Goal: Transaction & Acquisition: Purchase product/service

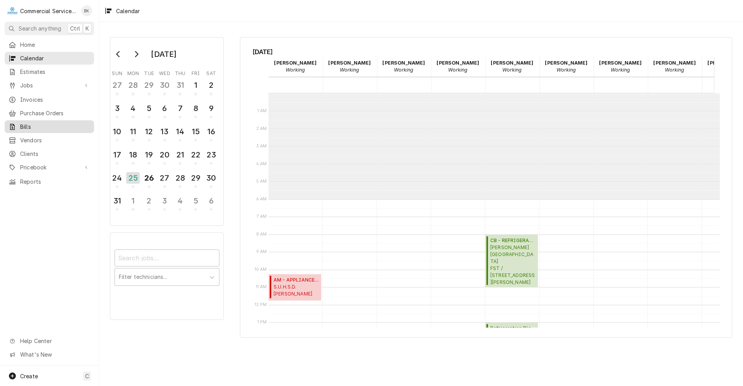
scroll to position [106, 0]
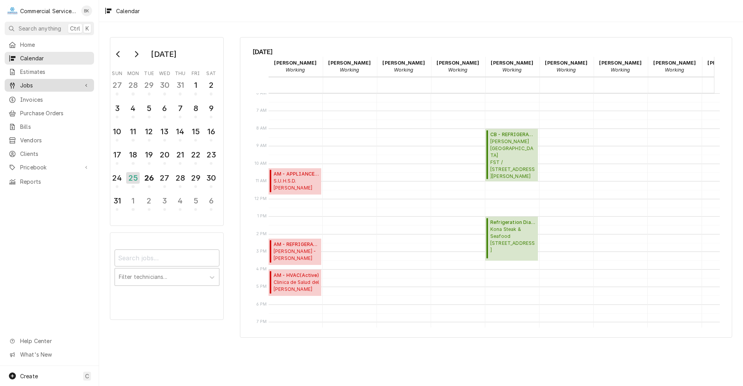
click at [34, 86] on span "Jobs" at bounding box center [49, 85] width 58 height 8
click at [53, 97] on span "Jobs" at bounding box center [55, 99] width 70 height 8
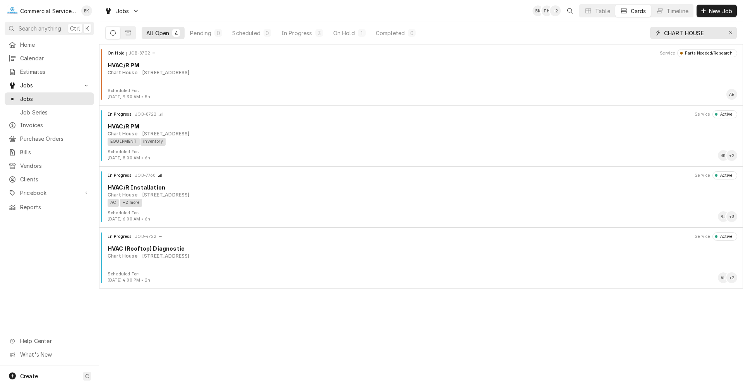
drag, startPoint x: 729, startPoint y: 35, endPoint x: 705, endPoint y: 33, distance: 24.5
click at [729, 35] on icon "Erase input" at bounding box center [731, 32] width 4 height 5
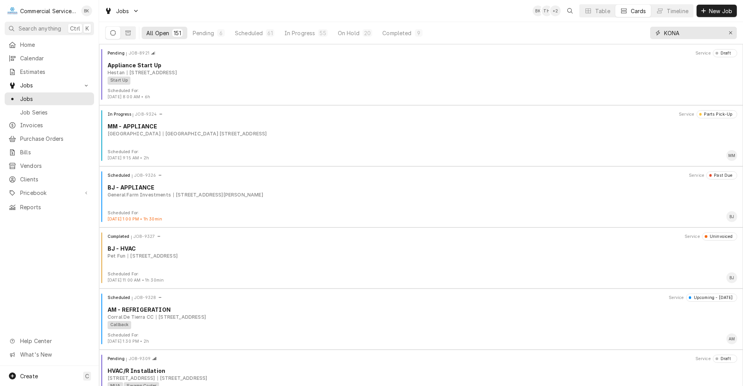
type input "KONA"
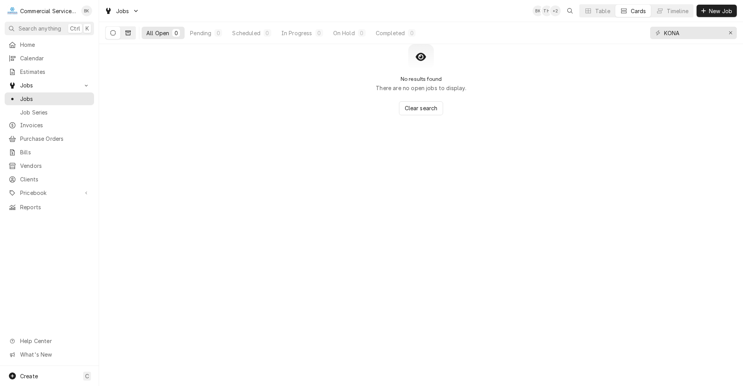
click at [130, 33] on icon "Dynamic Content Wrapper" at bounding box center [127, 33] width 5 height 5
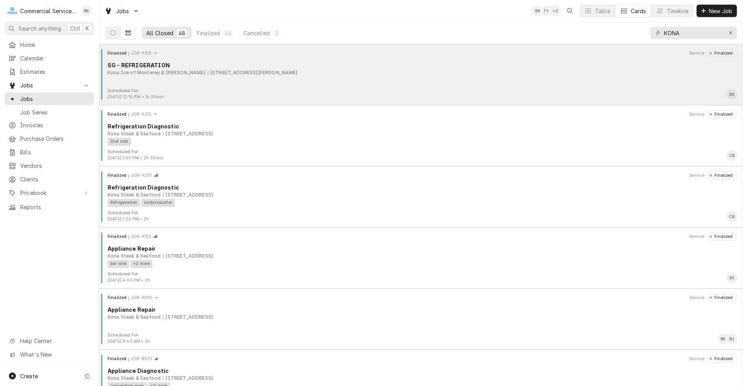
click at [256, 80] on div "Finalized JOB-9310 Service Finalized SG - REFRIGERATION Kona Ice of Monterey & …" at bounding box center [421, 68] width 638 height 39
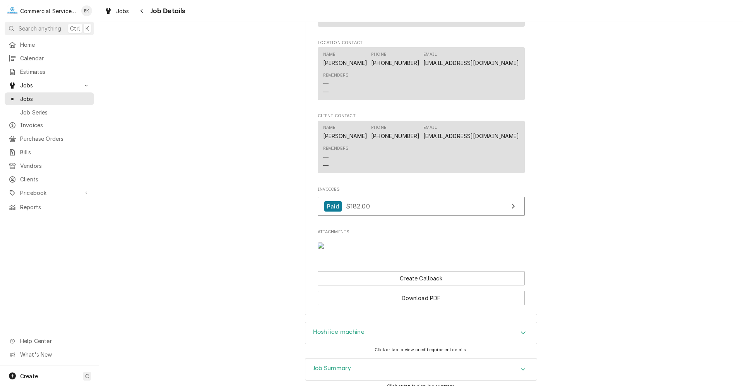
scroll to position [542, 0]
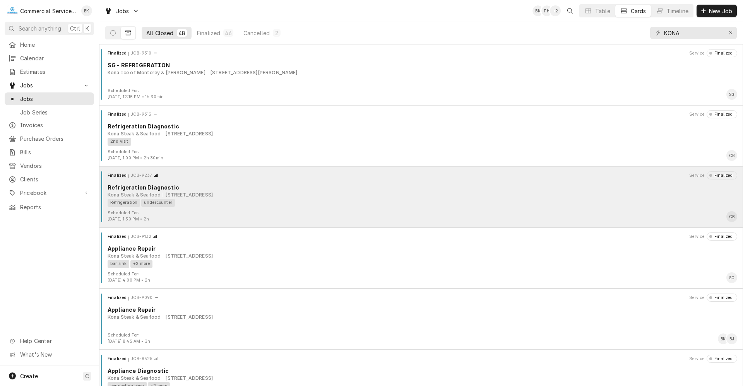
click at [199, 185] on div "Refrigeration Diagnostic" at bounding box center [423, 187] width 630 height 8
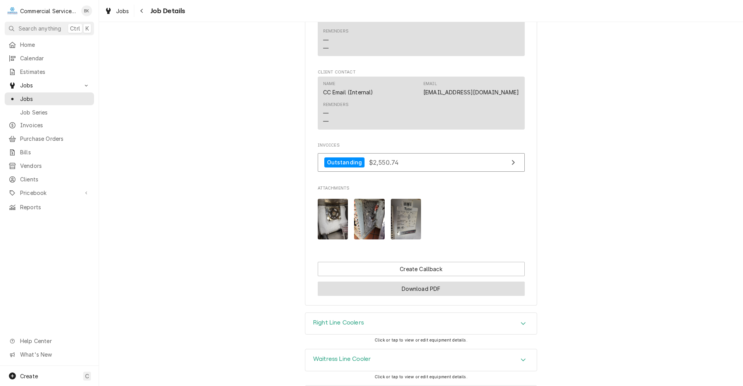
scroll to position [619, 0]
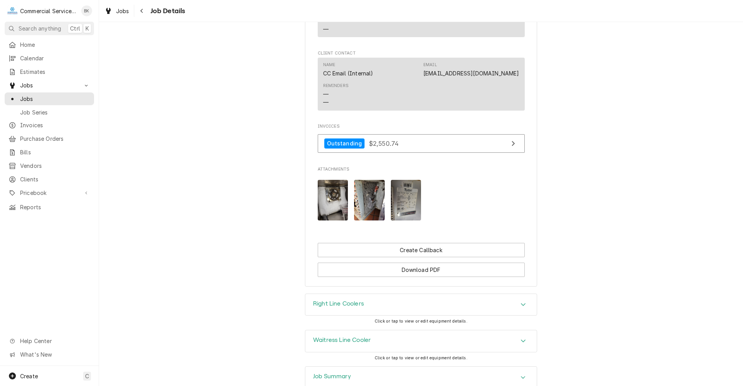
click at [363, 312] on div "Right Line Coolers" at bounding box center [420, 305] width 231 height 22
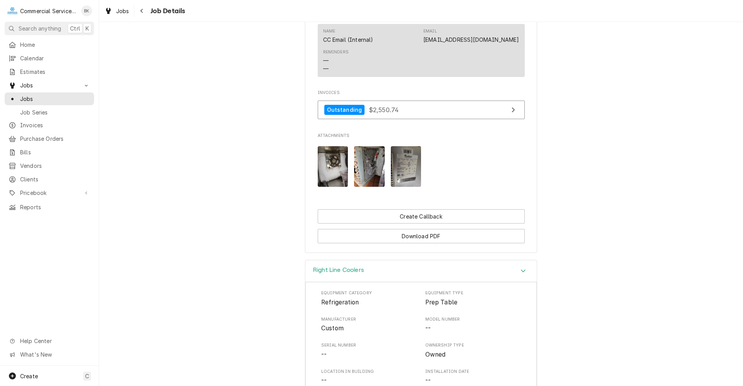
scroll to position [735, 0]
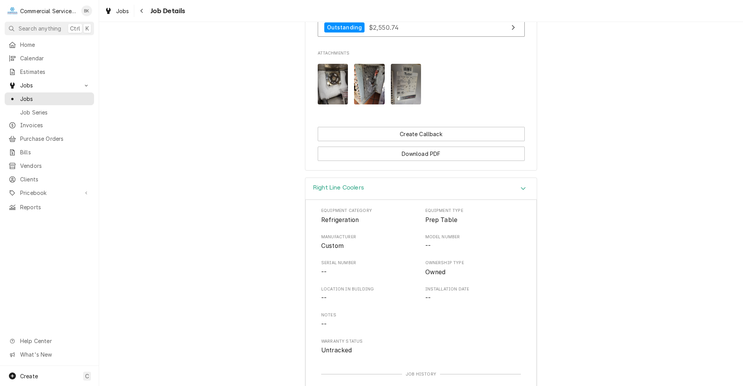
click at [357, 192] on h3 "Right Line Coolers" at bounding box center [338, 187] width 51 height 7
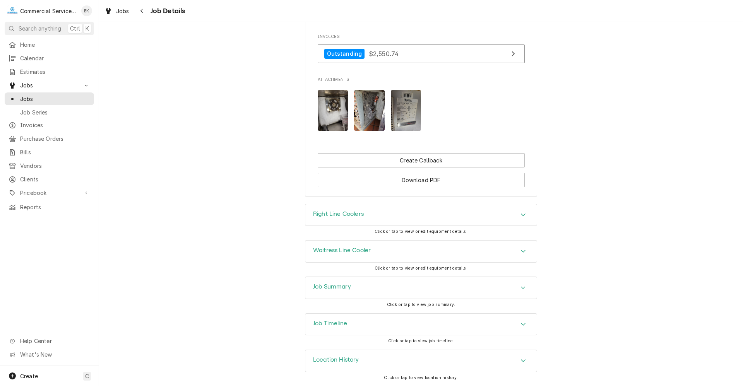
click at [353, 250] on h3 "Waitress Line Cooler" at bounding box center [342, 250] width 58 height 7
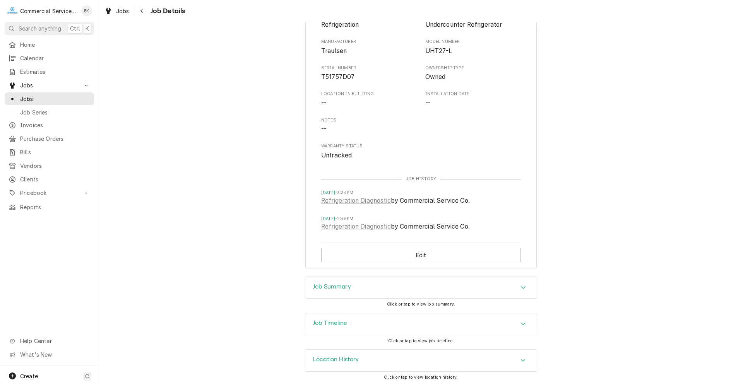
scroll to position [976, 0]
click at [354, 288] on div "Job Summary" at bounding box center [420, 288] width 231 height 22
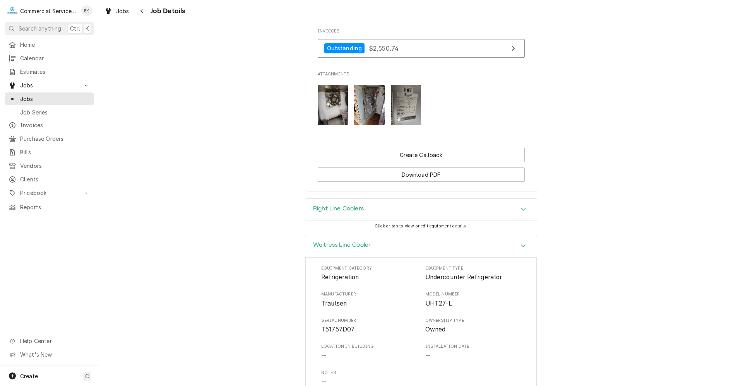
scroll to position [705, 0]
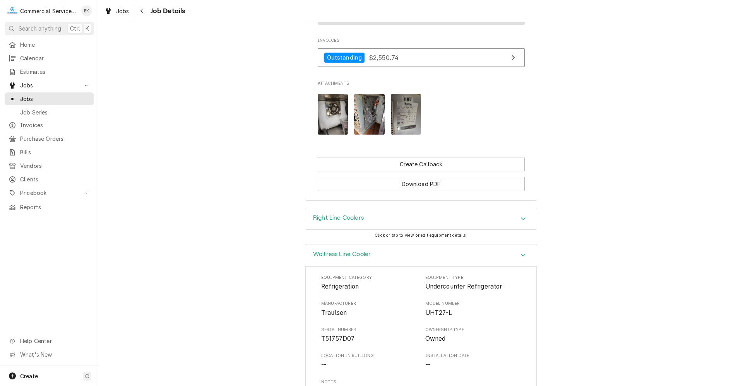
click at [374, 125] on img "Attachments" at bounding box center [369, 114] width 31 height 41
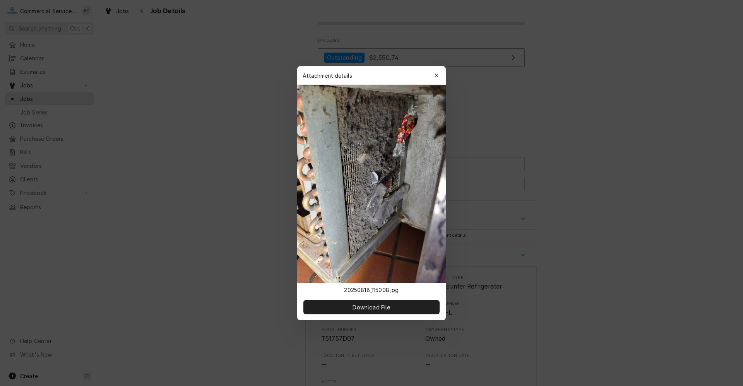
click at [436, 77] on icon "button" at bounding box center [437, 75] width 4 height 5
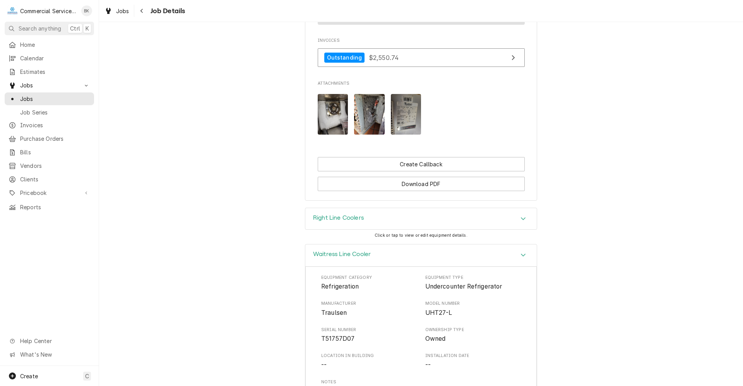
click at [404, 133] on img "Attachments" at bounding box center [406, 114] width 31 height 41
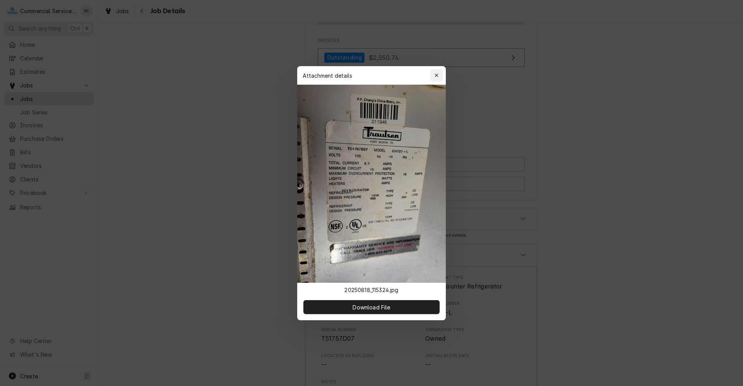
click at [436, 74] on icon "button" at bounding box center [437, 75] width 4 height 5
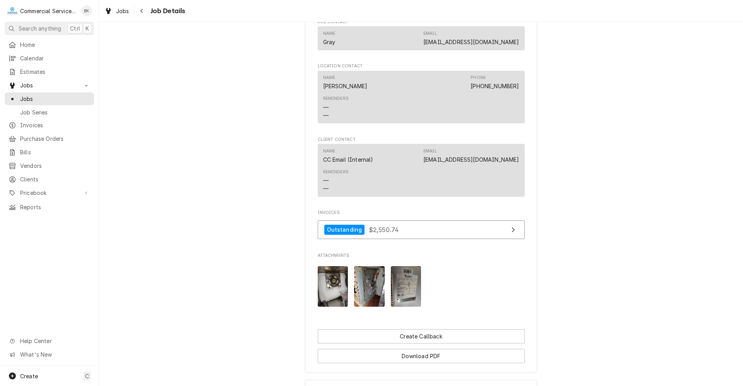
scroll to position [550, 0]
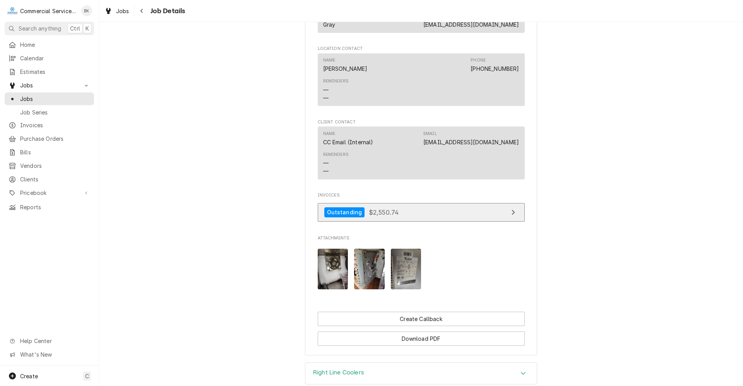
click at [451, 222] on link "Outstanding $2,550.74" at bounding box center [421, 212] width 207 height 19
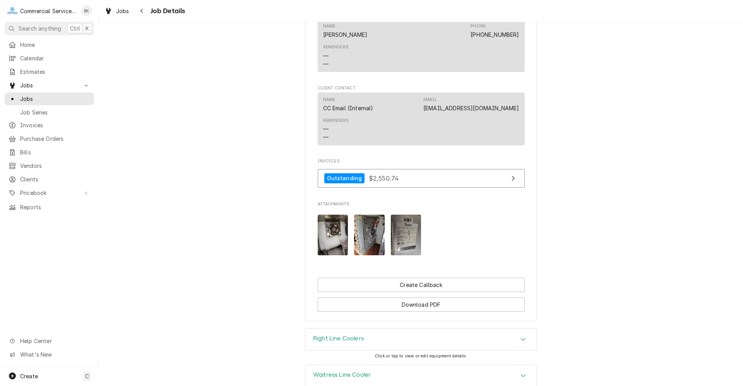
scroll to position [619, 0]
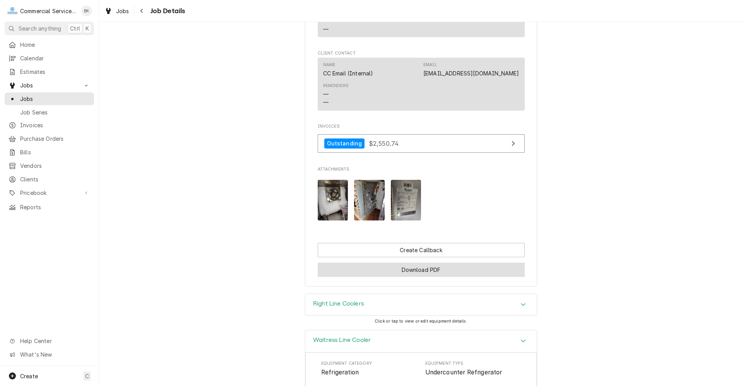
click at [468, 275] on button "Download PDF" at bounding box center [421, 270] width 207 height 14
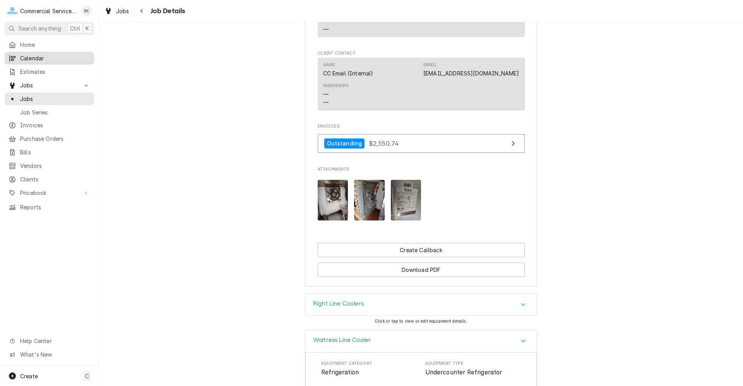
click at [46, 54] on span "Calendar" at bounding box center [55, 58] width 70 height 8
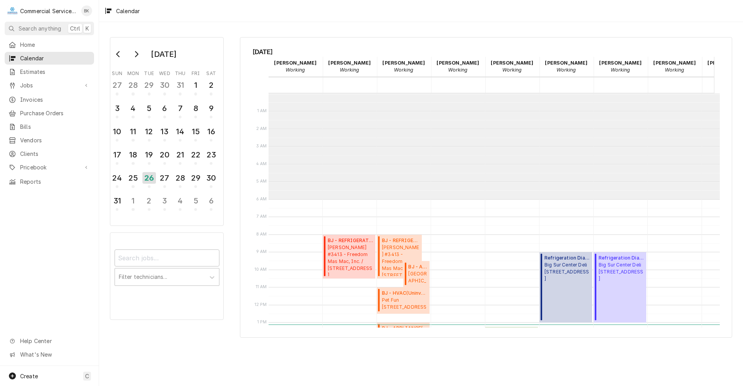
scroll to position [106, 0]
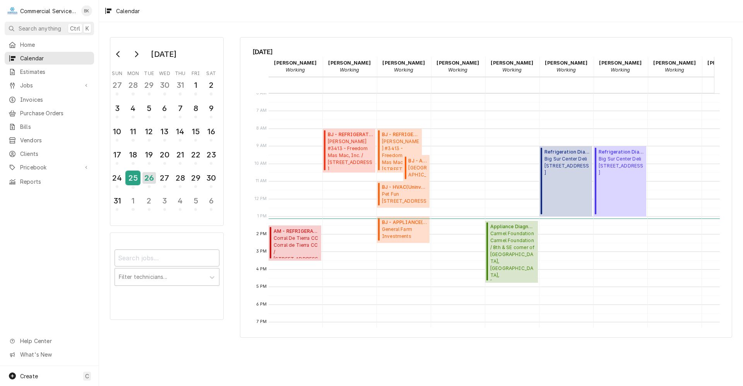
click at [136, 177] on div "25" at bounding box center [133, 177] width 14 height 13
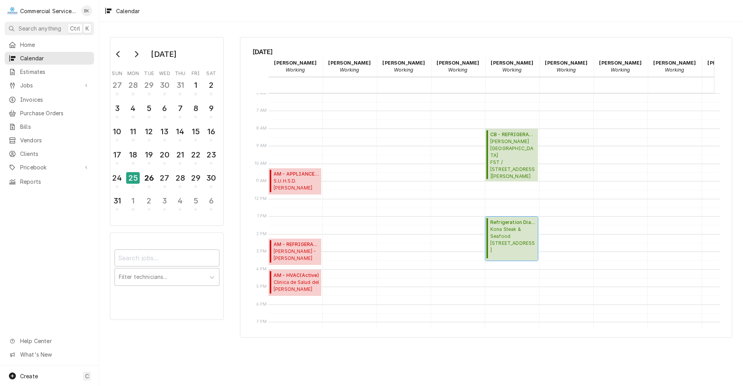
click at [509, 237] on span "Kona Steak & Seafood 1200 Del Monte Center, Monterey, CA 93940" at bounding box center [512, 240] width 45 height 28
click at [512, 237] on span "Kona Steak & Seafood 1200 Del Monte Center, Monterey, CA 93940" at bounding box center [512, 240] width 45 height 28
click at [529, 245] on span "Kona Steak & Seafood [STREET_ADDRESS]" at bounding box center [512, 240] width 45 height 28
click at [529, 245] on span "Kona Steak & Seafood 1200 Del Monte Center, Monterey, CA 93940" at bounding box center [512, 240] width 45 height 28
click at [505, 233] on span "Kona Steak & Seafood 1200 Del Monte Center, Monterey, CA 93940" at bounding box center [512, 240] width 45 height 28
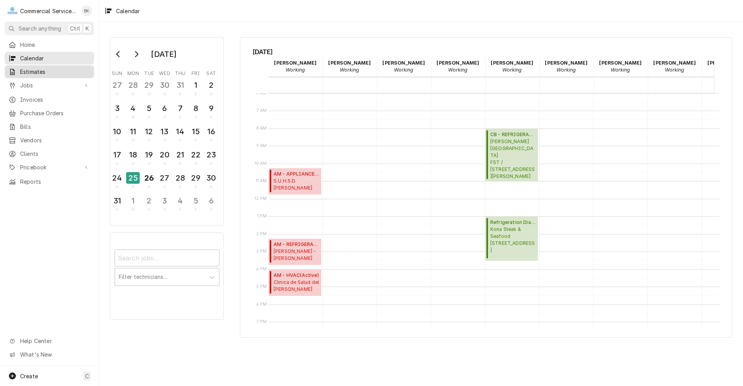
click at [27, 68] on span "Estimates" at bounding box center [55, 72] width 70 height 8
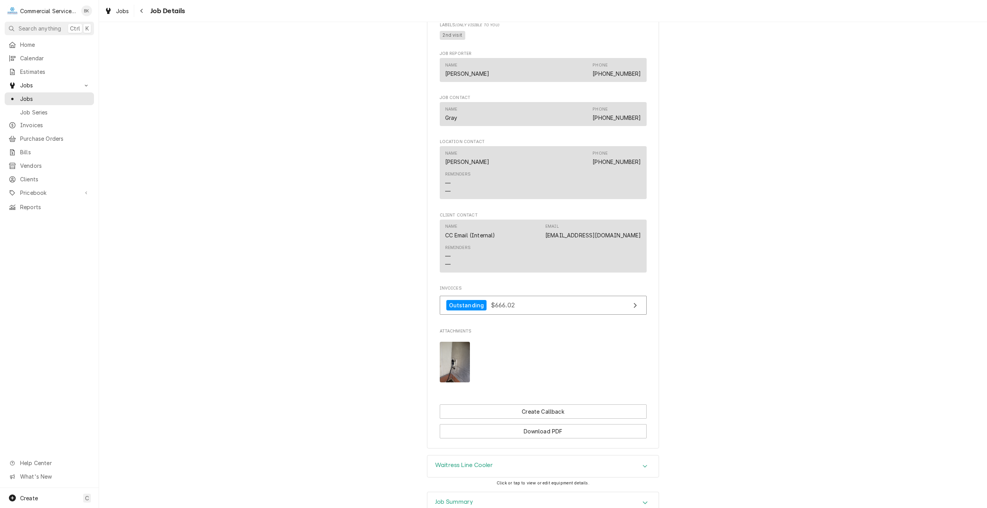
scroll to position [577, 0]
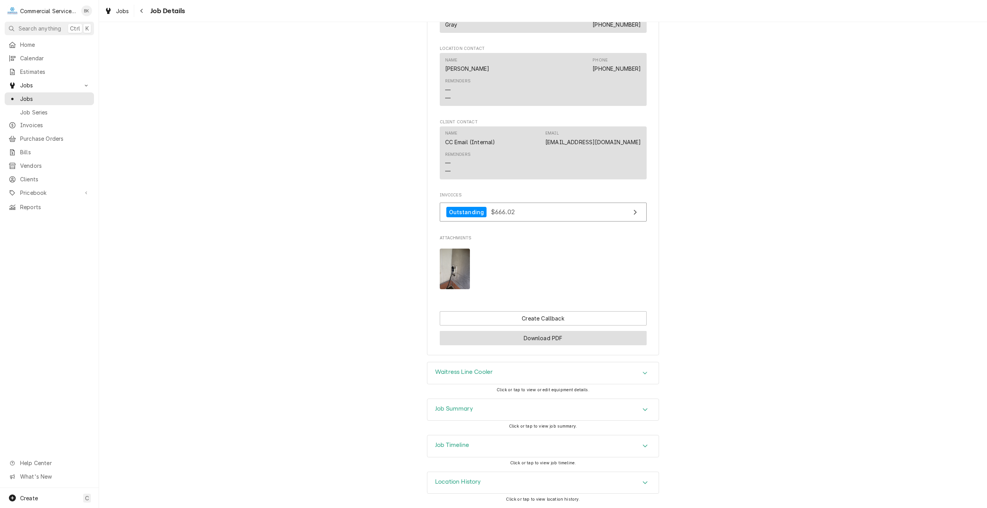
click at [570, 336] on button "Download PDF" at bounding box center [543, 338] width 207 height 14
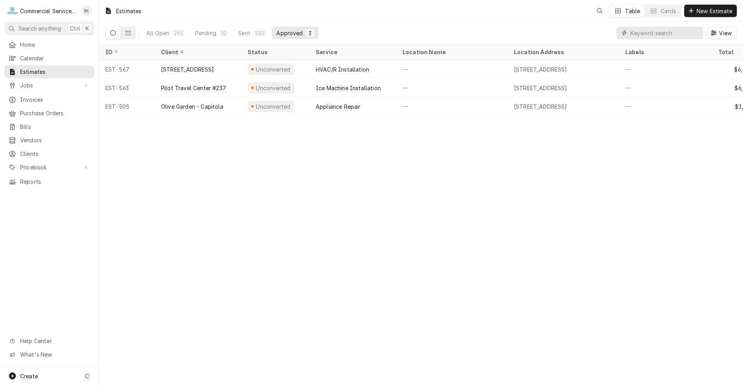
click at [667, 32] on input "Dynamic Content Wrapper" at bounding box center [664, 33] width 69 height 12
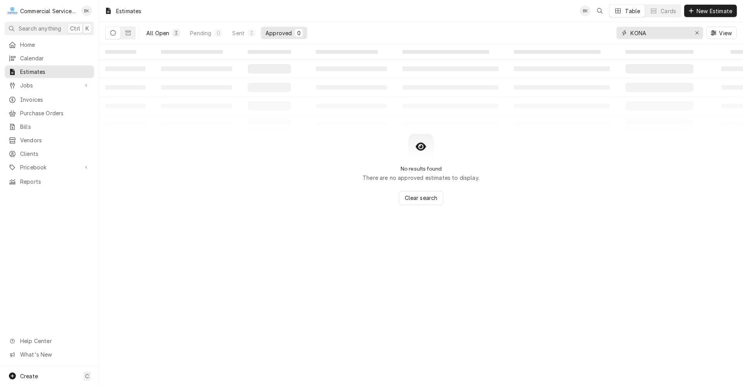
type input "KONA"
click at [171, 32] on button "All Open 3" at bounding box center [163, 33] width 43 height 12
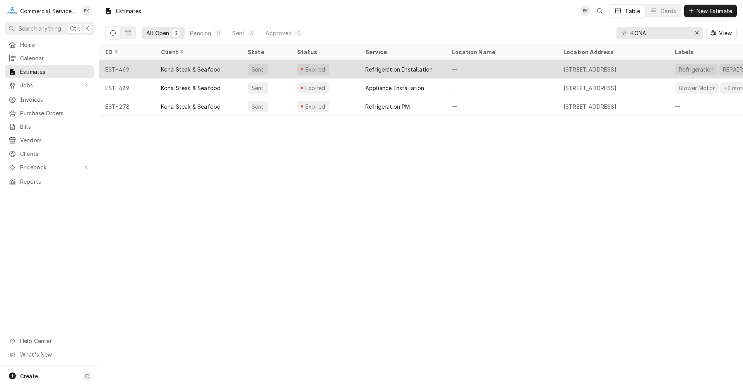
click at [480, 72] on div "—" at bounding box center [501, 69] width 111 height 19
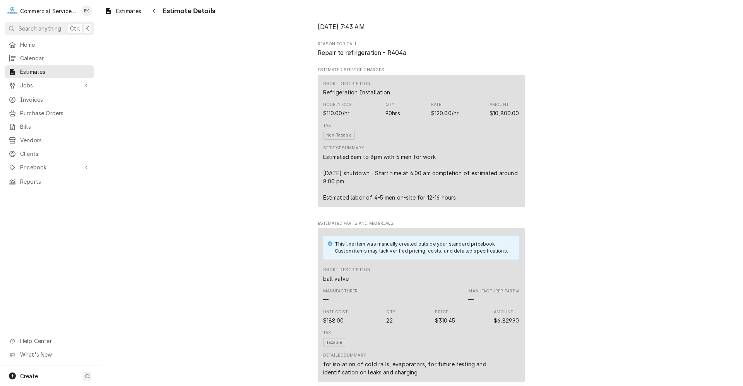
scroll to position [387, 0]
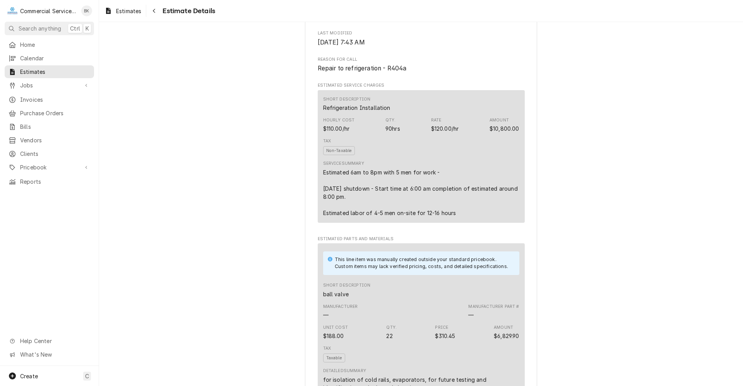
click at [407, 158] on div "Tax Non-Taxable" at bounding box center [421, 146] width 196 height 22
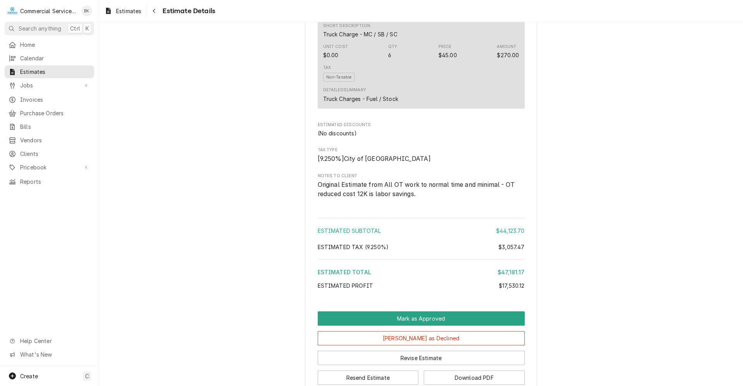
scroll to position [2176, 0]
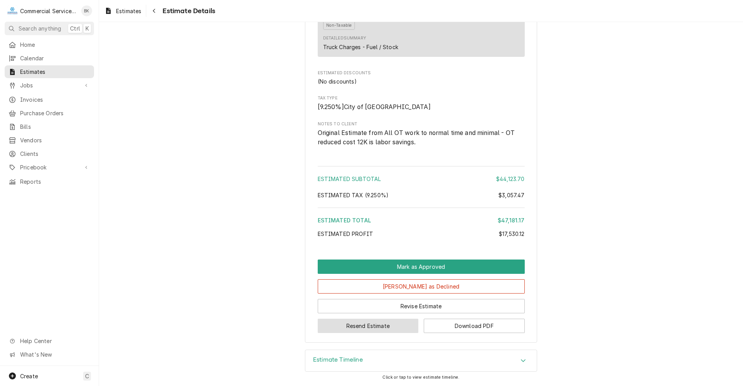
click at [406, 324] on button "Resend Estimate" at bounding box center [368, 326] width 101 height 14
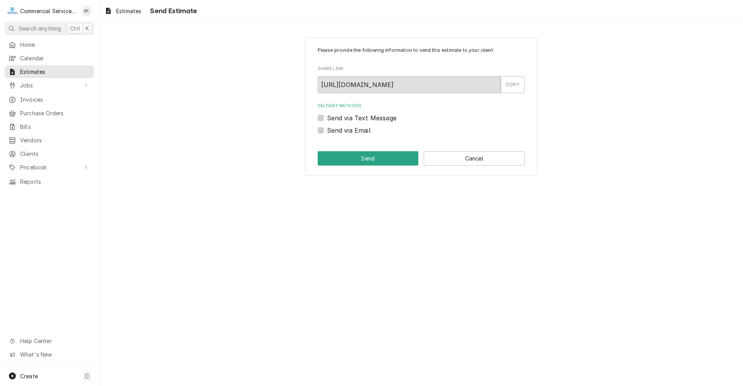
click at [361, 119] on label "Send via Text Message" at bounding box center [362, 117] width 70 height 9
click at [361, 119] on input "Send via Text Message" at bounding box center [430, 121] width 207 height 17
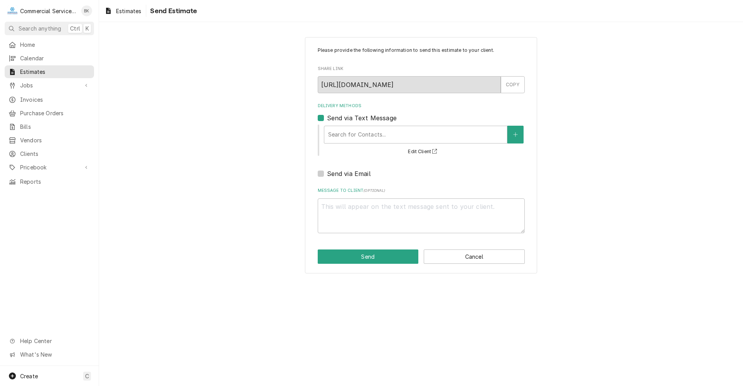
click at [359, 118] on label "Send via Text Message" at bounding box center [362, 117] width 70 height 9
click at [359, 118] on input "Send via Text Message" at bounding box center [430, 121] width 207 height 17
checkbox input "false"
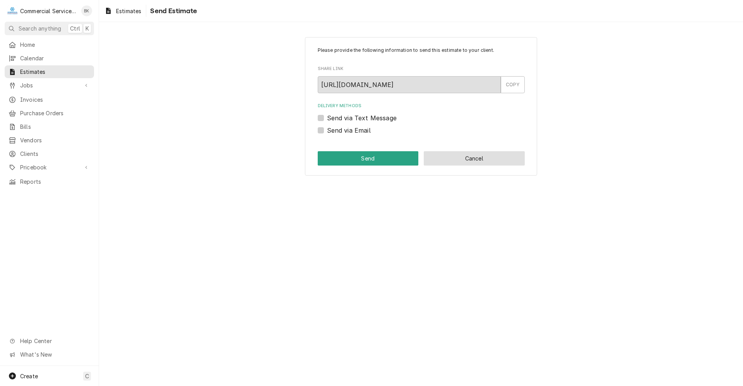
click at [495, 162] on button "Cancel" at bounding box center [474, 158] width 101 height 14
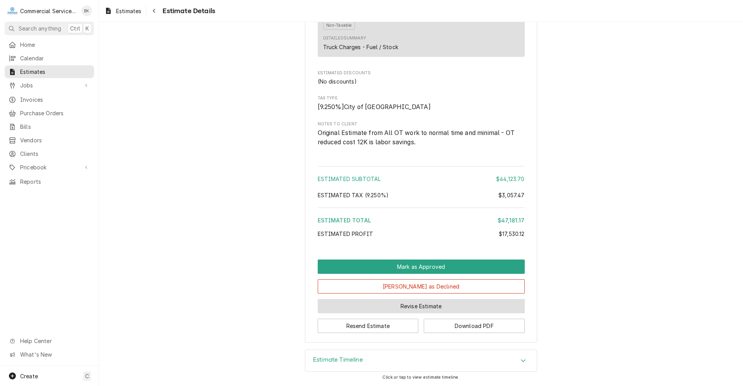
click at [414, 305] on button "Revise Estimate" at bounding box center [421, 306] width 207 height 14
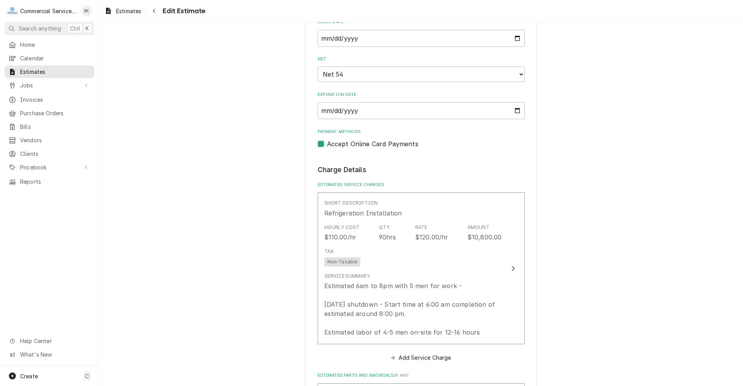
scroll to position [426, 0]
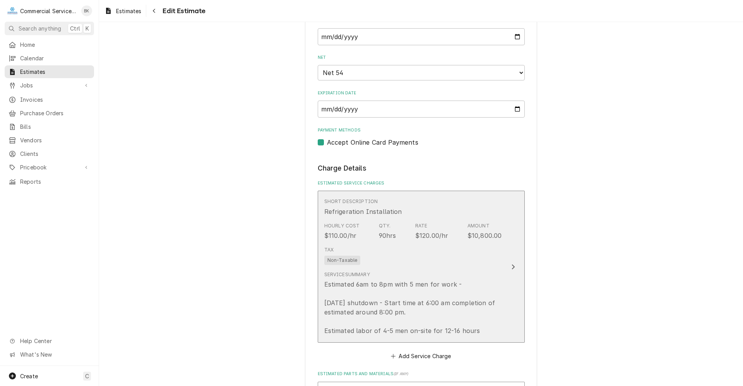
click at [457, 270] on div "Service Summary Estimated 6am to 8pm with 5 men for work - [DATE] shutdown - St…" at bounding box center [413, 303] width 178 height 70
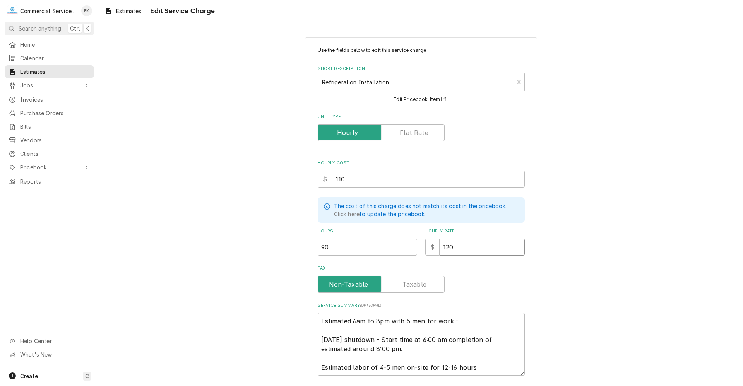
drag, startPoint x: 453, startPoint y: 246, endPoint x: 433, endPoint y: 248, distance: 19.4
click at [433, 248] on div "$ 120" at bounding box center [474, 247] width 99 height 17
type textarea "x"
type input "1"
type textarea "x"
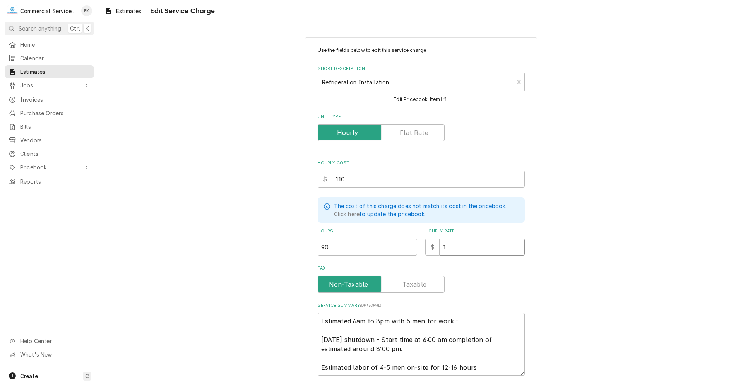
type input "14"
type textarea "x"
type input "140"
type textarea "x"
type input "140"
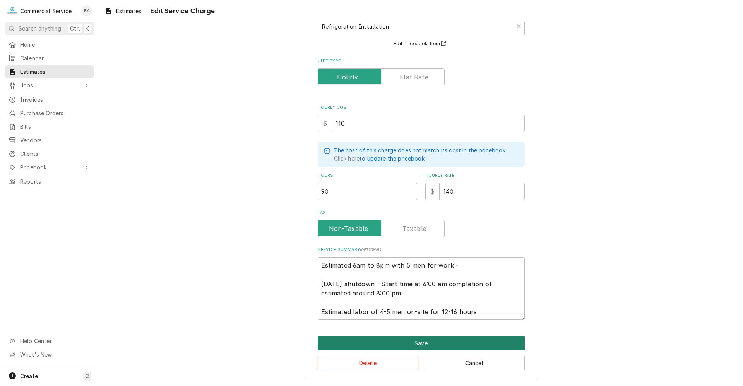
click at [398, 345] on button "Save" at bounding box center [421, 343] width 207 height 14
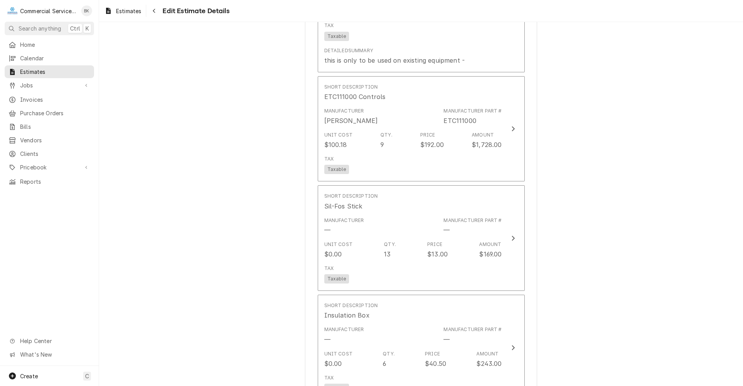
scroll to position [1586, 0]
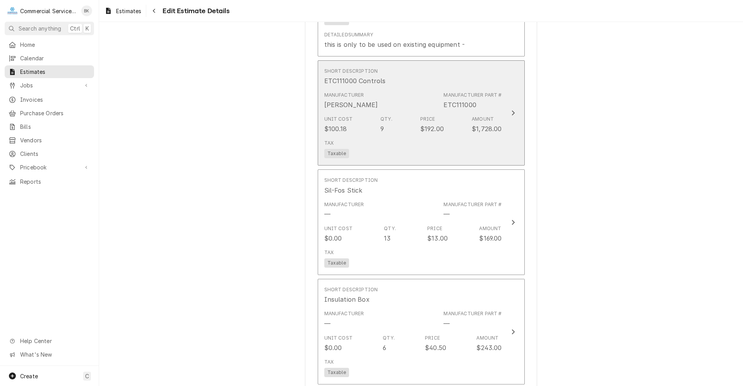
click at [443, 121] on div "Unit Cost $100.18 Qty. 9 Price $192.00 Amount $1,728.00" at bounding box center [413, 125] width 178 height 24
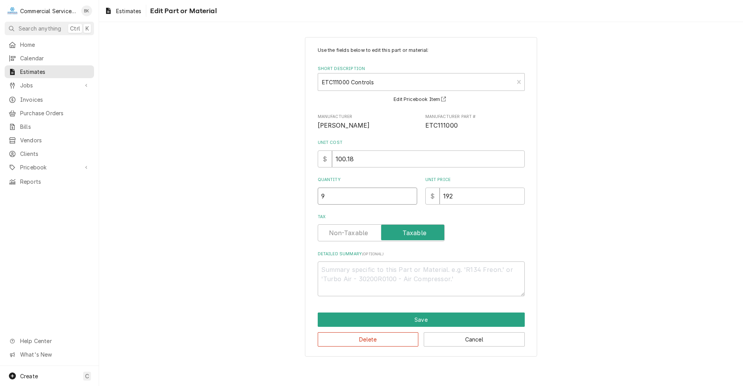
drag, startPoint x: 336, startPoint y: 192, endPoint x: 307, endPoint y: 195, distance: 29.2
click at [307, 195] on div "Use the fields below to edit this part or material: Short Description ETC111000…" at bounding box center [421, 197] width 232 height 320
type textarea "x"
type input "1"
type textarea "x"
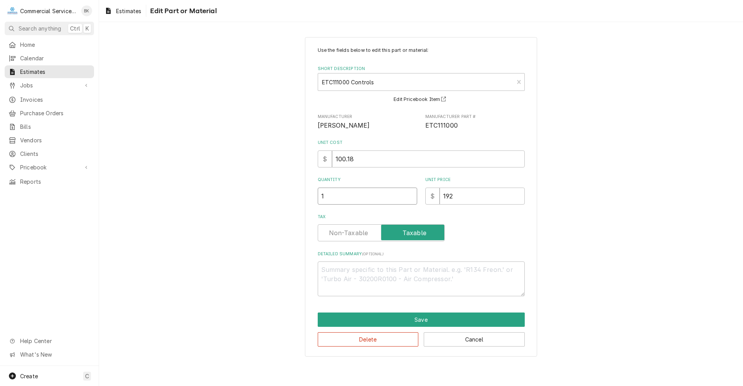
type input "12"
type textarea "x"
type input "12"
drag, startPoint x: 461, startPoint y: 199, endPoint x: 419, endPoint y: 196, distance: 42.6
click at [419, 196] on div "Quantity 12 Unit Price $ 192" at bounding box center [421, 190] width 207 height 27
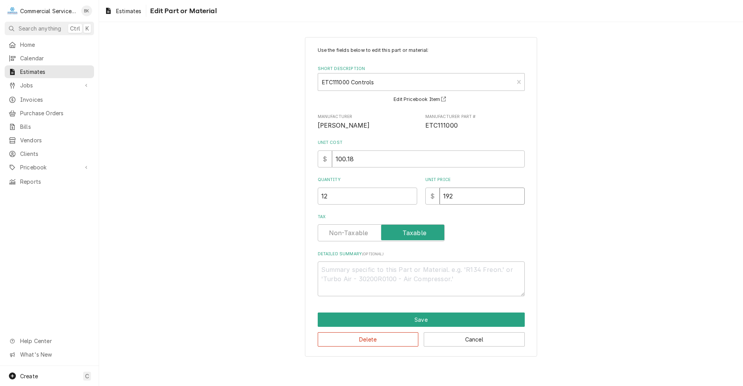
type textarea "x"
type input "2"
type textarea "x"
type input "21"
type textarea "x"
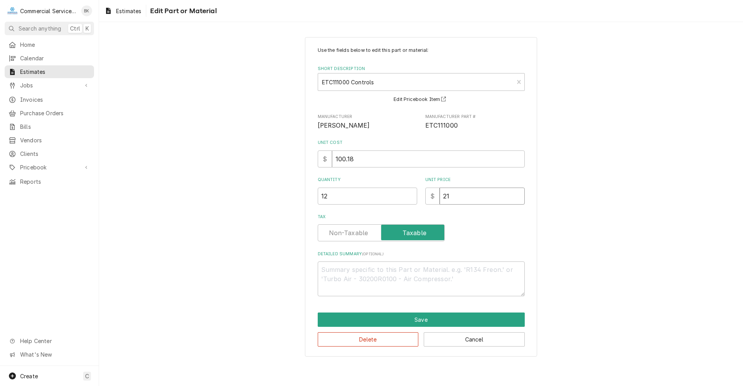
type input "211"
type textarea "x"
type input "211.2"
type textarea "x"
type input "211.23"
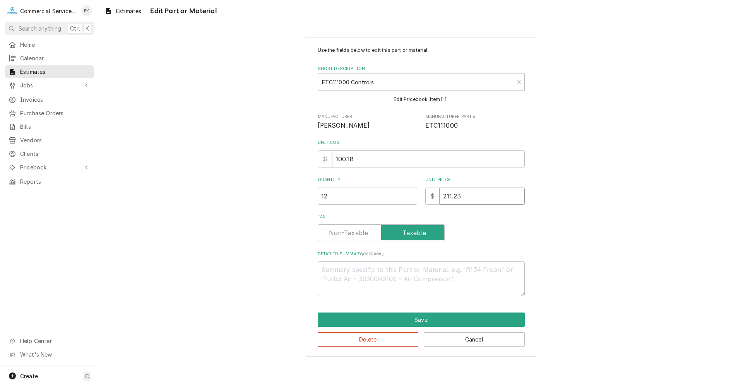
type textarea "x"
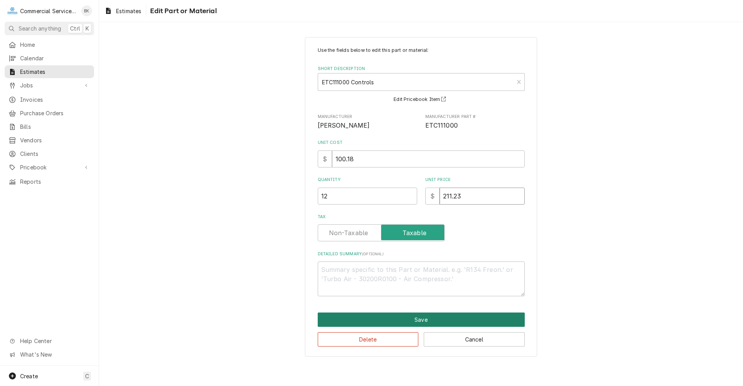
type input "211.23"
click at [479, 316] on button "Save" at bounding box center [421, 320] width 207 height 14
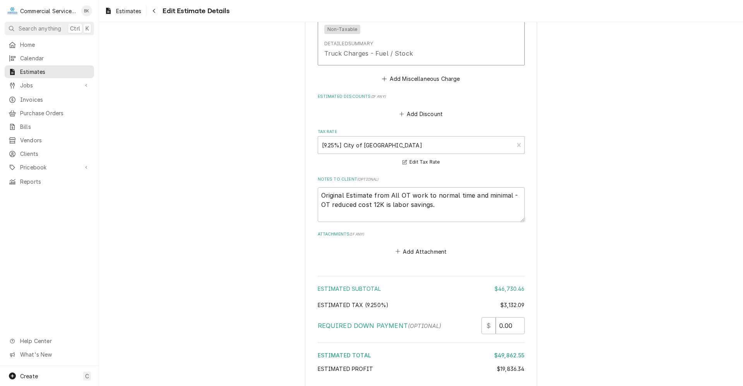
scroll to position [2698, 0]
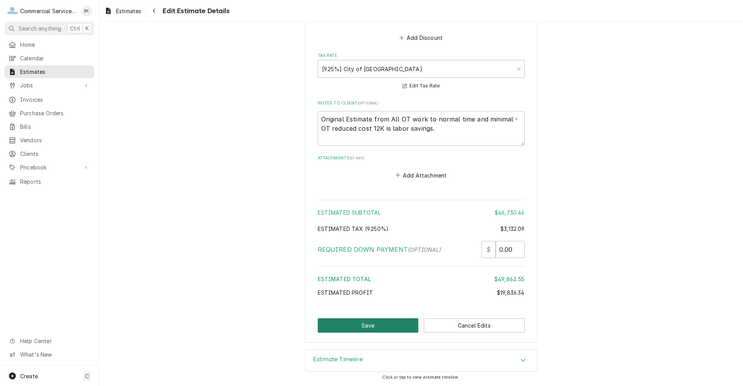
click at [392, 323] on button "Save" at bounding box center [368, 325] width 101 height 14
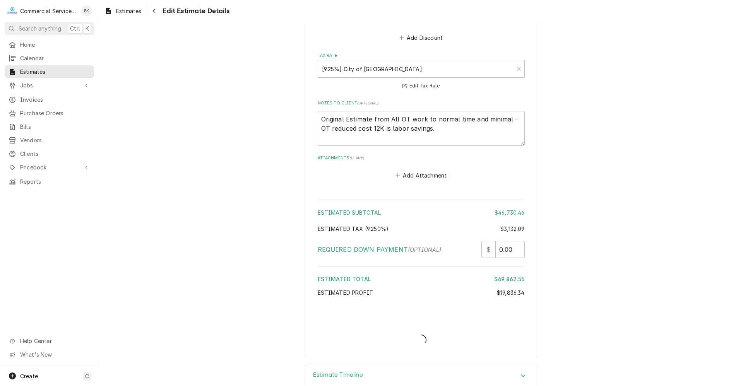
type textarea "x"
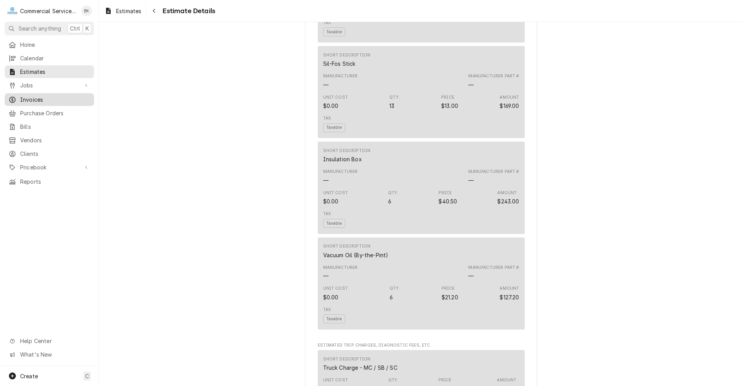
scroll to position [1751, 0]
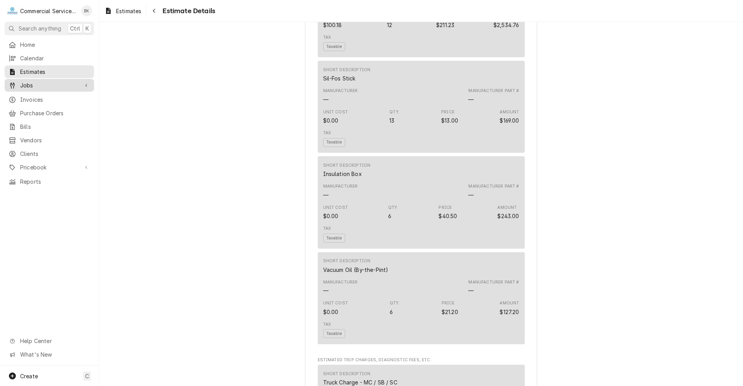
click at [39, 84] on span "Jobs" at bounding box center [49, 85] width 58 height 8
click at [41, 95] on span "Jobs" at bounding box center [55, 99] width 70 height 8
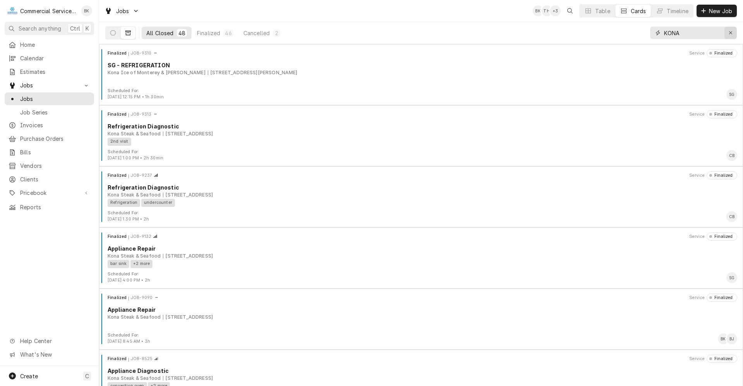
click at [727, 33] on div "Erase input" at bounding box center [731, 33] width 8 height 8
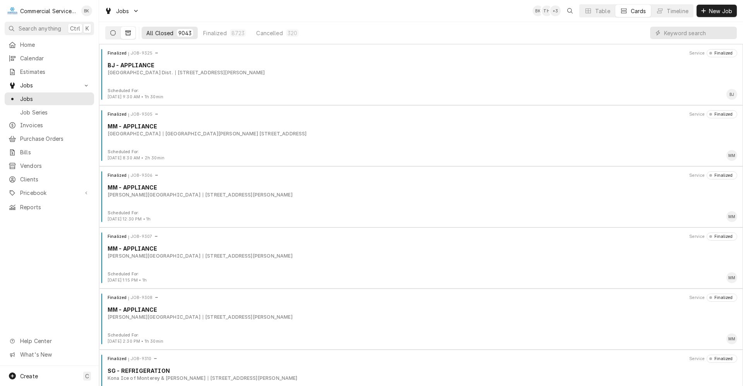
click at [106, 33] on button "Dynamic Content Wrapper" at bounding box center [113, 33] width 15 height 12
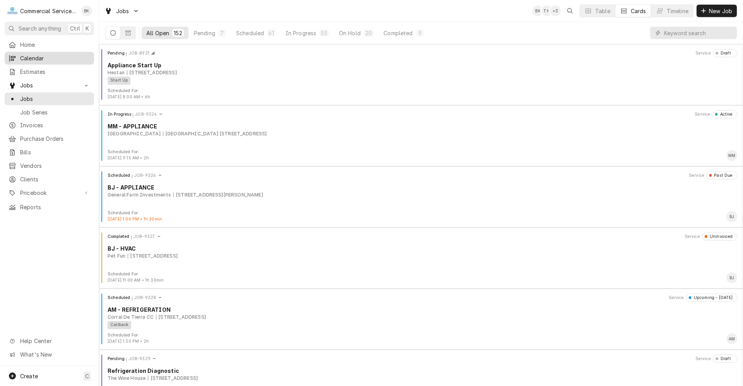
click at [36, 55] on span "Calendar" at bounding box center [55, 58] width 70 height 8
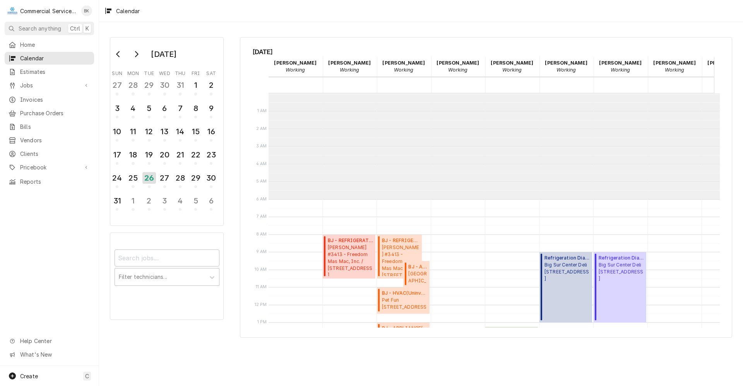
scroll to position [106, 0]
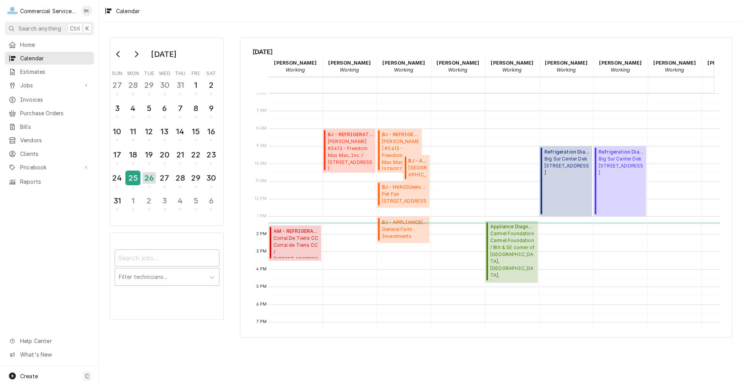
click at [136, 179] on div "25" at bounding box center [133, 177] width 14 height 13
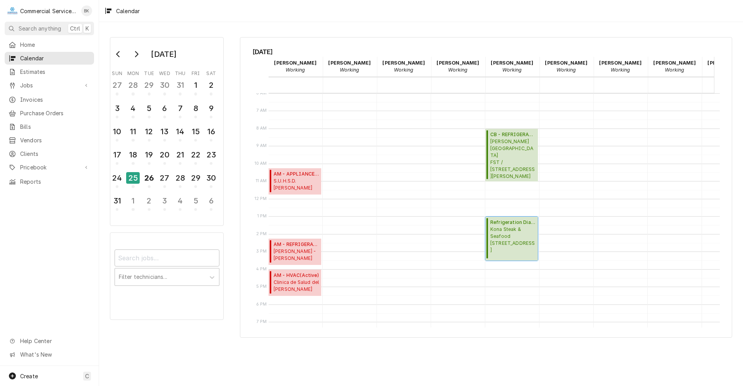
click at [520, 238] on span "Kona Steak & Seafood 1200 Del Monte Center, Monterey, CA 93940" at bounding box center [512, 240] width 45 height 28
click at [509, 240] on span "Kona Steak & Seafood 1200 Del Monte Center, Monterey, CA 93940" at bounding box center [512, 240] width 45 height 28
click at [149, 183] on div "26" at bounding box center [149, 177] width 14 height 13
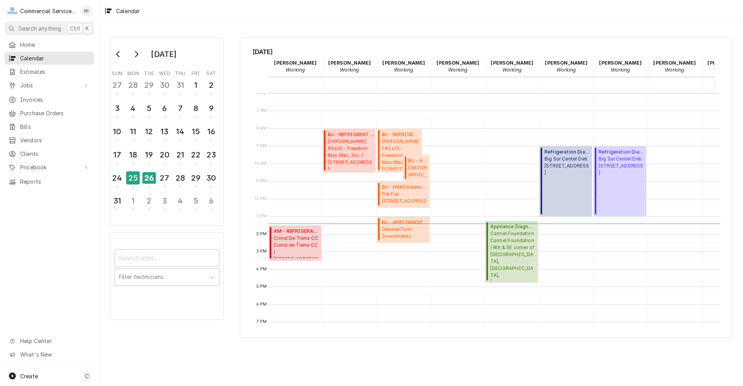
click at [326, 236] on div "8:00 AM – 10:30 AM BJ - REFRIGERATION ( Finalized ) McDonald's #3413 - Freedom …" at bounding box center [349, 199] width 53 height 423
click at [310, 238] on span "Corral De Tierra CC Corral de Tierra CC / 81 Corral de Tierra Rd., Salinas, CA …" at bounding box center [296, 247] width 45 height 24
click at [135, 178] on div "25" at bounding box center [133, 177] width 14 height 13
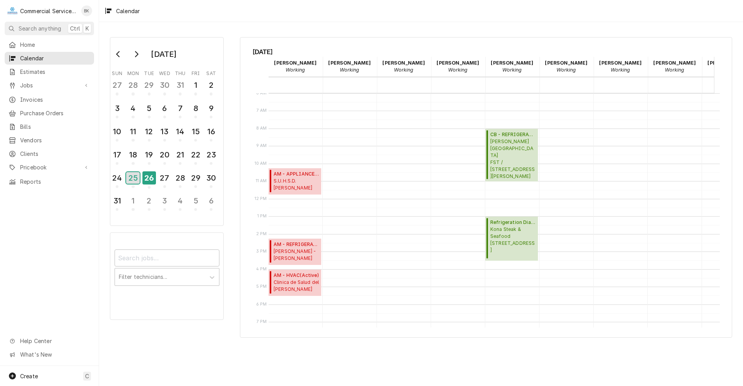
click at [136, 179] on div "25" at bounding box center [133, 178] width 14 height 12
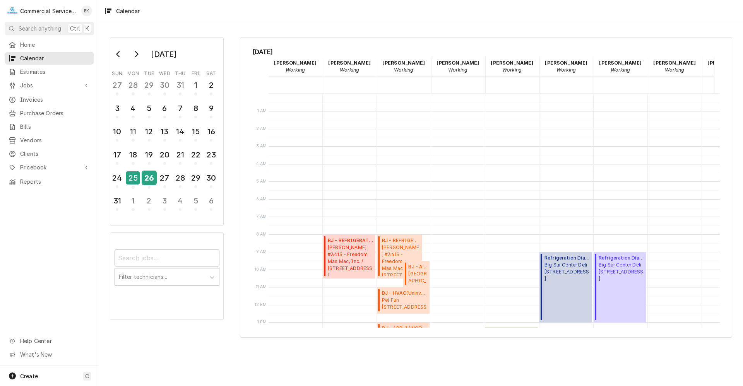
click at [154, 179] on div "26" at bounding box center [149, 177] width 14 height 13
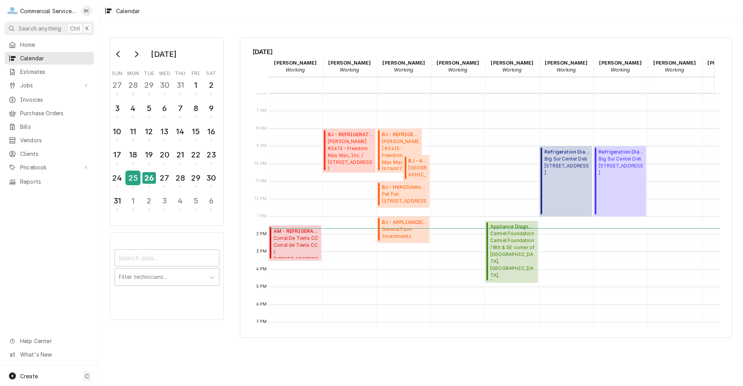
click at [133, 177] on div "25" at bounding box center [133, 177] width 14 height 13
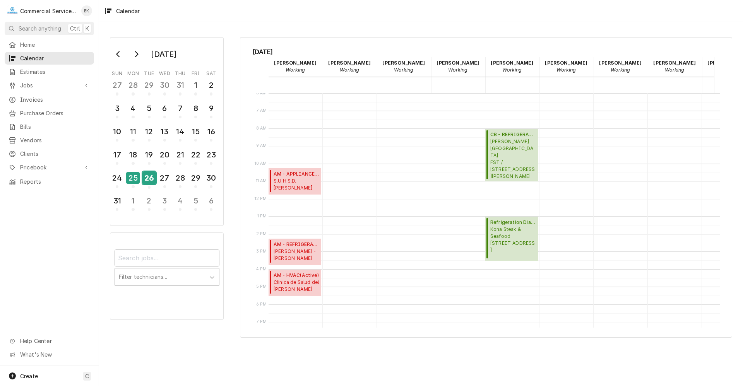
click at [146, 182] on div "26" at bounding box center [149, 177] width 14 height 13
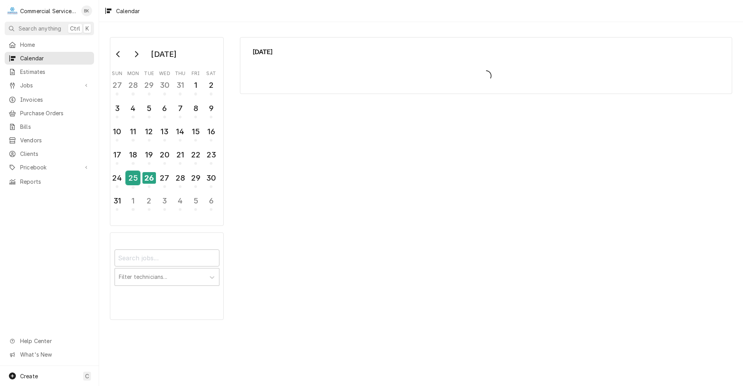
click at [133, 178] on div "25" at bounding box center [133, 177] width 14 height 13
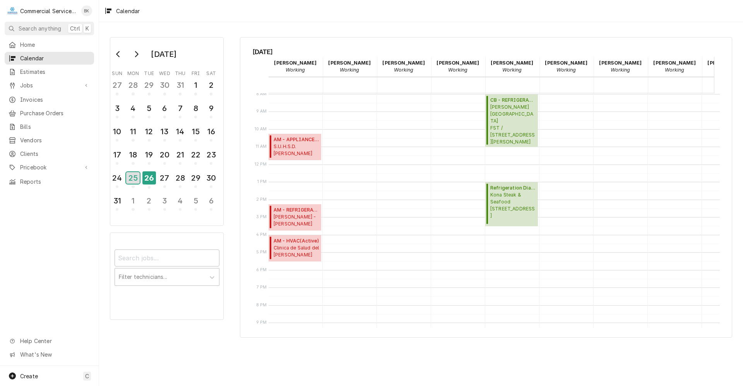
scroll to position [155, 0]
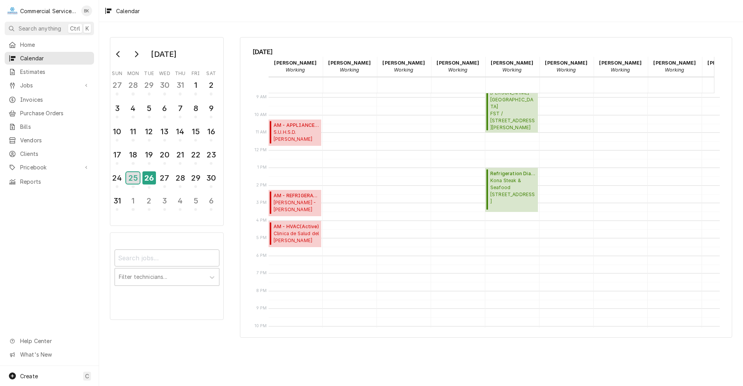
click at [134, 182] on div "25" at bounding box center [133, 178] width 14 height 12
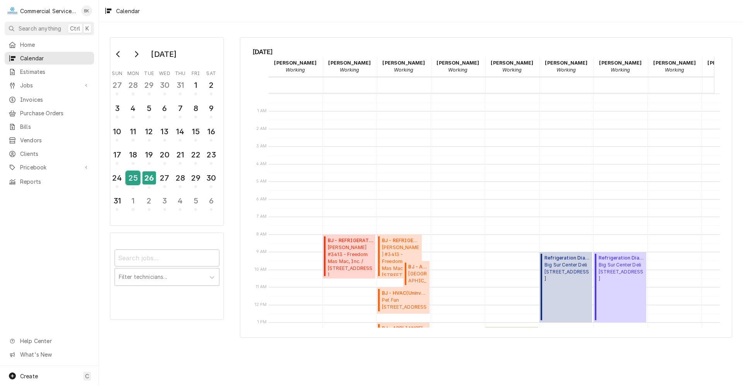
click at [138, 179] on div "25" at bounding box center [133, 177] width 14 height 13
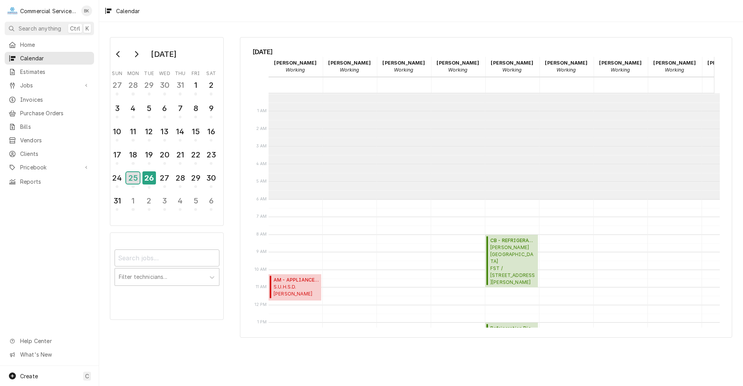
scroll to position [106, 0]
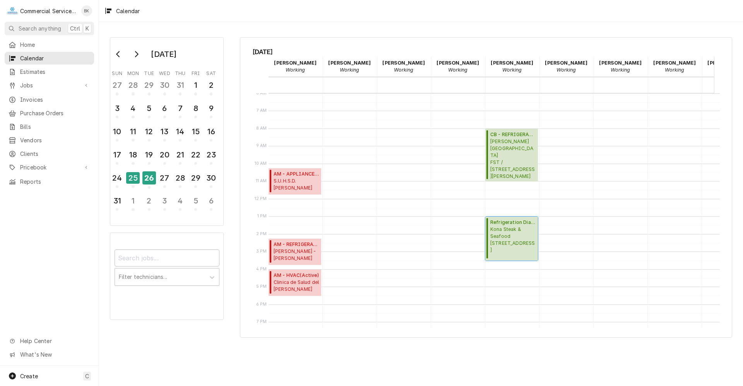
click at [519, 254] on span "Kona Steak & Seafood 1200 Del Monte Center, Monterey, CA 93940" at bounding box center [512, 240] width 45 height 28
click at [515, 236] on span "Kona Steak & Seafood 1200 Del Monte Center, Monterey, CA 93940" at bounding box center [512, 240] width 45 height 28
click at [509, 241] on span "Kona Steak & Seafood 1200 Del Monte Center, Monterey, CA 93940" at bounding box center [512, 240] width 45 height 28
click at [511, 238] on span "Kona Steak & Seafood 1200 Del Monte Center, Monterey, CA 93940" at bounding box center [512, 240] width 45 height 28
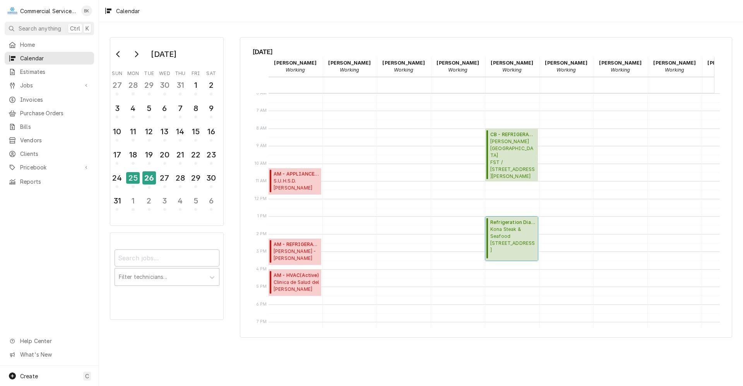
click at [511, 238] on span "Kona Steak & Seafood 1200 Del Monte Center, Monterey, CA 93940" at bounding box center [512, 240] width 45 height 28
click at [501, 241] on span "Kona Steak & Seafood 1200 Del Monte Center, Monterey, CA 93940" at bounding box center [512, 240] width 45 height 28
click at [151, 181] on div "26" at bounding box center [149, 177] width 14 height 13
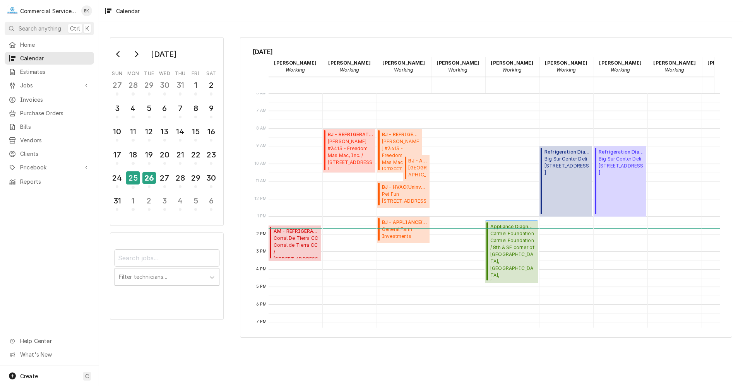
click at [520, 253] on span "Carmel Foundation Carmel Foundation / 8th & SE corner of Lincoln, Carmel, CA 93…" at bounding box center [512, 255] width 45 height 50
click at [135, 176] on div "25" at bounding box center [133, 177] width 14 height 13
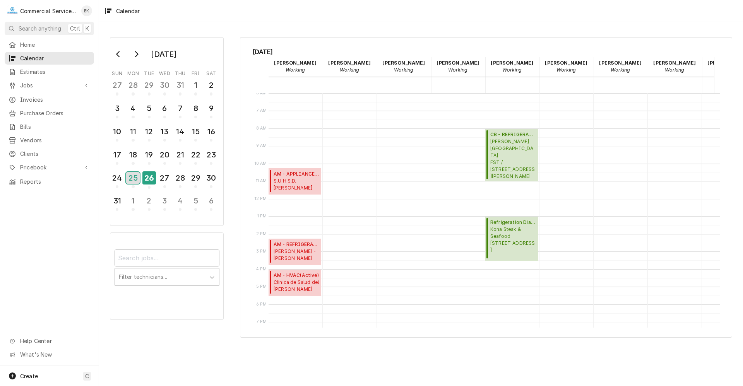
click at [139, 176] on div "25" at bounding box center [133, 178] width 14 height 12
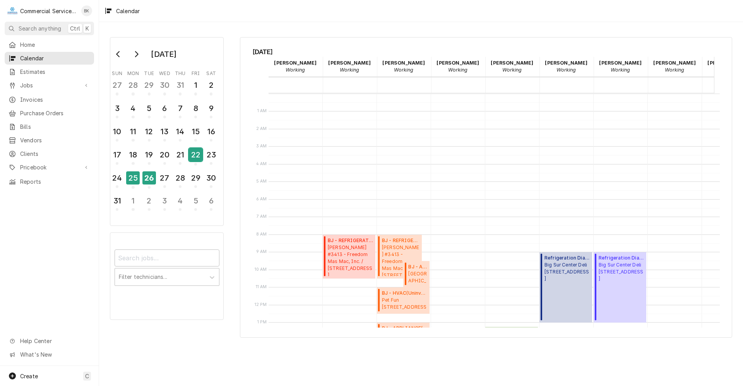
click at [199, 157] on div "22" at bounding box center [196, 154] width 14 height 13
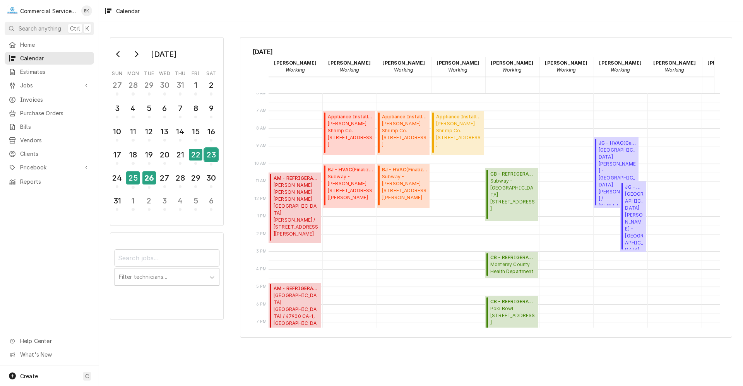
click at [213, 157] on div "23" at bounding box center [211, 154] width 14 height 13
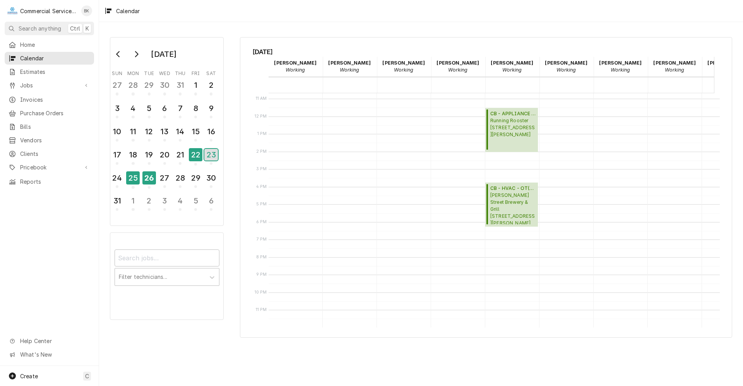
scroll to position [194, 0]
click at [214, 155] on div "23" at bounding box center [211, 155] width 14 height 12
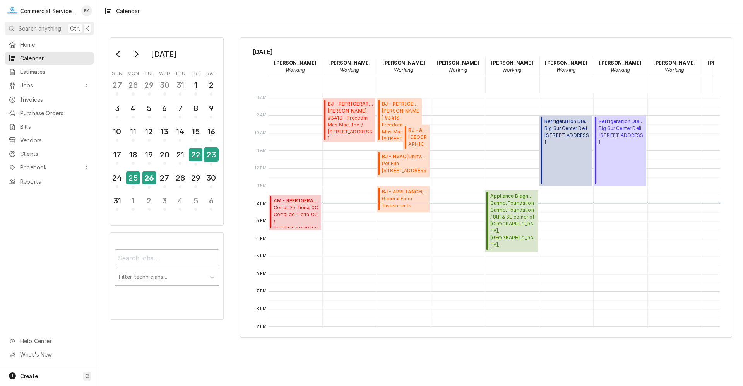
scroll to position [155, 0]
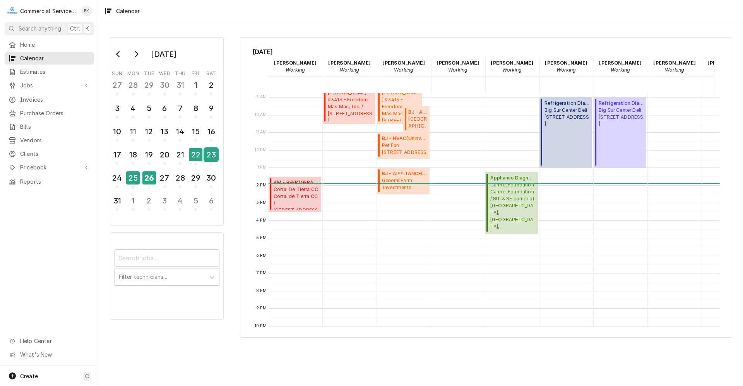
click at [214, 155] on div "23" at bounding box center [211, 154] width 14 height 13
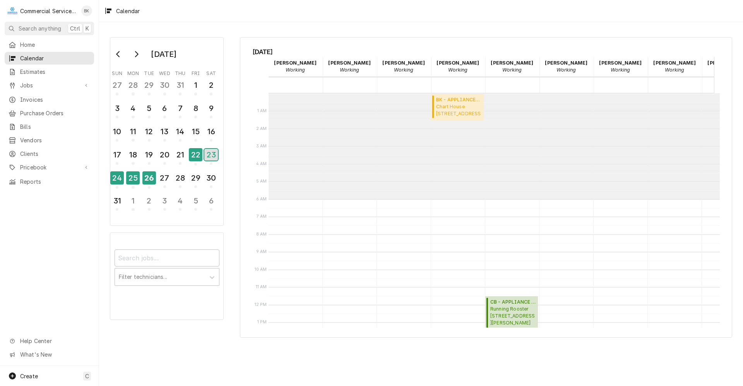
scroll to position [106, 0]
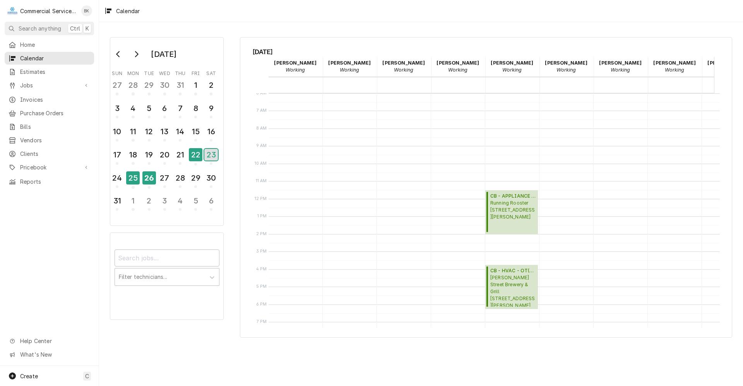
click at [210, 154] on div "23" at bounding box center [211, 155] width 14 height 12
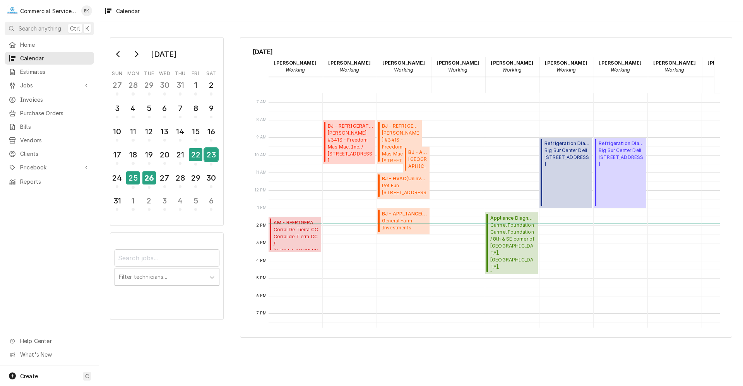
scroll to position [116, 0]
click at [214, 154] on div "23" at bounding box center [211, 154] width 14 height 13
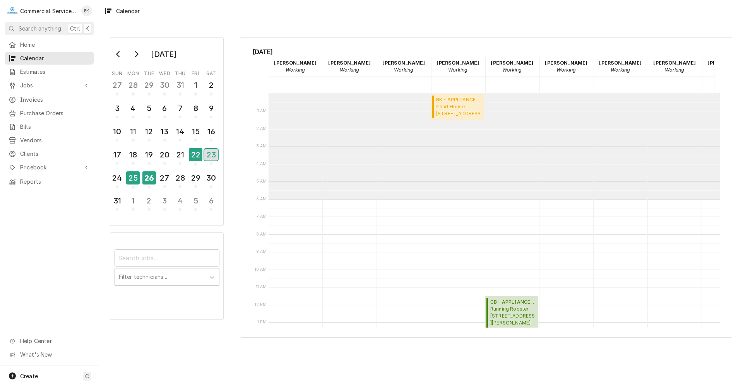
scroll to position [106, 0]
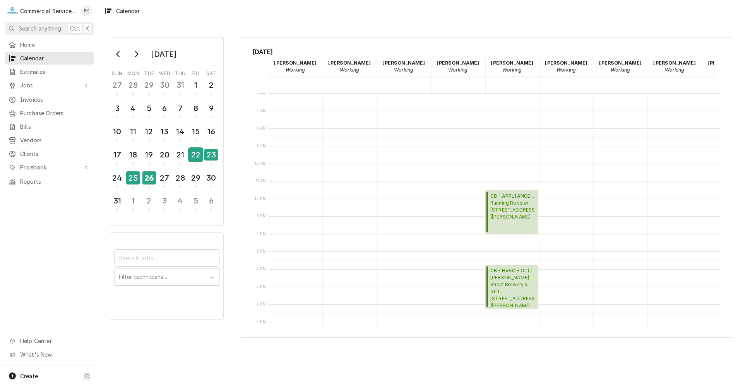
click at [193, 155] on div "22" at bounding box center [196, 154] width 14 height 13
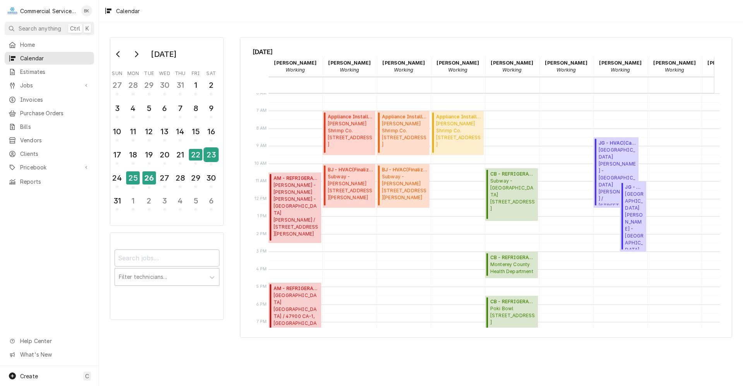
click at [208, 156] on div "23" at bounding box center [211, 154] width 14 height 13
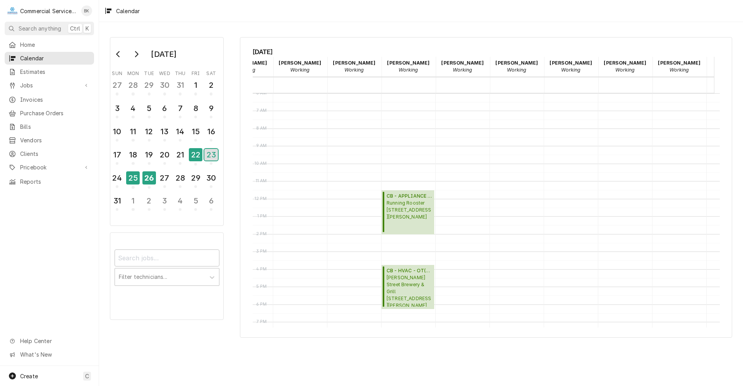
scroll to position [0, 100]
click at [411, 278] on span "Alvarado Street Brewery & Grill 426 Alvarado St, Monterey, CA 93940" at bounding box center [412, 290] width 45 height 33
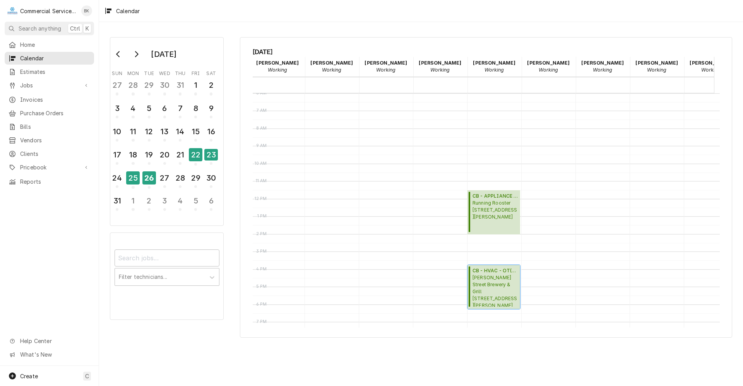
scroll to position [0, 0]
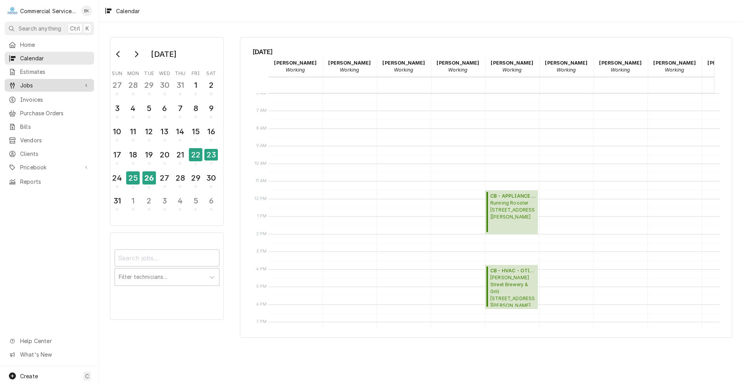
click at [44, 84] on span "Jobs" at bounding box center [49, 85] width 58 height 8
click at [44, 95] on span "Jobs" at bounding box center [55, 99] width 70 height 8
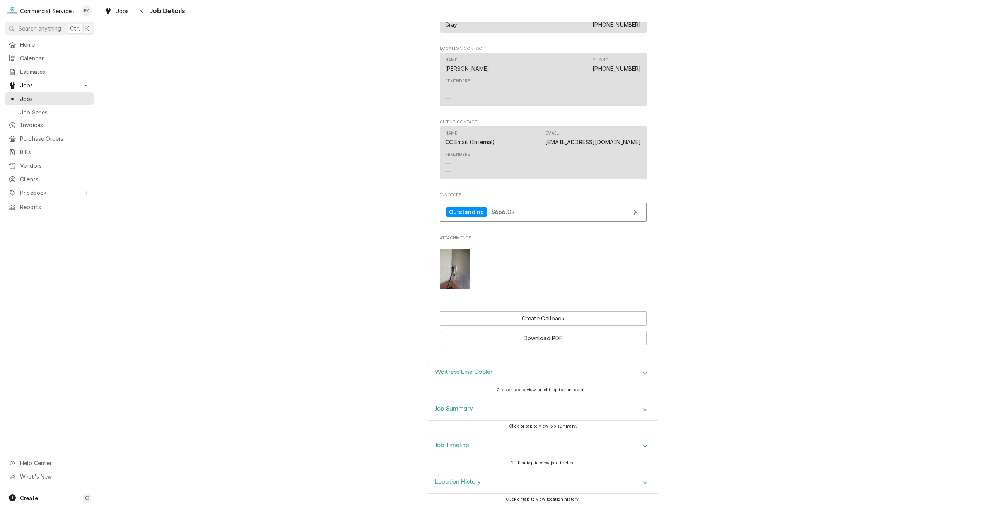
scroll to position [577, 0]
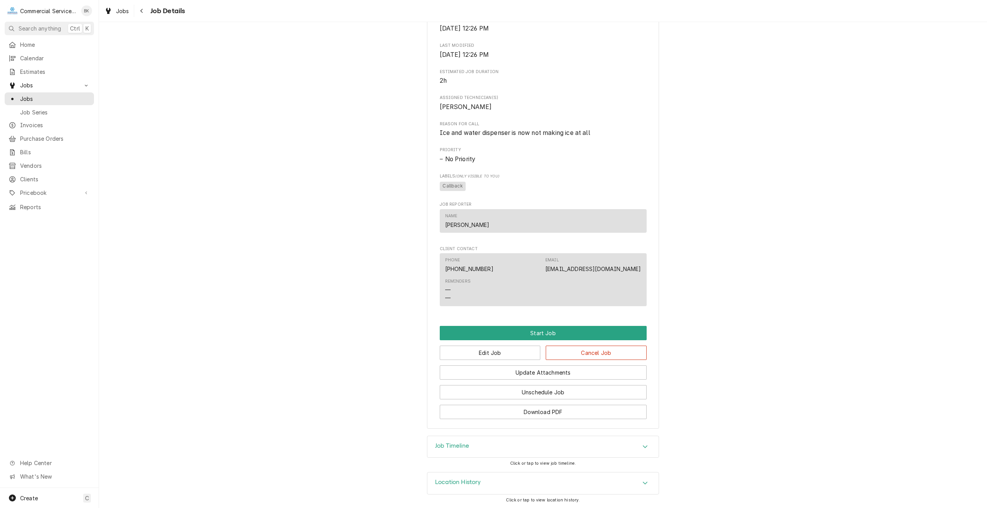
scroll to position [263, 0]
click at [509, 445] on div "Job Timeline" at bounding box center [543, 447] width 231 height 22
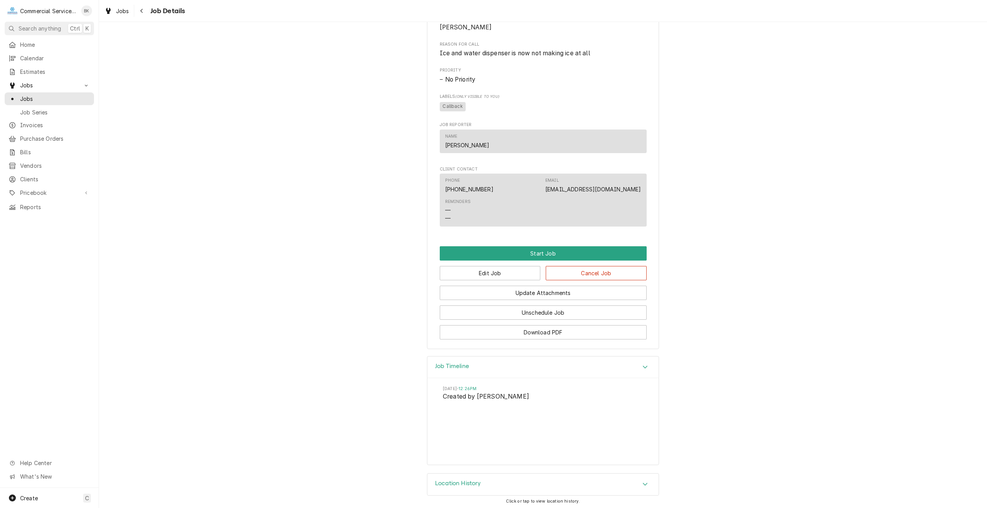
scroll to position [344, 0]
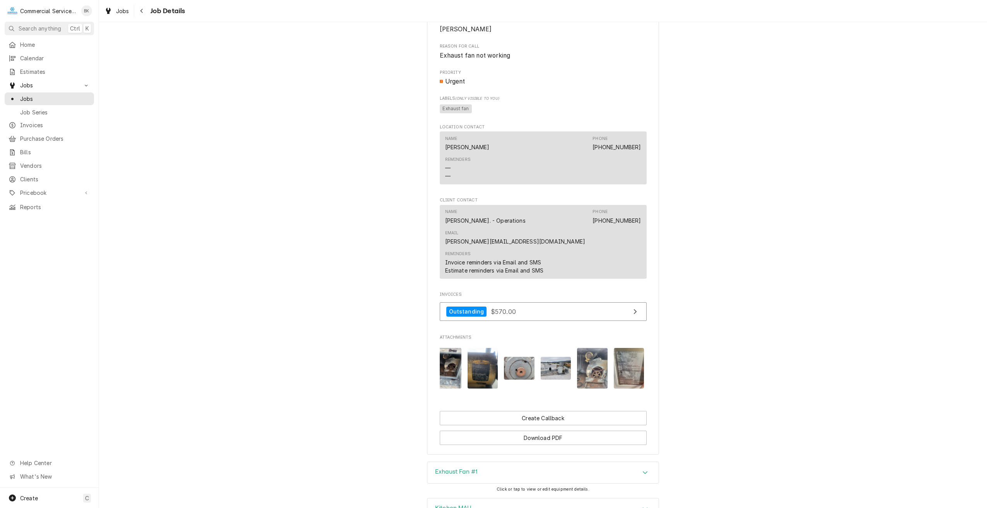
scroll to position [0, 195]
click at [587, 359] on img "Attachments" at bounding box center [588, 368] width 31 height 41
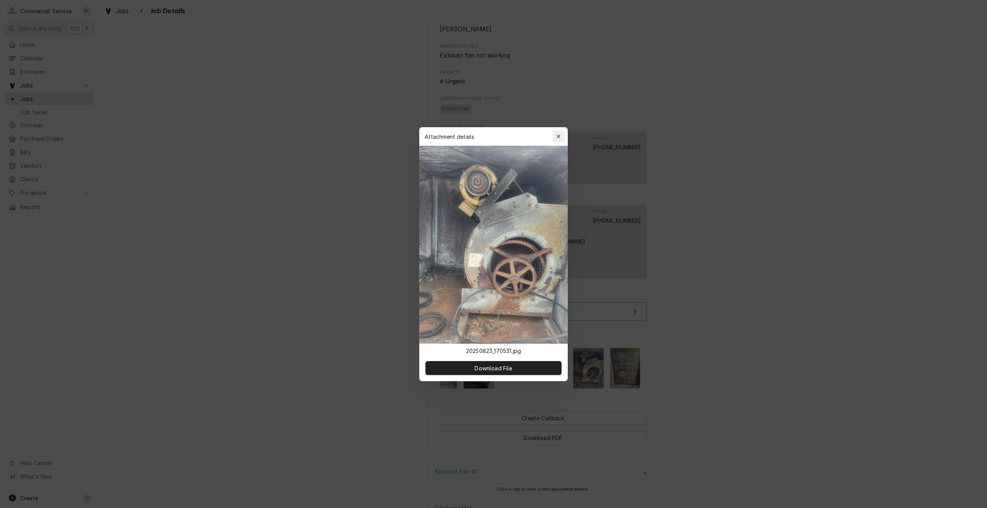
click at [556, 138] on div "button" at bounding box center [559, 137] width 8 height 8
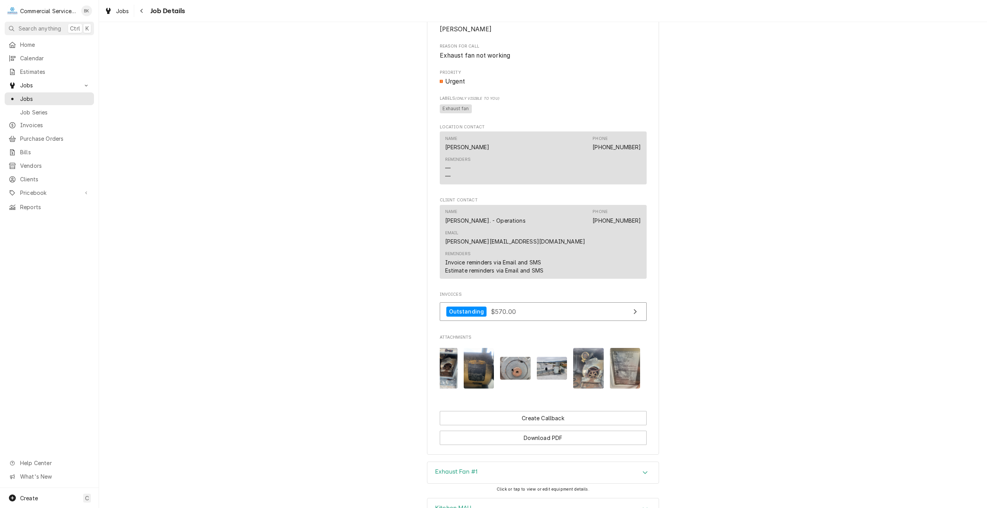
click at [557, 357] on img "Attachments" at bounding box center [552, 368] width 31 height 23
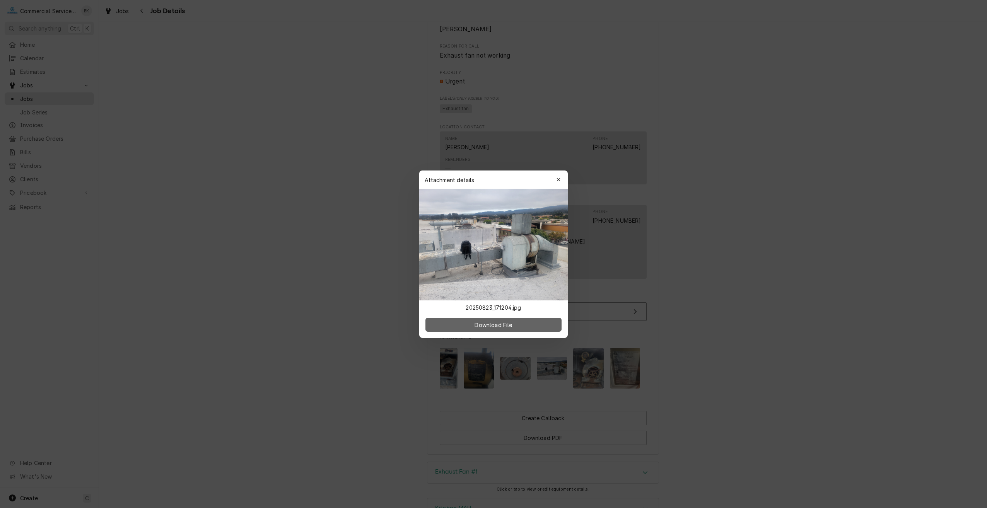
click at [529, 326] on button "Download File" at bounding box center [494, 325] width 136 height 14
click at [589, 349] on div at bounding box center [493, 254] width 987 height 508
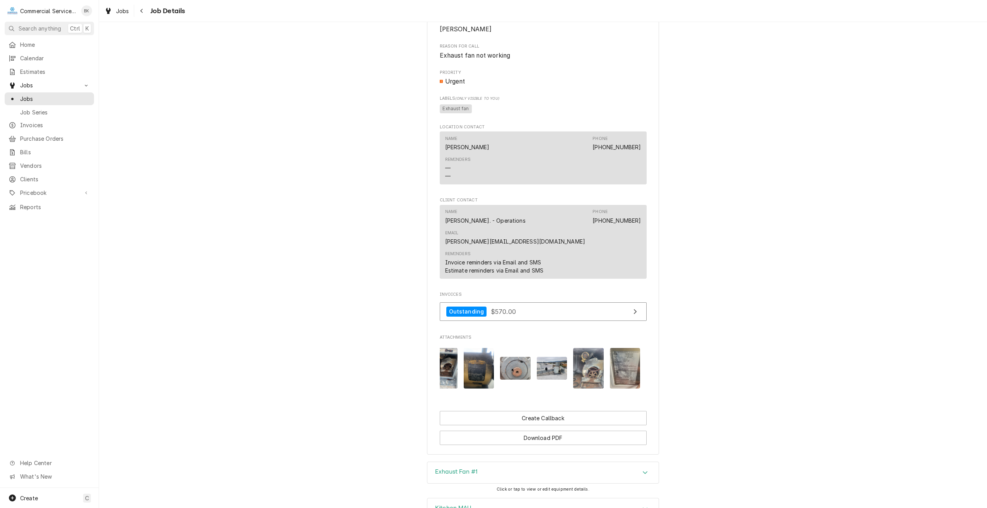
click at [589, 349] on img "Attachments" at bounding box center [588, 368] width 31 height 41
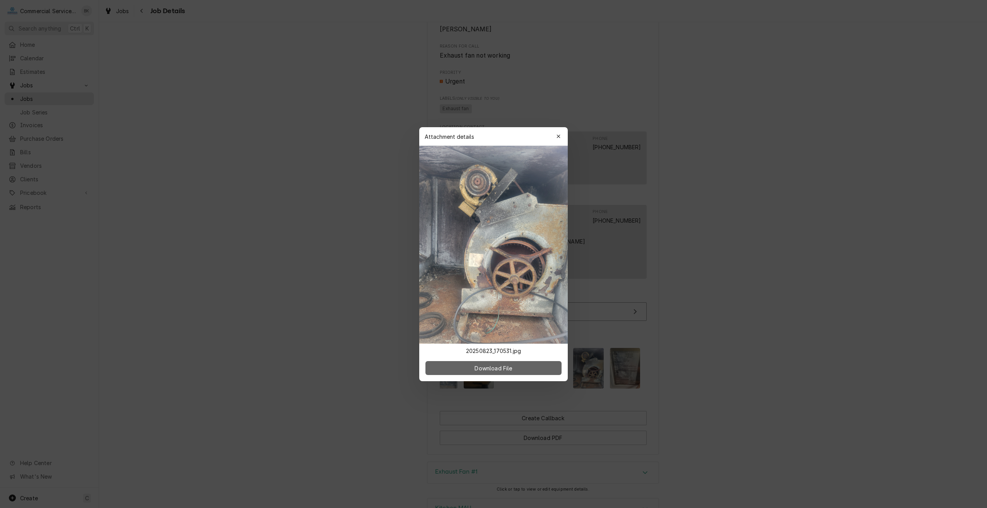
click at [522, 366] on button "Download File" at bounding box center [494, 368] width 136 height 14
click at [559, 138] on icon "button" at bounding box center [559, 136] width 4 height 5
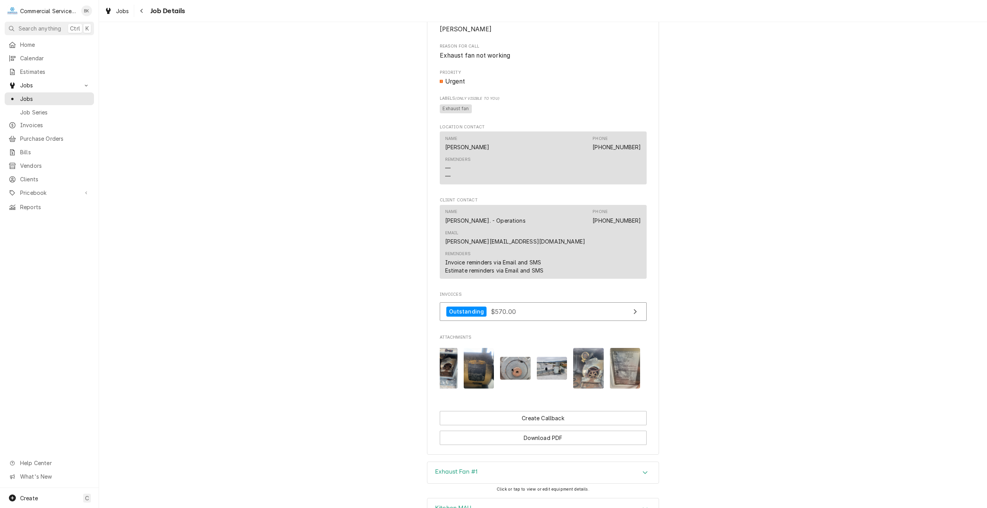
click at [622, 354] on img "Attachments" at bounding box center [625, 368] width 31 height 41
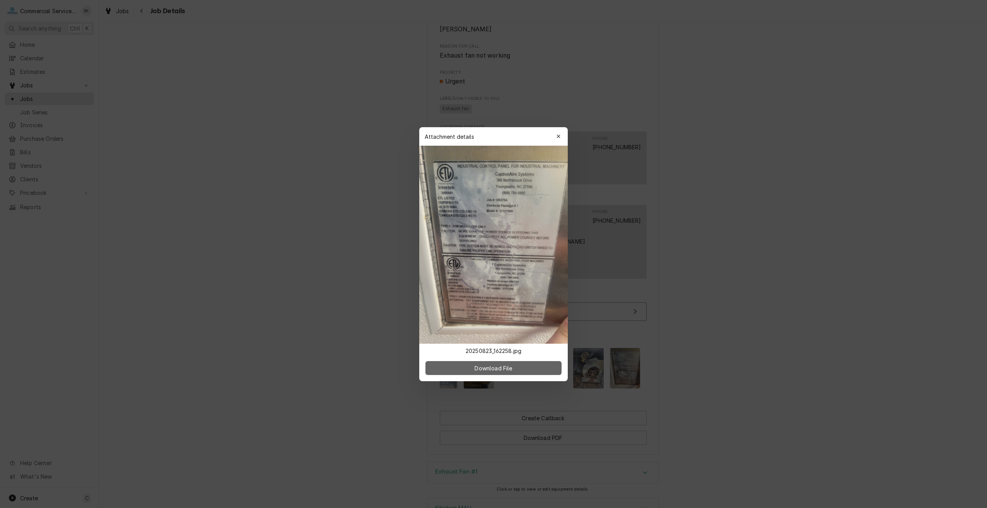
click at [525, 367] on button "Download File" at bounding box center [494, 368] width 136 height 14
click at [558, 136] on icon "button" at bounding box center [559, 136] width 4 height 5
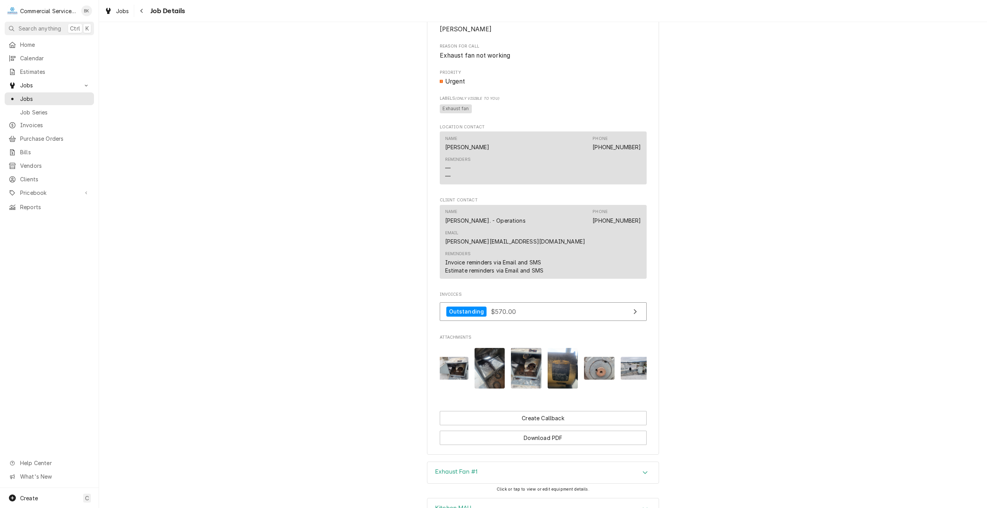
scroll to position [0, 102]
click at [564, 364] on img "Attachments" at bounding box center [573, 368] width 31 height 41
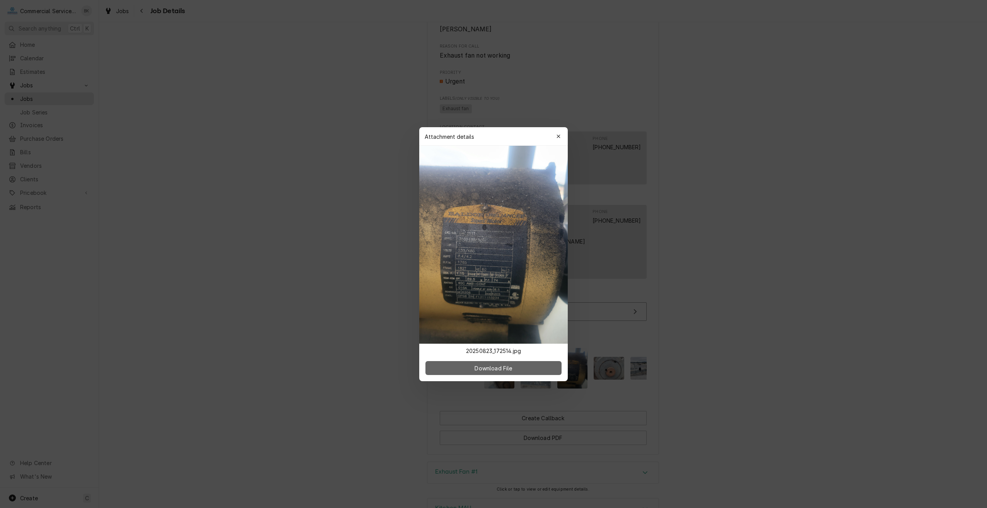
click at [522, 369] on button "Download File" at bounding box center [494, 368] width 136 height 14
click at [559, 139] on icon "button" at bounding box center [559, 136] width 4 height 5
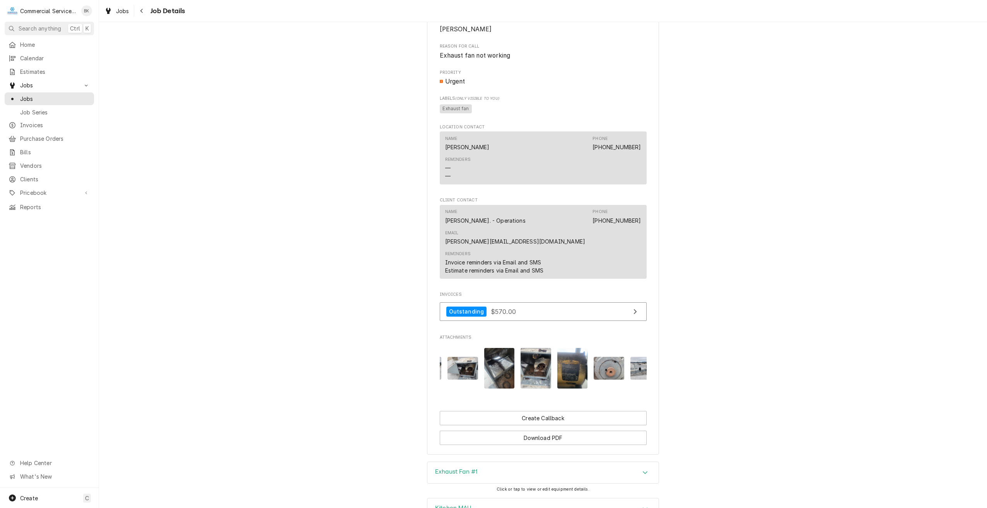
click at [537, 355] on img "Attachments" at bounding box center [536, 368] width 31 height 41
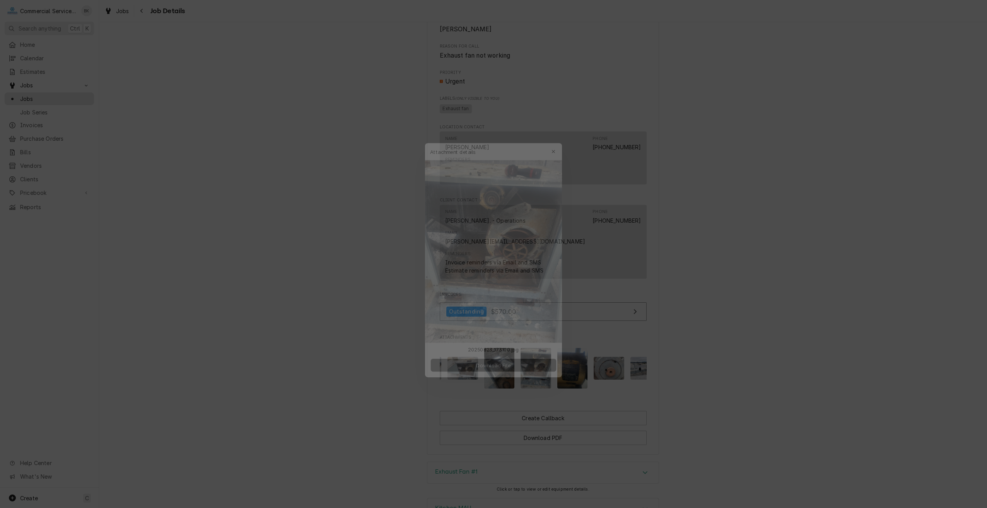
click at [514, 366] on span "Download File" at bounding box center [493, 368] width 41 height 8
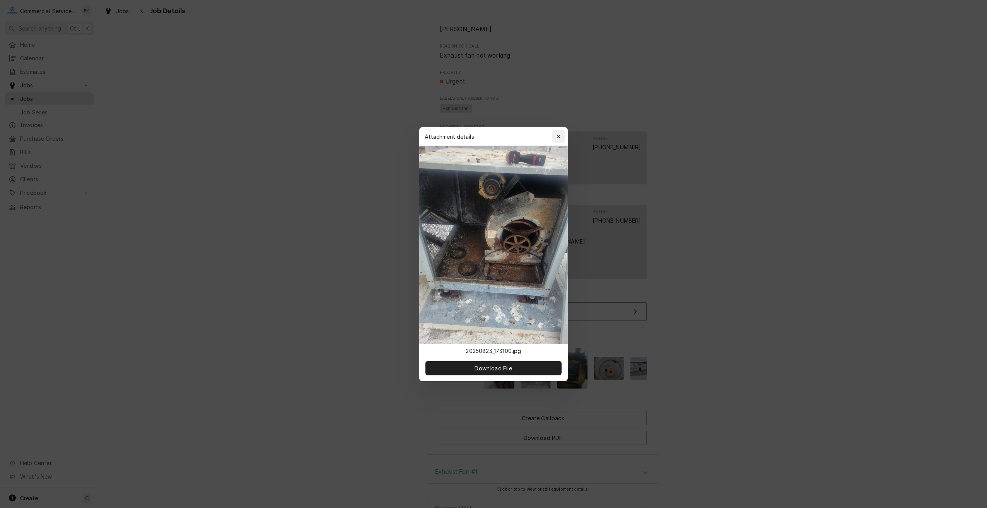
click at [559, 135] on icon "button" at bounding box center [559, 136] width 4 height 5
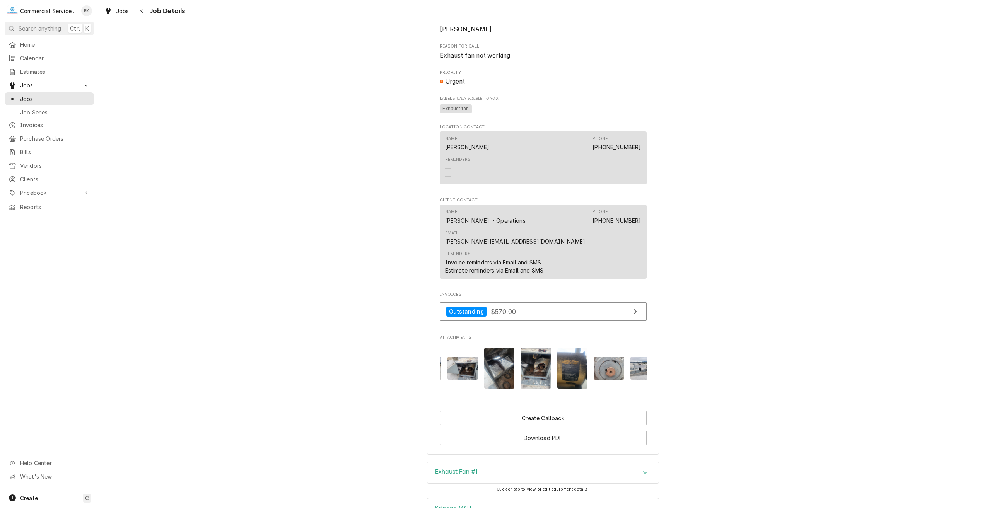
click at [503, 349] on img "Attachments" at bounding box center [499, 368] width 31 height 41
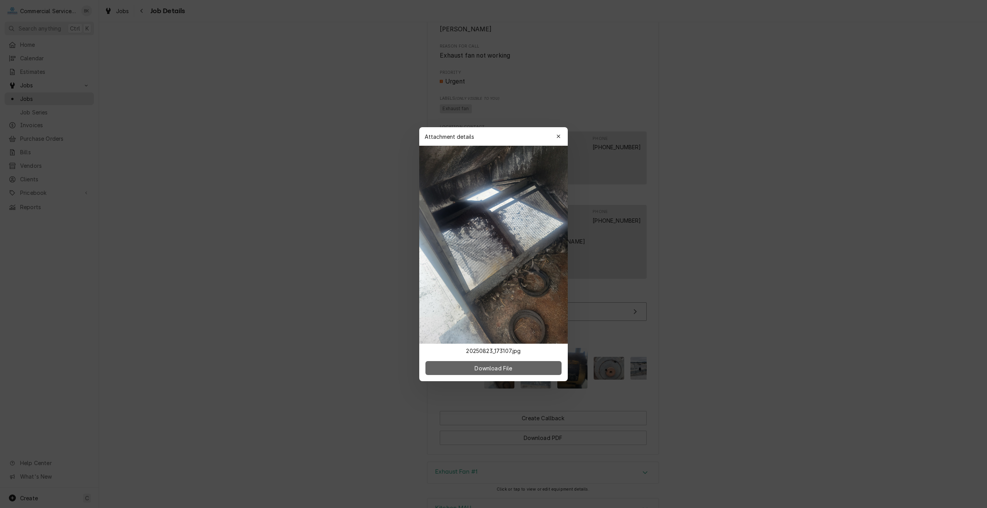
click at [515, 364] on button "Download File" at bounding box center [494, 368] width 136 height 14
click at [559, 138] on icon "button" at bounding box center [559, 136] width 4 height 5
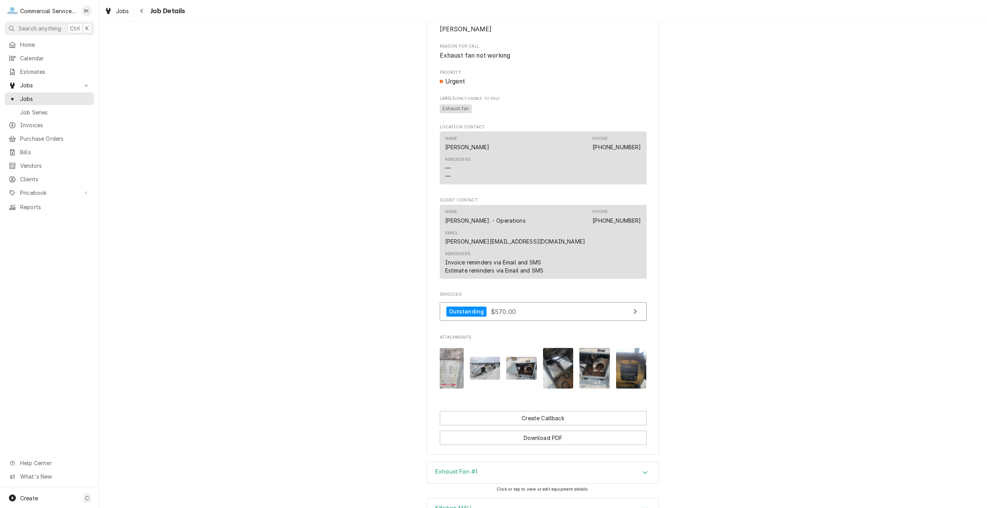
scroll to position [0, 41]
click at [529, 357] on img "Attachments" at bounding box center [523, 368] width 31 height 23
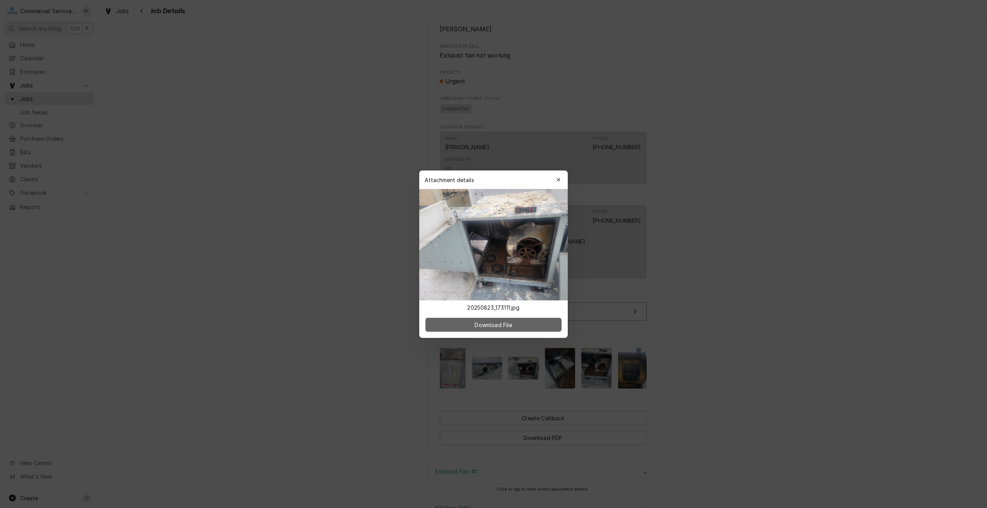
click at [524, 324] on button "Download File" at bounding box center [494, 325] width 136 height 14
click at [558, 181] on icon "button" at bounding box center [559, 179] width 4 height 5
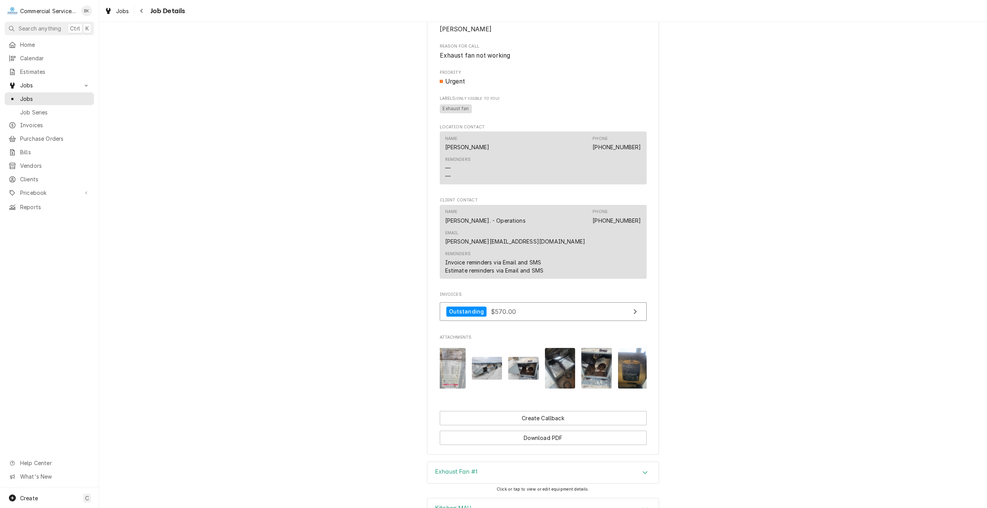
click at [483, 357] on img "Attachments" at bounding box center [487, 368] width 31 height 23
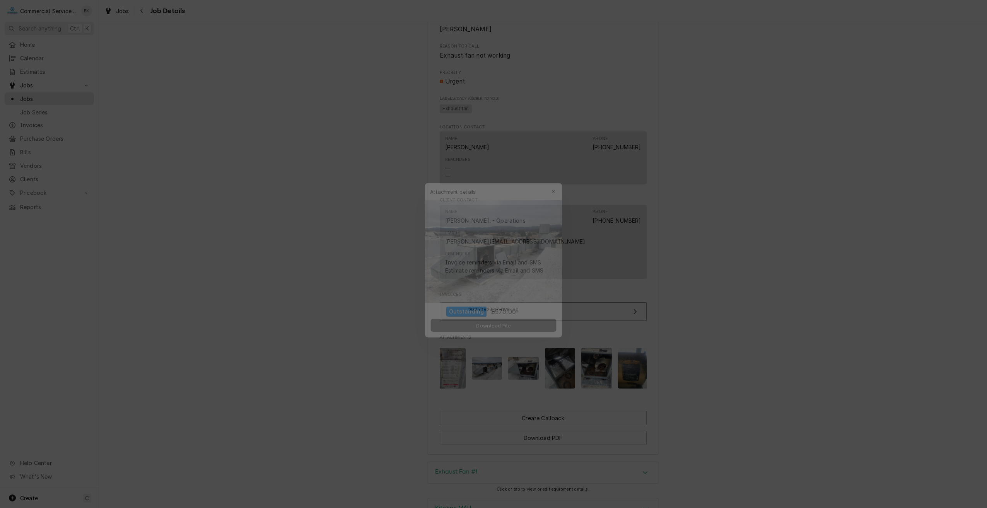
click at [495, 323] on span "Download File" at bounding box center [493, 325] width 41 height 8
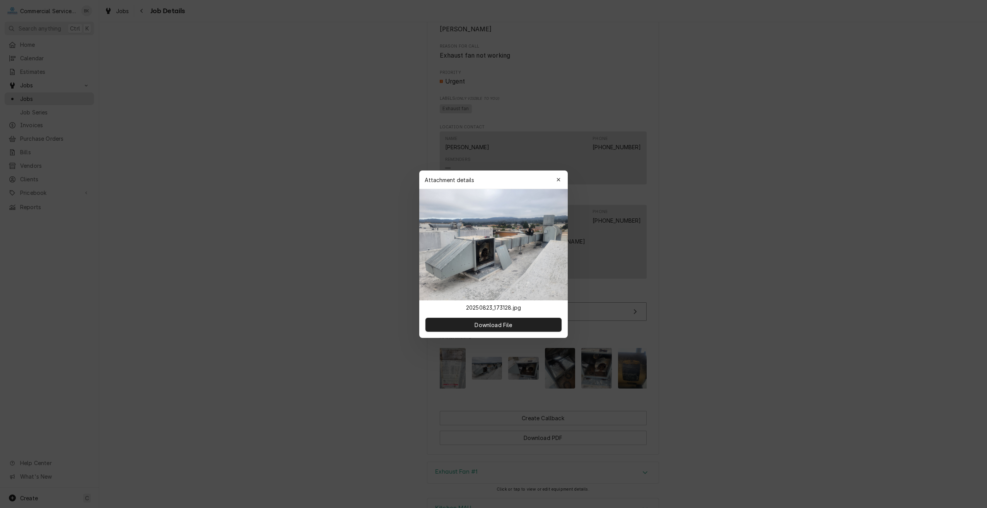
click at [561, 177] on icon "button" at bounding box center [559, 179] width 4 height 5
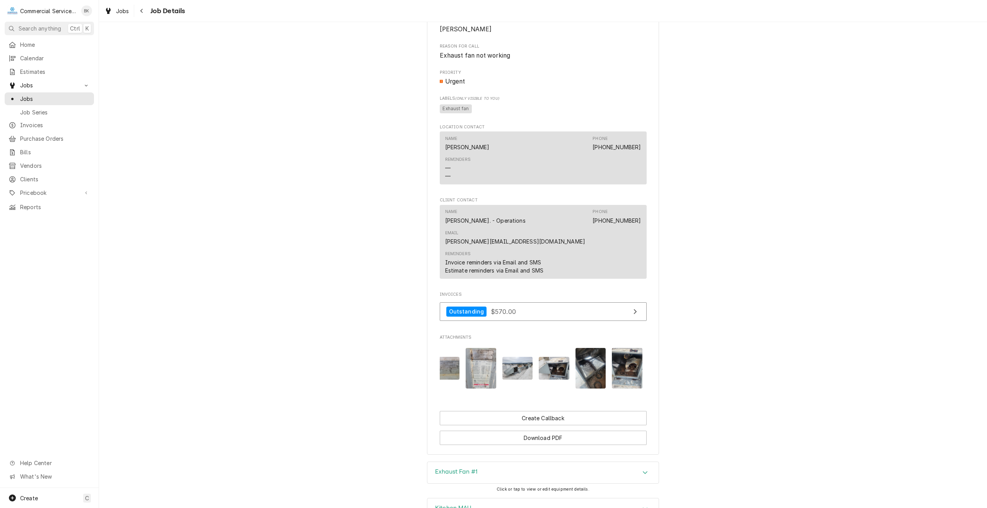
scroll to position [0, 0]
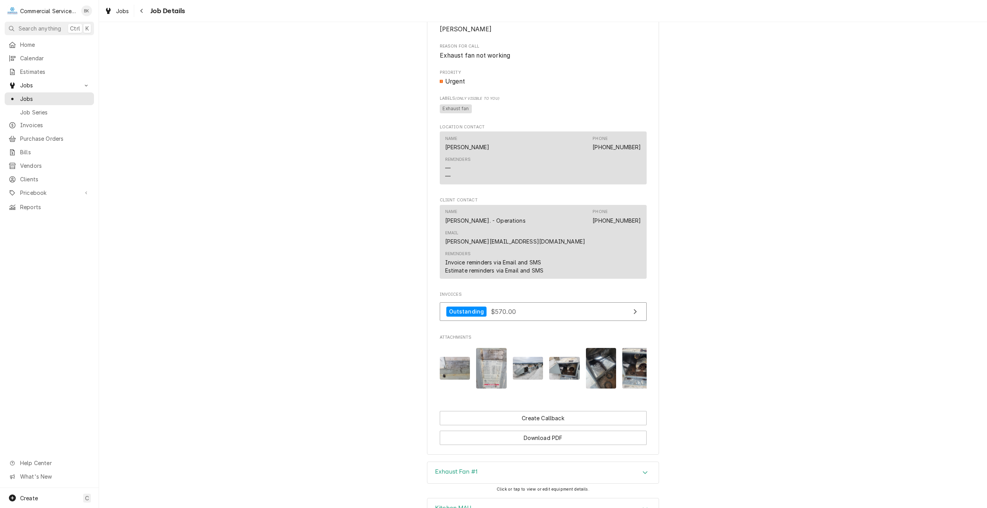
click at [490, 361] on img "Attachments" at bounding box center [491, 368] width 31 height 41
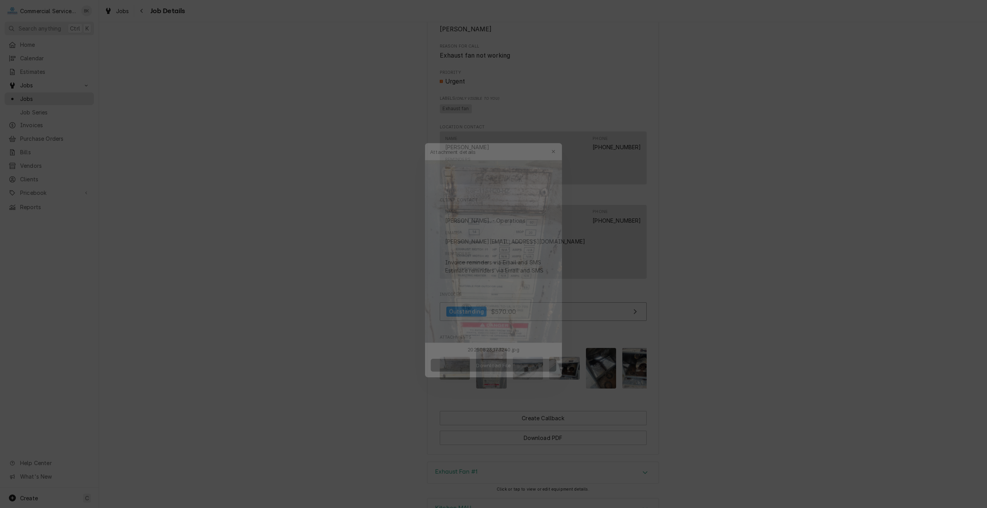
click at [496, 364] on span "Download File" at bounding box center [493, 368] width 41 height 8
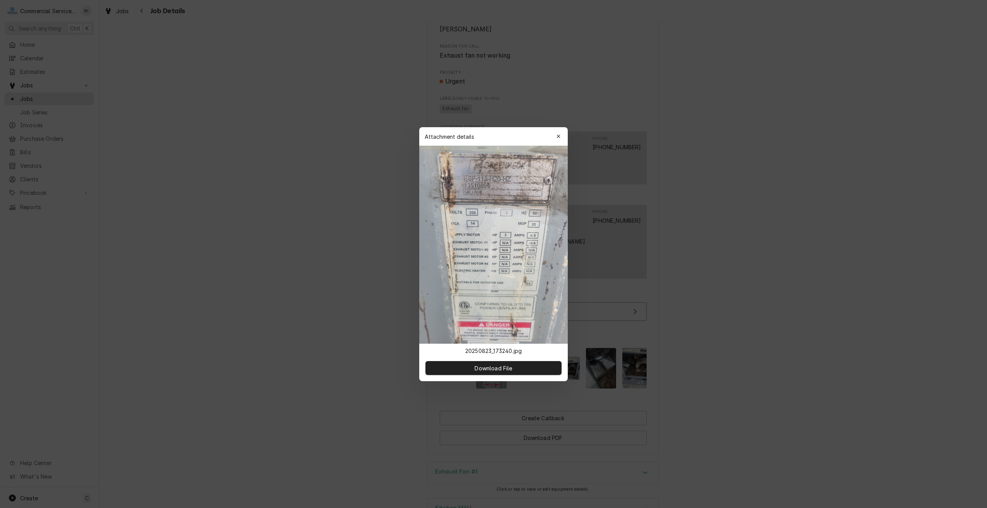
click at [561, 137] on div "button" at bounding box center [559, 137] width 8 height 8
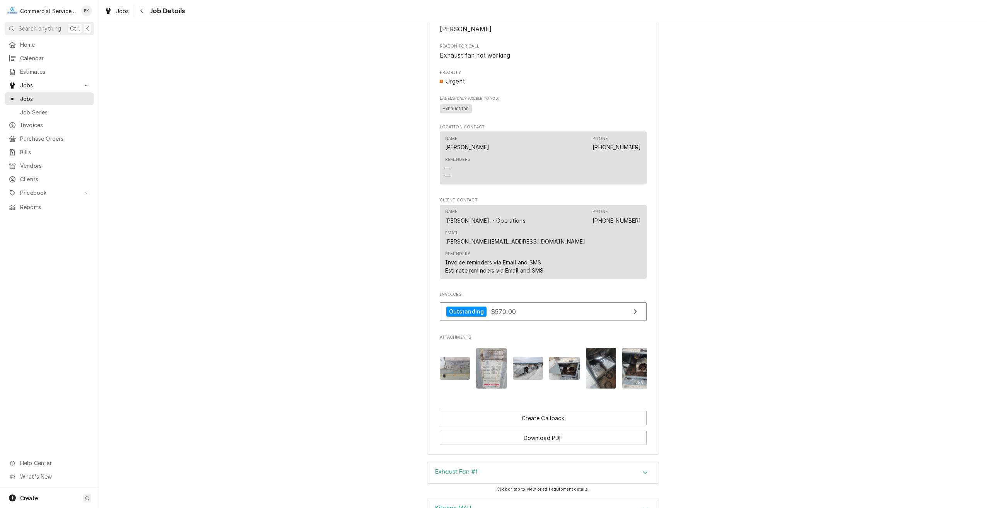
click at [459, 357] on img "Attachments" at bounding box center [455, 368] width 31 height 23
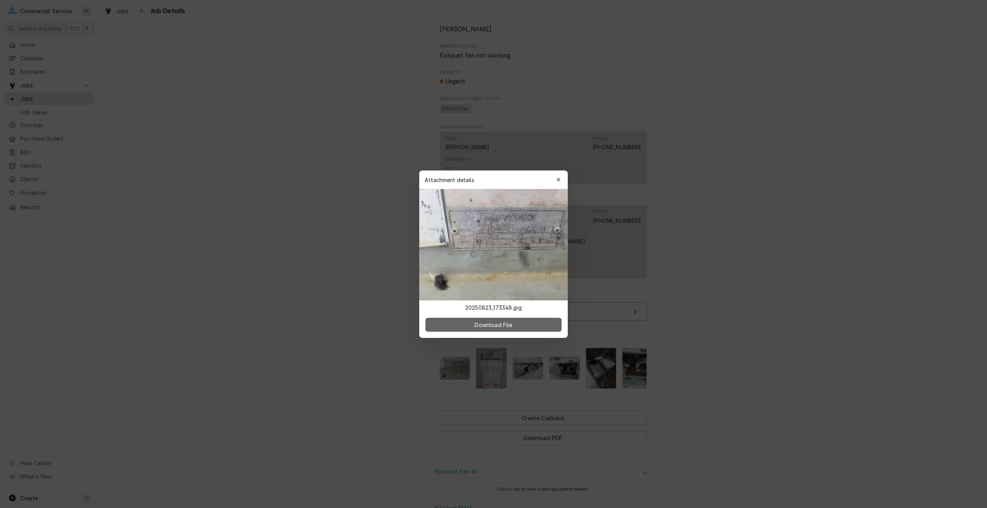
click at [473, 324] on button "Download File" at bounding box center [494, 325] width 136 height 14
click at [560, 177] on div "button" at bounding box center [559, 180] width 8 height 8
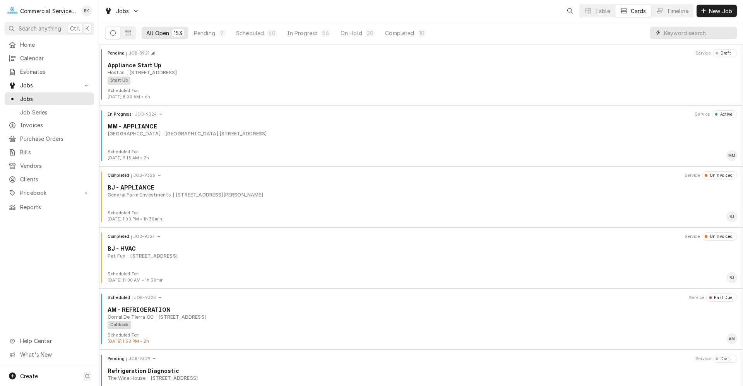
click at [677, 35] on input "Dynamic Content Wrapper" at bounding box center [698, 33] width 69 height 12
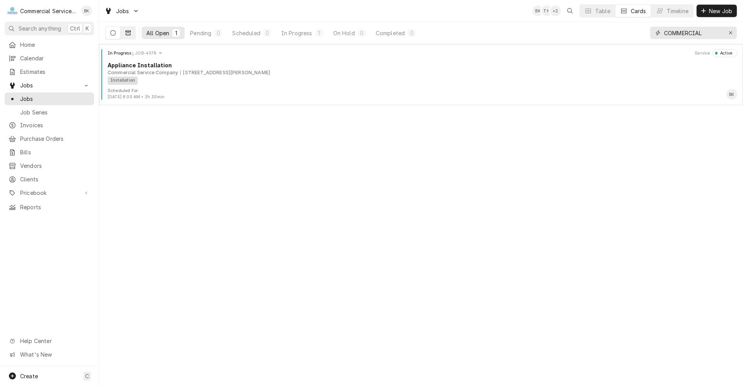
type input "COMMERCIAL"
click at [132, 33] on button "Dynamic Content Wrapper" at bounding box center [128, 33] width 15 height 12
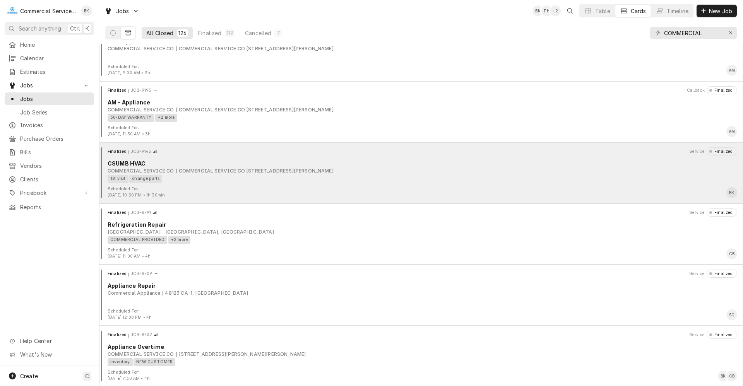
scroll to position [116, 0]
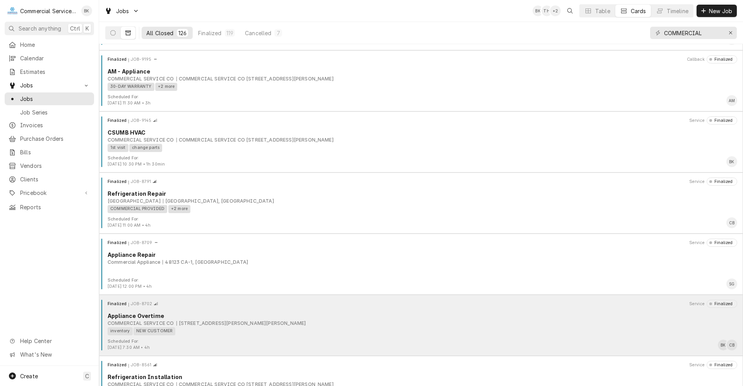
click at [272, 319] on div "Appliance Overtime" at bounding box center [423, 316] width 630 height 8
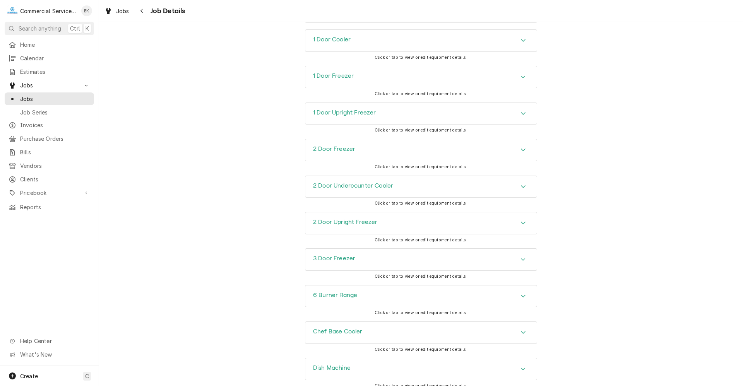
scroll to position [813, 0]
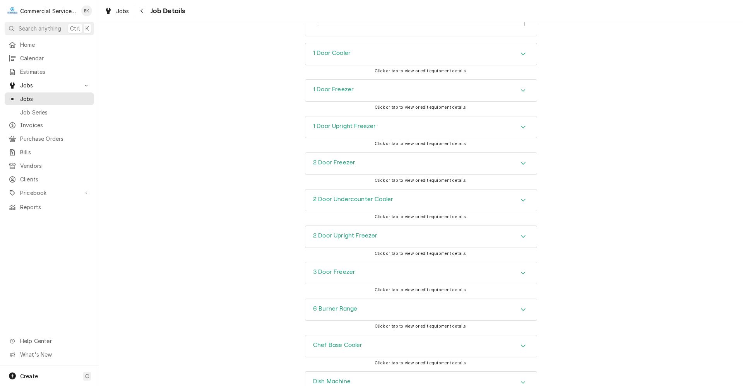
click at [495, 65] on div "1 Door Cooler" at bounding box center [420, 54] width 231 height 22
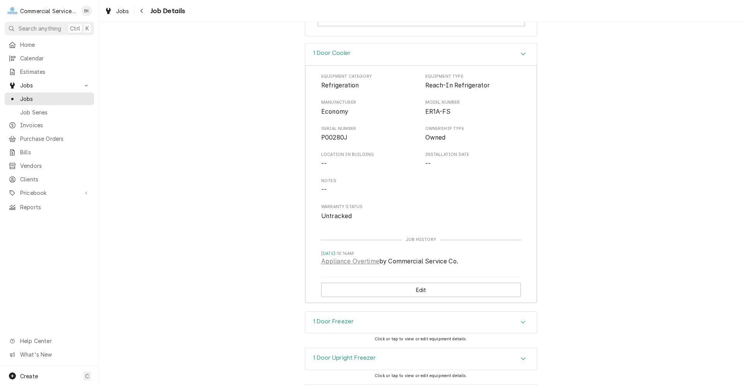
click at [495, 65] on div "1 Door Cooler" at bounding box center [420, 54] width 231 height 22
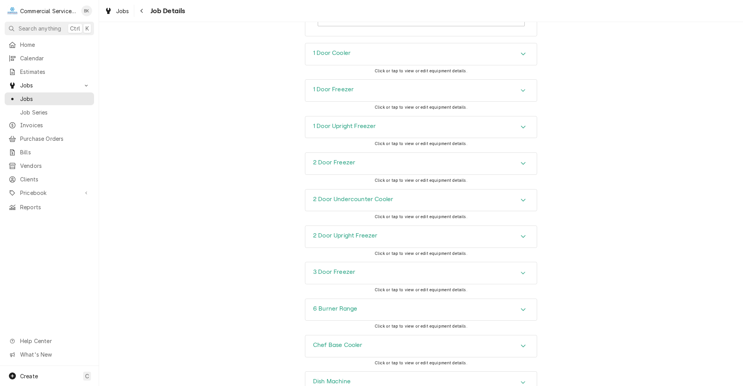
click at [495, 65] on div "1 Door Cooler" at bounding box center [420, 54] width 231 height 22
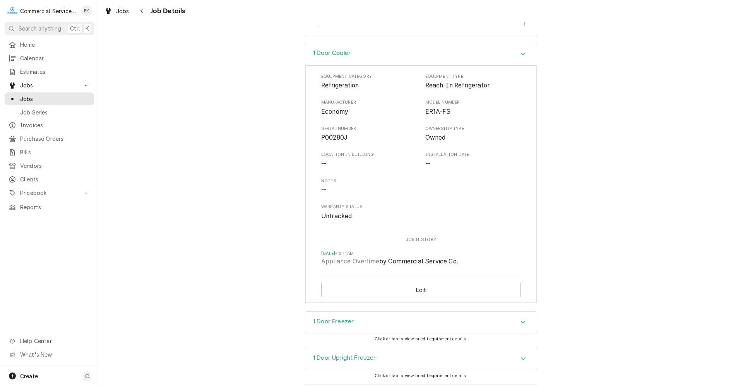
click at [495, 65] on div "1 Door Cooler" at bounding box center [420, 54] width 231 height 22
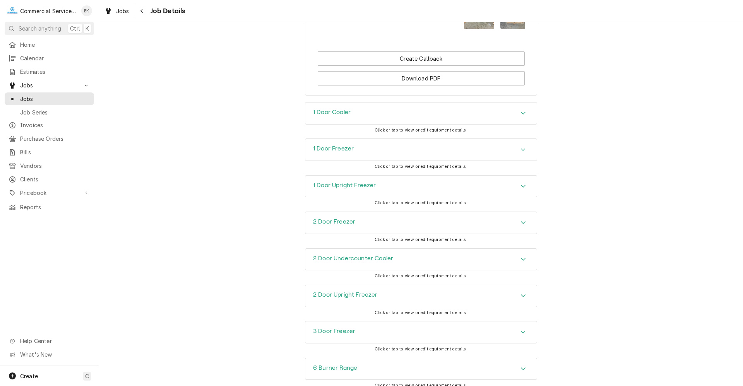
scroll to position [750, 0]
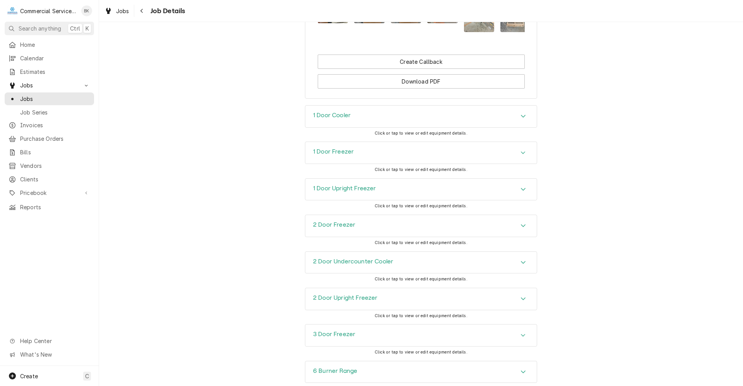
click at [436, 200] on div "1 Door Upright Freezer" at bounding box center [420, 190] width 231 height 22
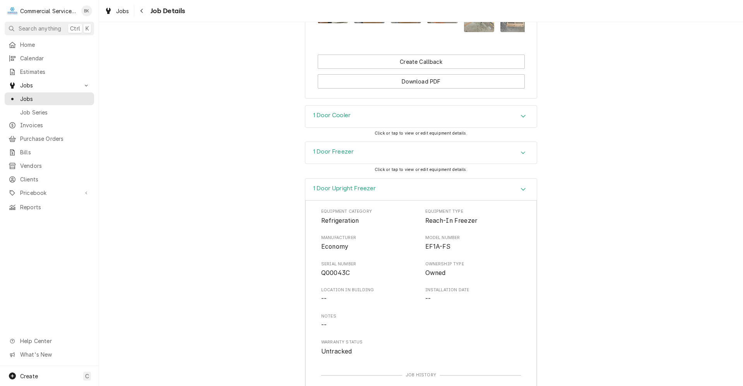
click at [520, 192] on icon "Accordion Header" at bounding box center [522, 189] width 5 height 6
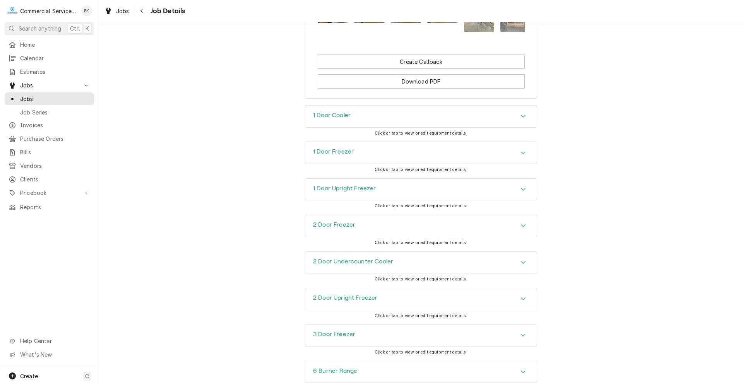
click at [436, 164] on div "1 Door Freezer" at bounding box center [420, 153] width 231 height 22
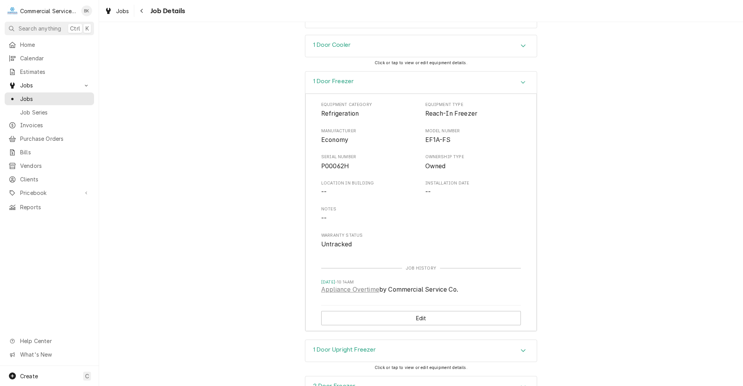
scroll to position [828, 0]
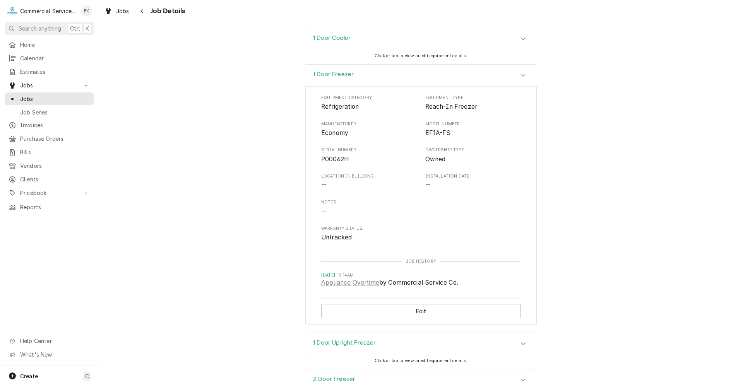
click at [476, 87] on div "1 Door Freezer" at bounding box center [420, 76] width 231 height 22
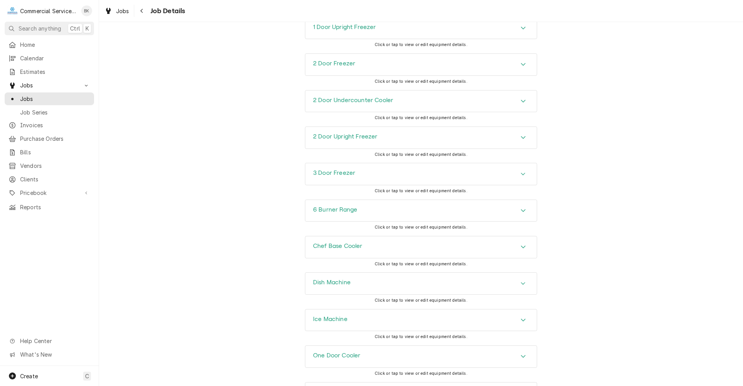
scroll to position [789, 0]
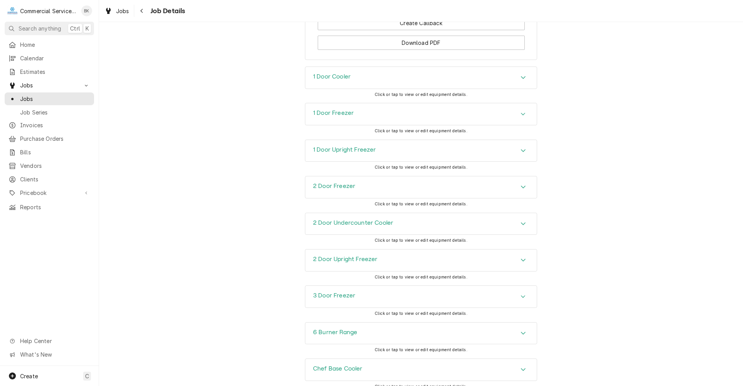
click at [368, 89] on div "1 Door Cooler" at bounding box center [420, 78] width 231 height 22
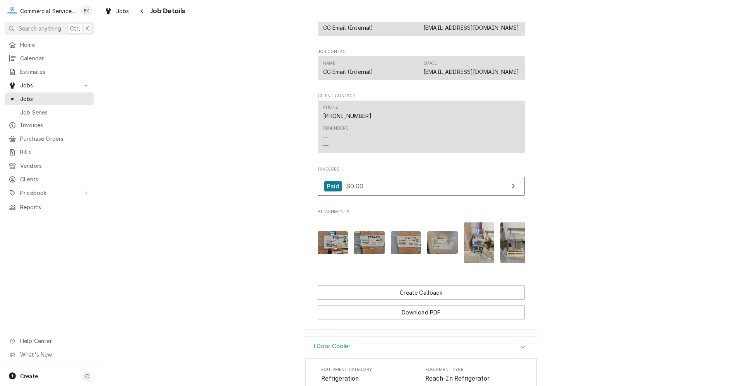
scroll to position [518, 0]
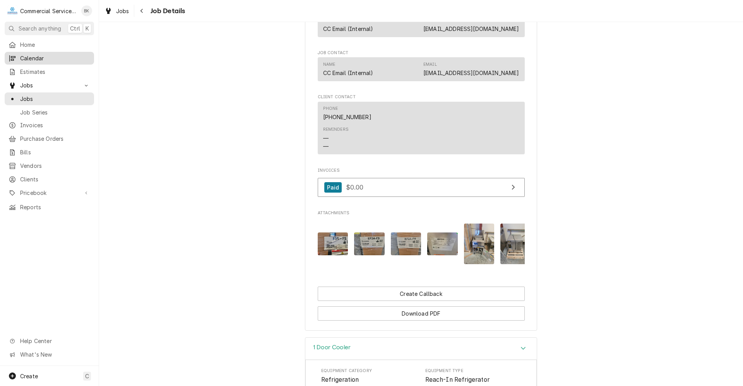
click at [58, 52] on link "Calendar" at bounding box center [49, 58] width 89 height 13
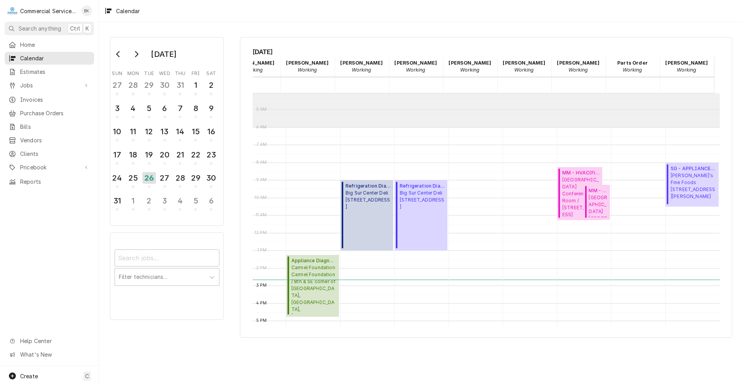
scroll to position [67, 205]
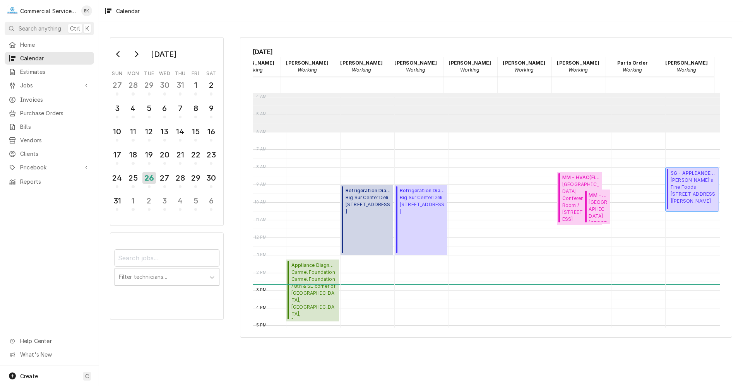
click at [673, 193] on span "Elroy's Fine Foods 15 Soledad Drive, Monterey, CA 93940" at bounding box center [694, 191] width 46 height 28
click at [690, 197] on span "Elroy's Fine Foods 15 Soledad Drive, Monterey, CA 93940" at bounding box center [694, 191] width 46 height 28
click at [41, 83] on span "Jobs" at bounding box center [49, 85] width 58 height 8
click at [44, 98] on span "Jobs" at bounding box center [55, 99] width 70 height 8
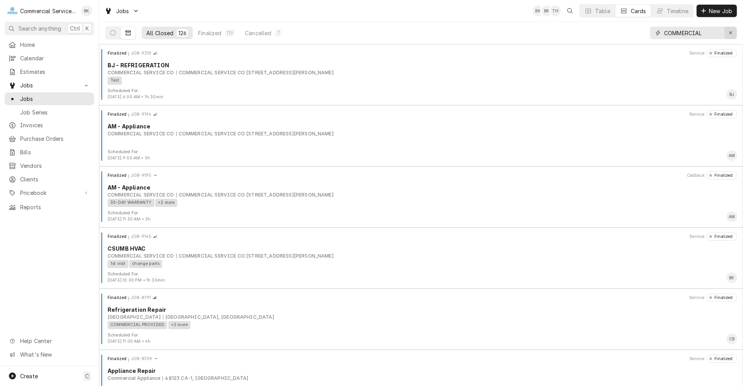
click at [727, 36] on div "Erase input" at bounding box center [731, 33] width 8 height 8
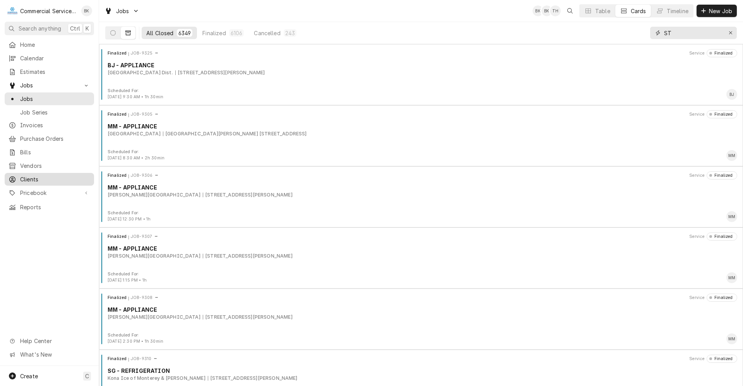
type input "ST"
click at [31, 175] on span "Clients" at bounding box center [55, 179] width 70 height 8
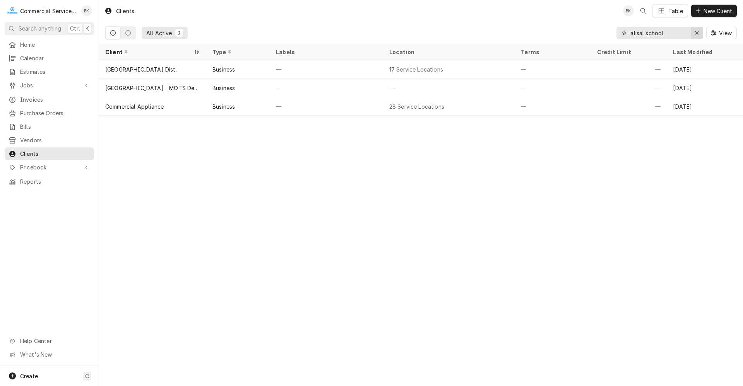
click at [699, 31] on div "Erase input" at bounding box center [697, 33] width 8 height 8
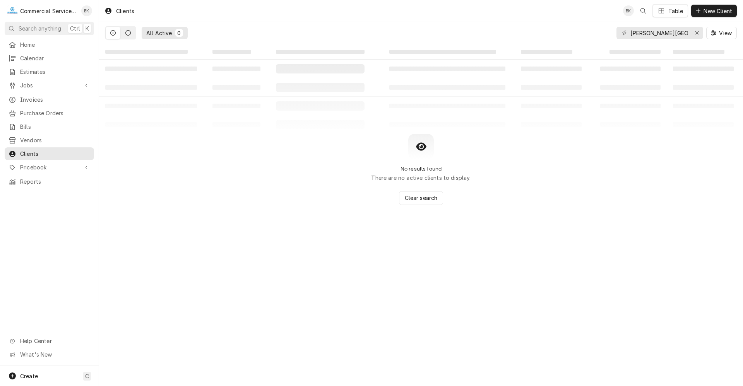
click at [133, 34] on button "Dynamic Content Wrapper" at bounding box center [128, 33] width 15 height 12
click at [113, 31] on icon "Dynamic Content Wrapper" at bounding box center [112, 32] width 5 height 5
click at [686, 31] on input "[PERSON_NAME][GEOGRAPHIC_DATA]" at bounding box center [659, 33] width 58 height 12
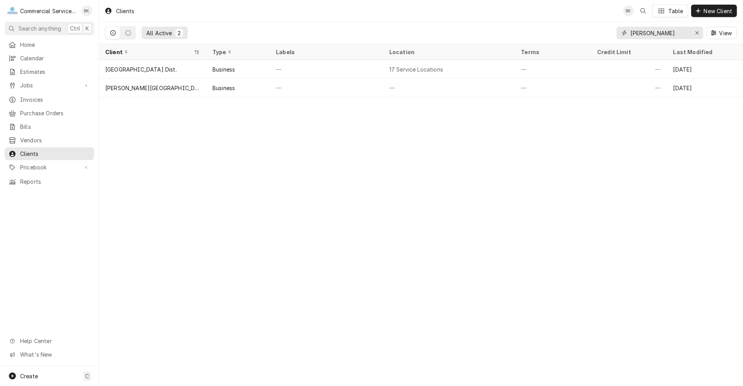
click at [667, 31] on input "[PERSON_NAME]" at bounding box center [659, 33] width 58 height 12
type input "[PERSON_NAME]"
click at [65, 43] on span "Home" at bounding box center [55, 45] width 70 height 8
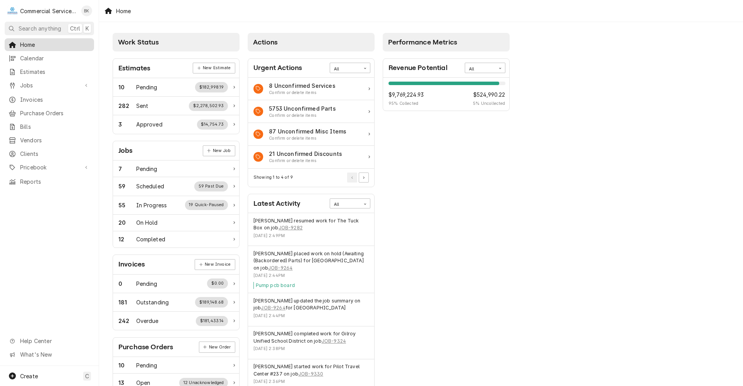
click at [36, 45] on span "Home" at bounding box center [55, 45] width 70 height 8
click at [39, 70] on span "Estimates" at bounding box center [55, 72] width 70 height 8
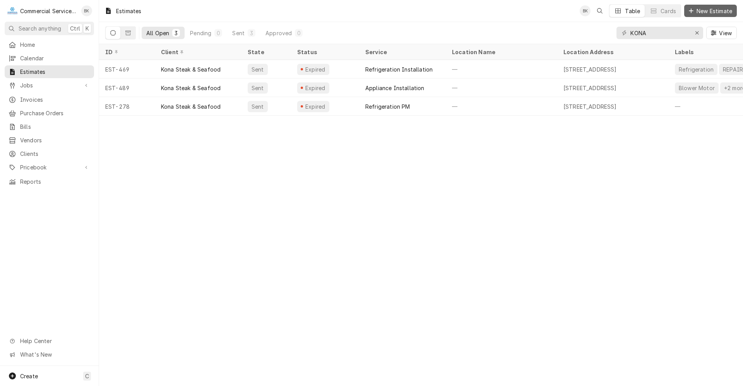
click at [703, 10] on span "New Estimate" at bounding box center [714, 11] width 39 height 8
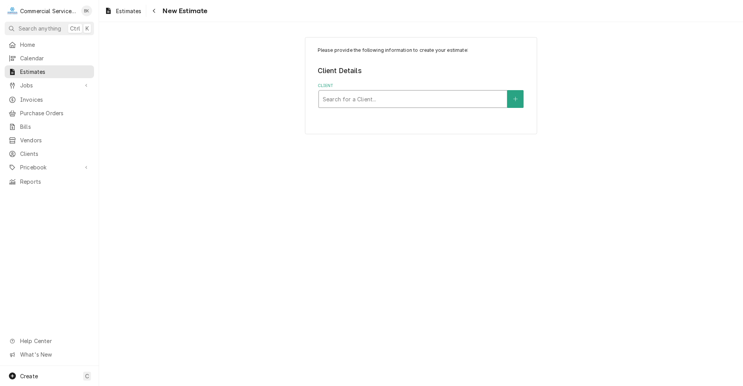
click at [397, 99] on div "Client" at bounding box center [413, 99] width 180 height 14
type input "[GEOGRAPHIC_DATA]"
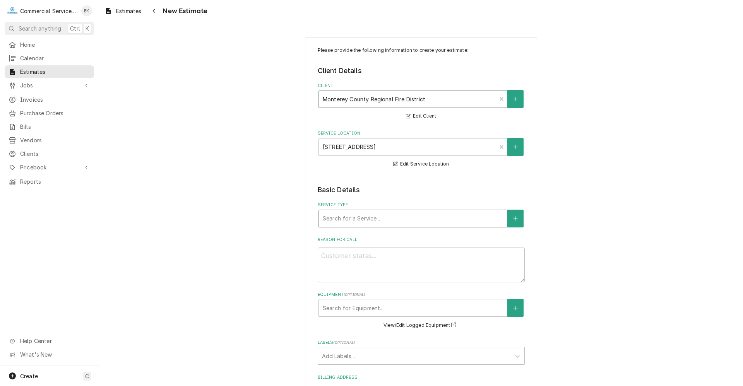
type textarea "x"
type input "h"
type textarea "x"
type input "hv"
type textarea "x"
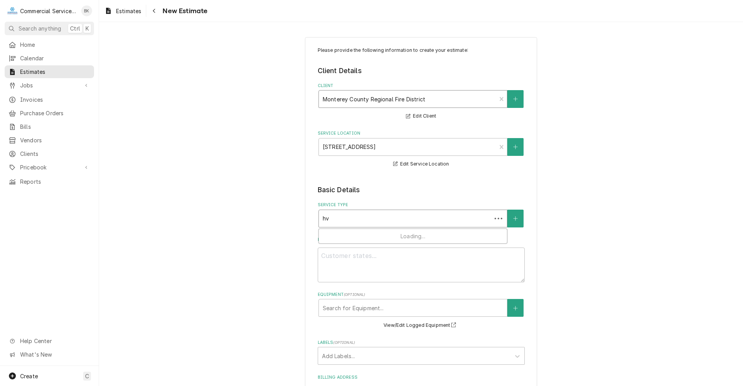
type input "hva"
type textarea "x"
type input "hvac"
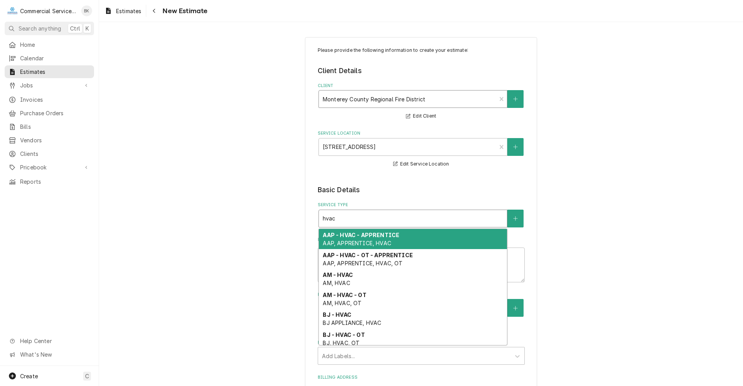
type textarea "x"
type input "hvac/"
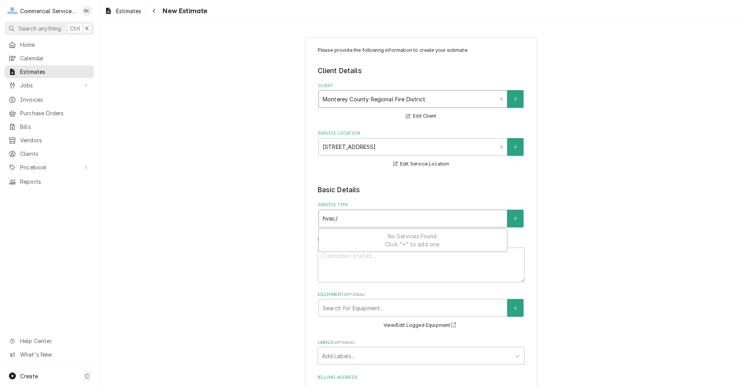
type textarea "x"
type input "hvac/r"
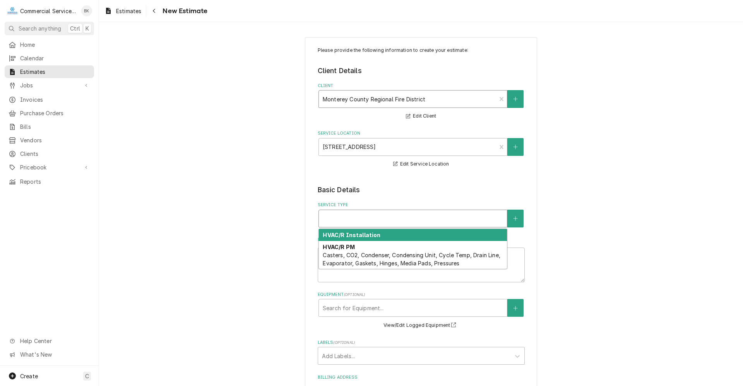
type textarea "x"
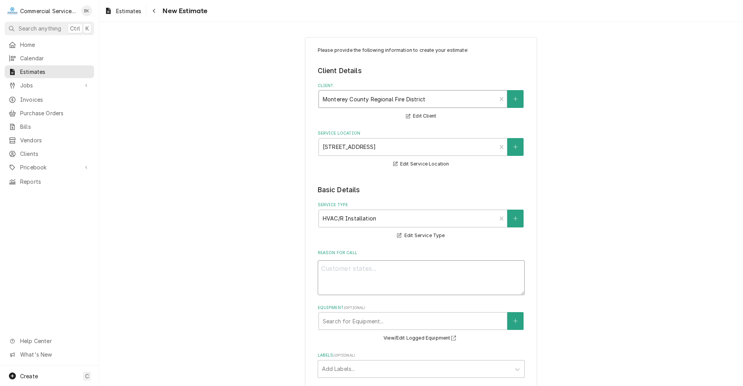
type textarea "x"
type textarea "r"
type textarea "x"
type textarea "re"
type textarea "x"
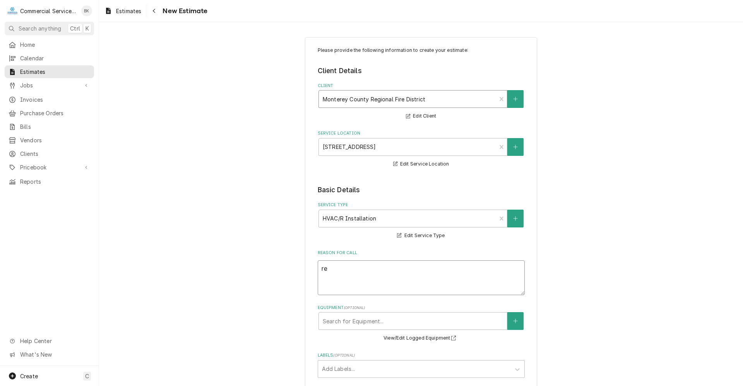
type textarea "rep"
type textarea "x"
type textarea "repl"
type textarea "x"
type textarea "repla"
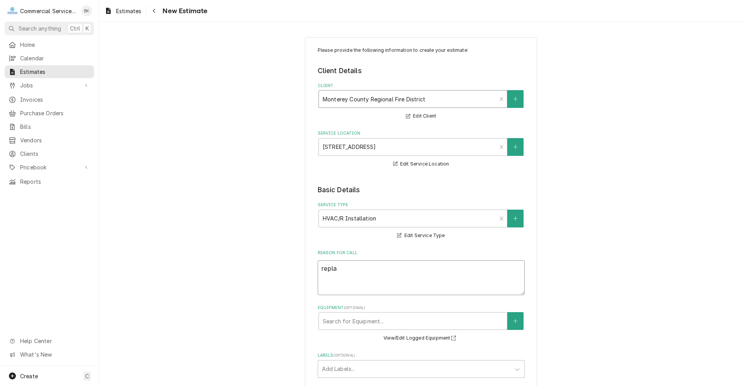
type textarea "x"
type textarea "replac"
type textarea "x"
type textarea "replace"
type textarea "x"
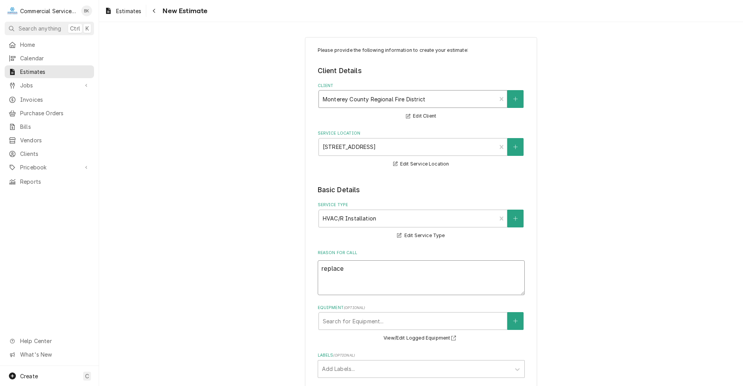
type textarea "replac"
type textarea "x"
type textarea "repla"
type textarea "x"
type textarea "repl"
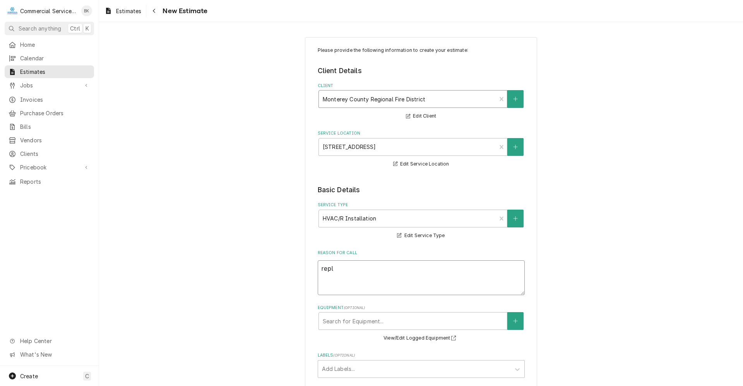
type textarea "x"
type textarea "rep"
type textarea "x"
type textarea "re"
type textarea "x"
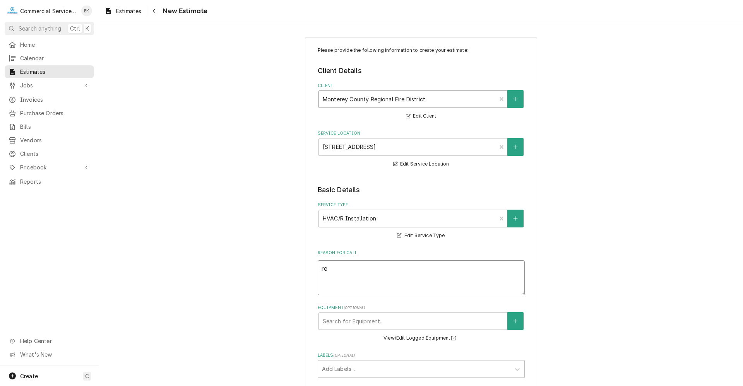
type textarea "r"
type textarea "x"
type textarea "R"
type textarea "x"
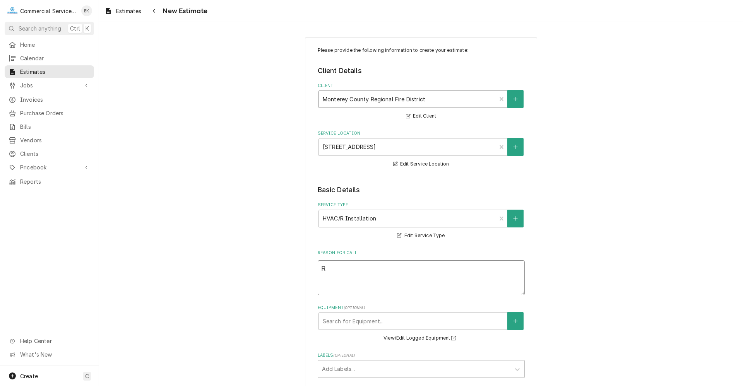
type textarea "Re"
type textarea "x"
type textarea "Rep"
type textarea "x"
type textarea "Repl"
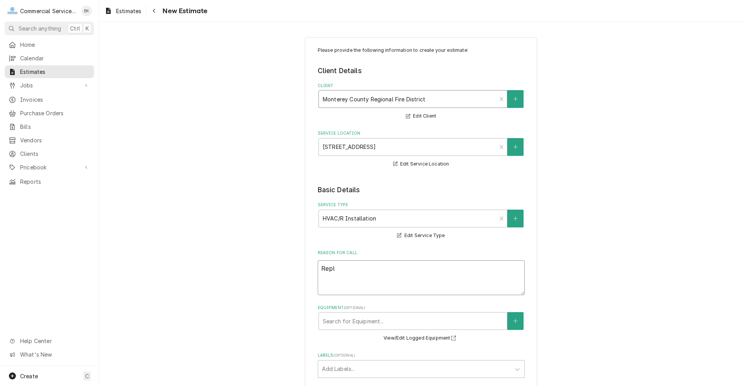
type textarea "x"
type textarea "Repla"
type textarea "x"
type textarea "Replac"
type textarea "x"
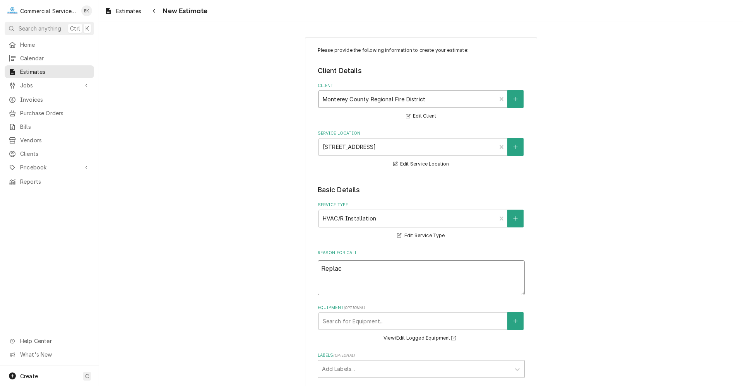
type textarea "Replace"
type textarea "x"
type textarea "Replacem"
type textarea "x"
type textarea "Replaceme"
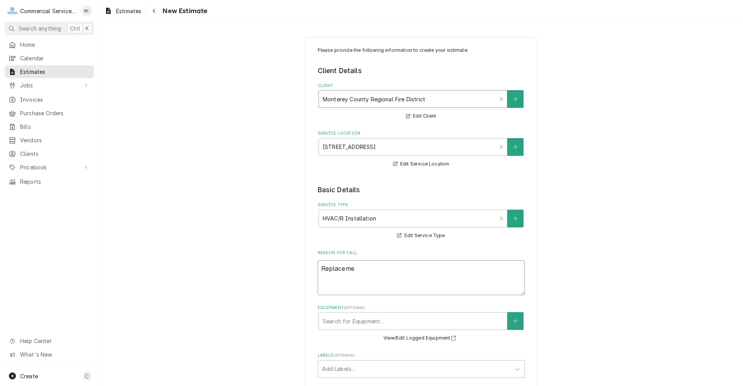
type textarea "x"
type textarea "Replacemen"
type textarea "x"
type textarea "Replacement"
type textarea "x"
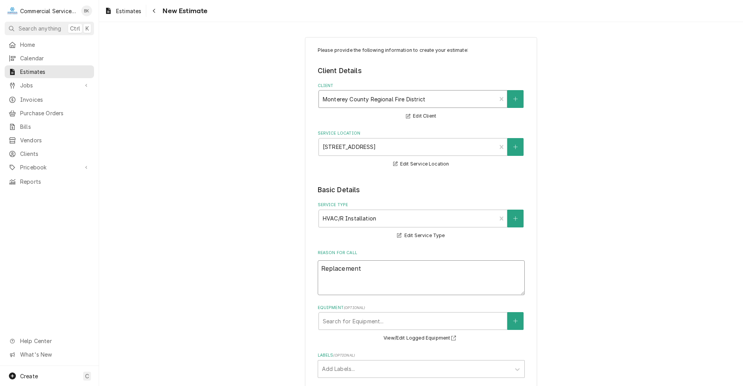
type textarea "Replacement"
type textarea "x"
type textarea "Replacement o"
type textarea "x"
type textarea "Replacement of"
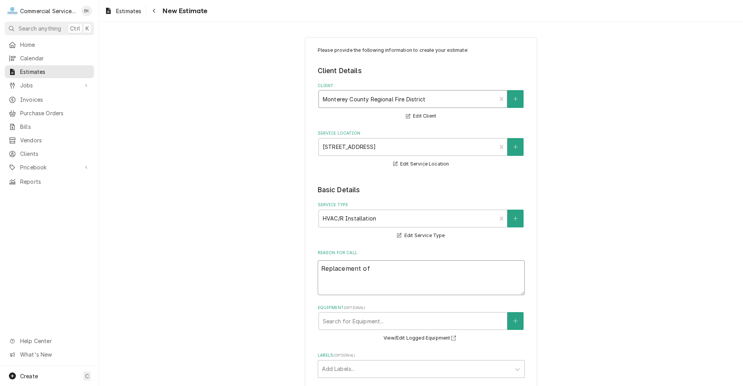
type textarea "x"
type textarea "Replacement of"
type textarea "x"
type textarea "Replacement of e"
type textarea "x"
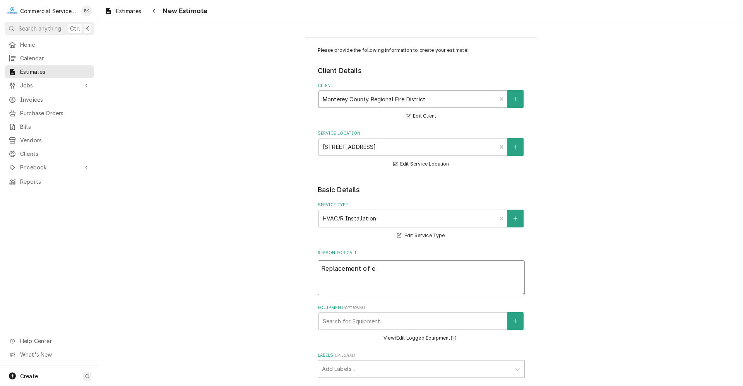
type textarea "Replacement of ex"
type textarea "x"
type textarea "Replacement of exi"
type textarea "x"
type textarea "Replacement of exis"
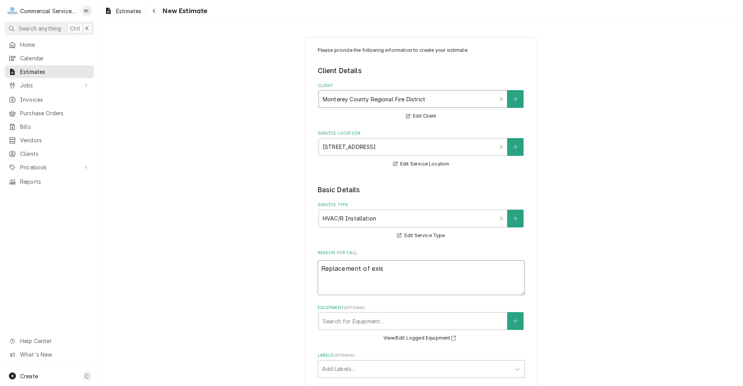
type textarea "x"
type textarea "Replacement of exi"
type textarea "x"
type textarea "Replacement of exit"
type textarea "x"
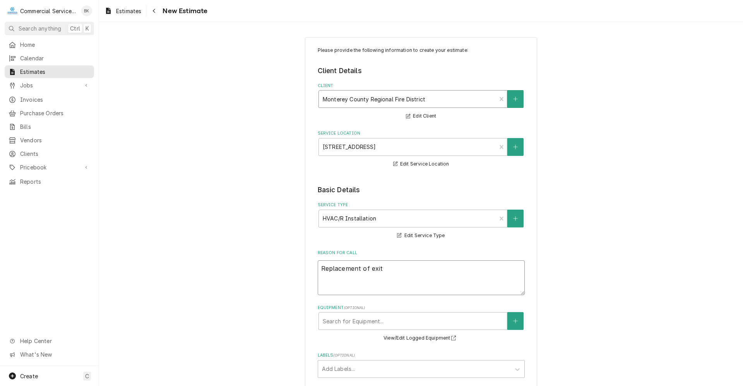
type textarea "Replacement of exi"
type textarea "x"
type textarea "Replacement of exis"
type textarea "x"
type textarea "Replacement of exist"
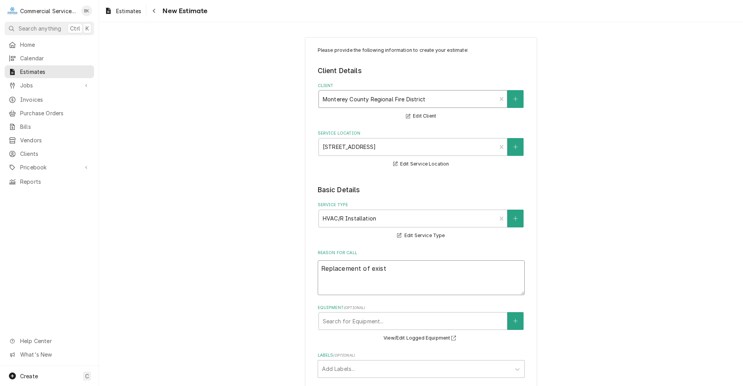
type textarea "x"
type textarea "Replacement of existin"
type textarea "x"
type textarea "Replacement of existing"
type textarea "x"
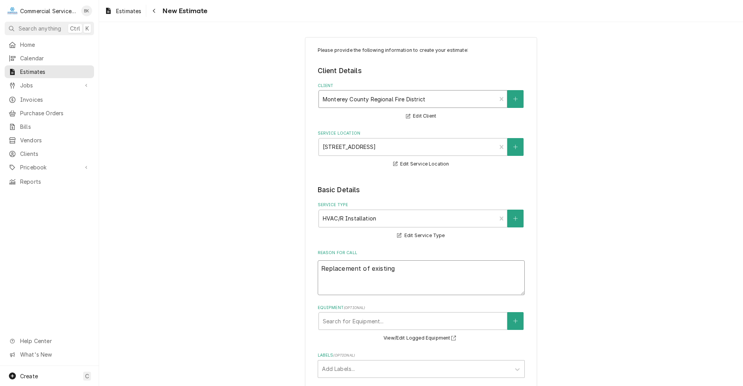
type textarea "Replacement of existing"
type textarea "x"
type textarea "Replacement of existing A"
type textarea "x"
type textarea "Replacement of existing AC"
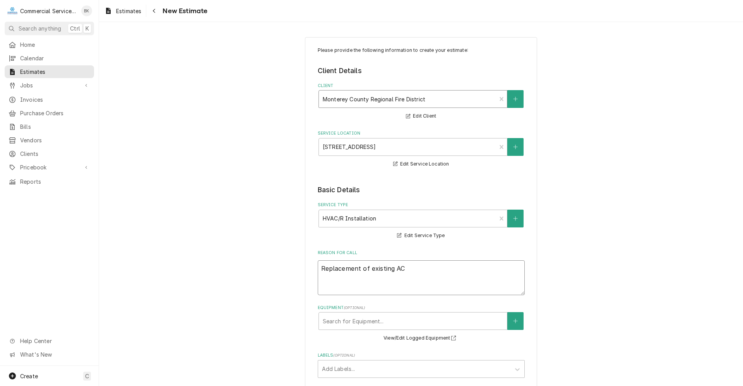
type textarea "x"
type textarea "Replacement of existing AC"
type textarea "x"
type textarea "Replacement of existing AC a"
type textarea "x"
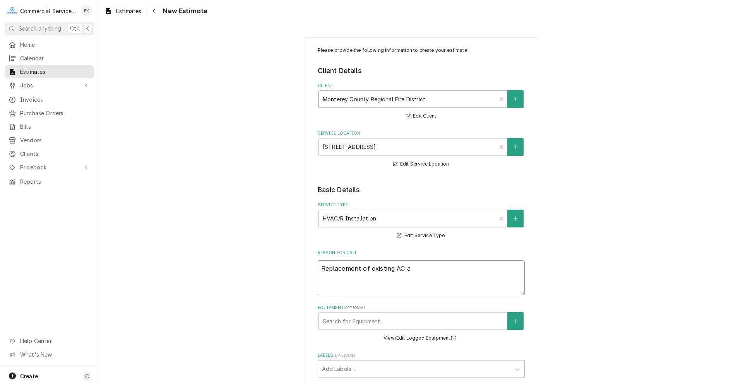
type textarea "Replacement of existing AC an"
type textarea "x"
type textarea "Replacement of existing AC and"
type textarea "x"
type textarea "Replacement of existing AC and"
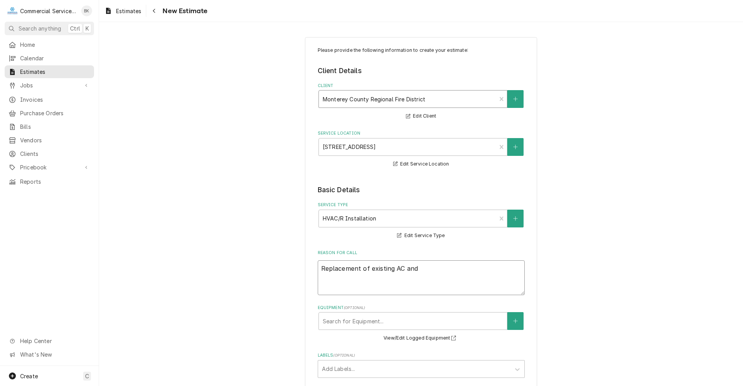
type textarea "x"
type textarea "Replacement of existing AC and A"
type textarea "x"
type textarea "Replacement of existing AC and AC"
type textarea "x"
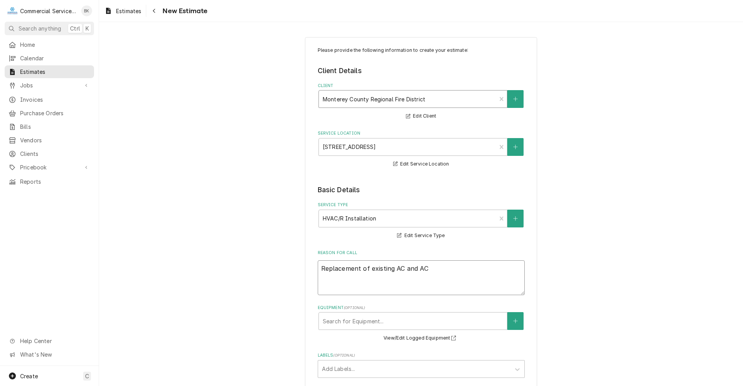
type textarea "Replacement of existing AC and AC"
type textarea "x"
type textarea "Replacement of existing AC and AC c"
type textarea "x"
type textarea "Replacement of existing AC and AC co"
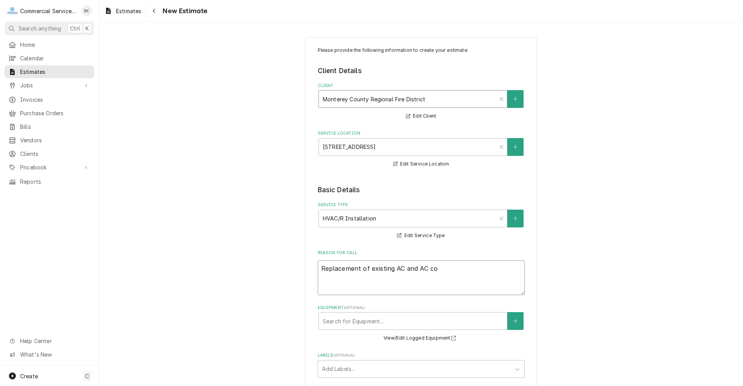
type textarea "x"
type textarea "Replacement of existing AC and AC coi"
type textarea "x"
type textarea "Replacement of existing AC and AC coil"
type textarea "x"
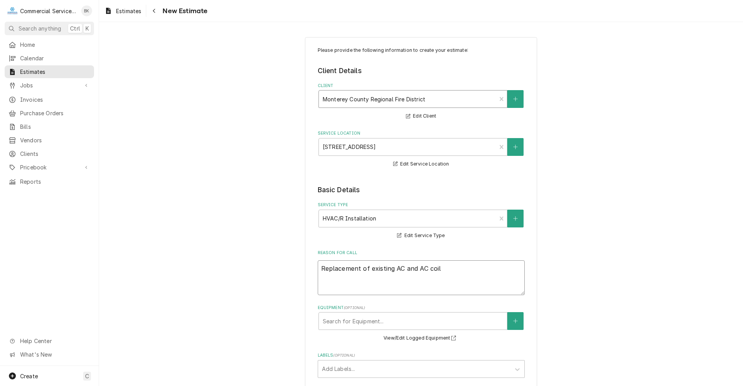
type textarea "Replacement of existing AC and AC coil"
type textarea "x"
type textarea "Replacement of existing AC and AC coil o"
type textarea "x"
type textarea "Replacement of existing AC and AC coil on"
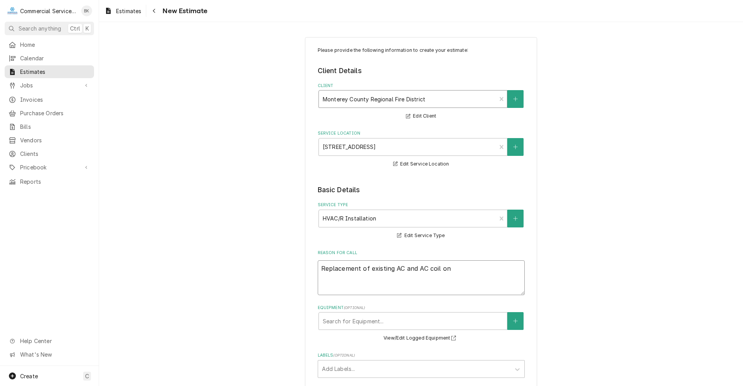
type textarea "x"
type textarea "Replacement of existing AC and AC coil on"
type textarea "x"
type textarea "Replacement of existing AC and AC coil on"
type textarea "x"
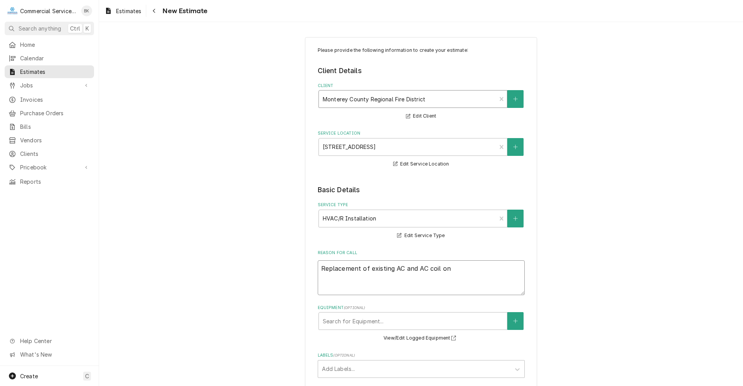
type textarea "Replacement of existing AC and AC coil o"
type textarea "x"
type textarea "Replacement of existing AC and AC coil"
type textarea "x"
type textarea "Replacement of existing AC and AC coil f"
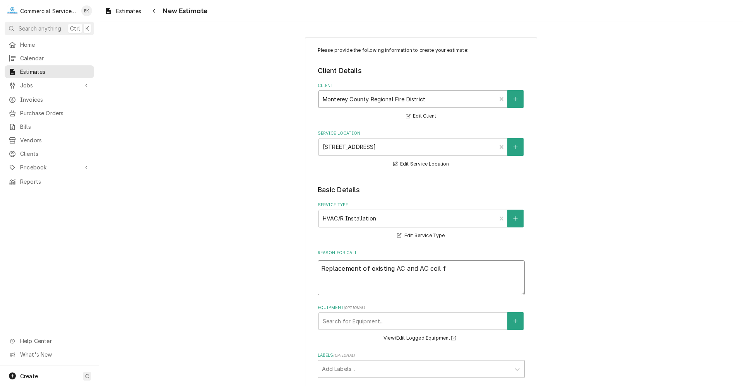
type textarea "x"
type textarea "Replacement of existing AC and AC coil fu"
type textarea "x"
type textarea "Replacement of existing AC and AC coil fur"
type textarea "x"
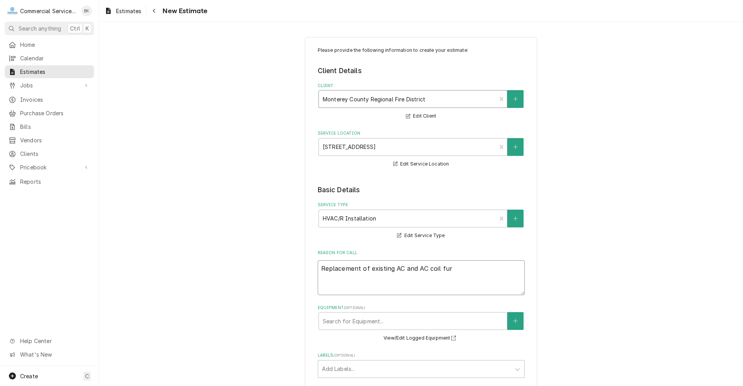
type textarea "Replacement of existing AC and AC coil furn"
type textarea "x"
type textarea "Replacement of existing AC and AC coil furnac"
type textarea "x"
type textarea "Replacement of existing AC and AC coil furnace"
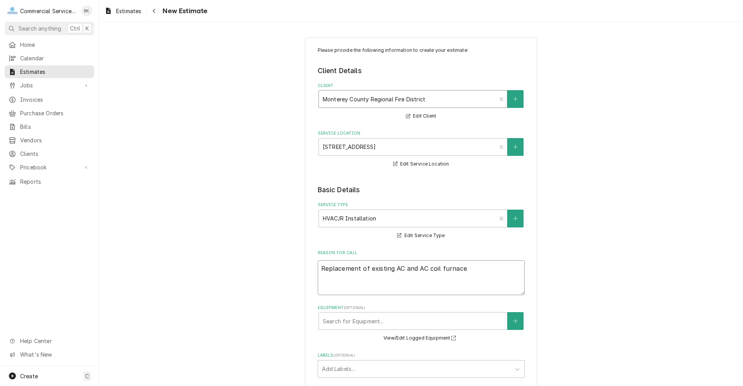
type textarea "x"
type textarea "Replacement of existing AC and AC coil furnace"
type textarea "x"
type textarea "Replacement of existing AC and AC coil furnace"
click at [431, 318] on div "Equipment" at bounding box center [413, 321] width 180 height 14
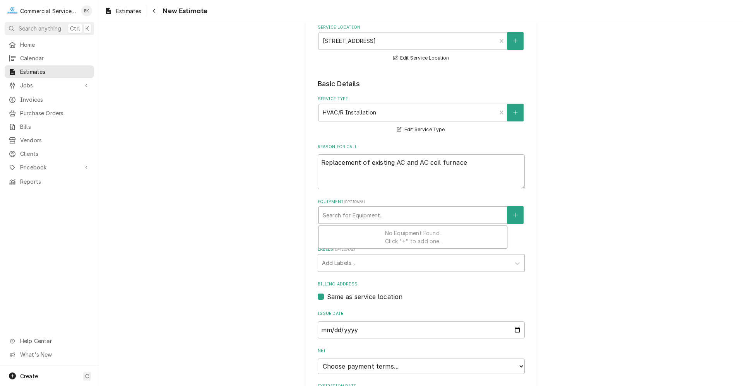
scroll to position [116, 0]
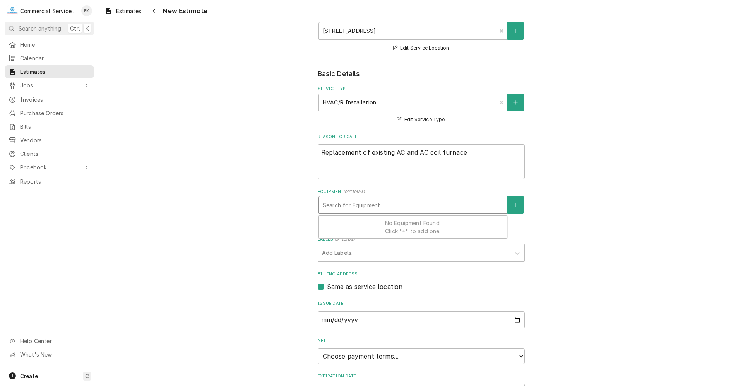
click at [573, 231] on div "Please provide the following information to create your estimate: Client Detail…" at bounding box center [421, 188] width 644 height 549
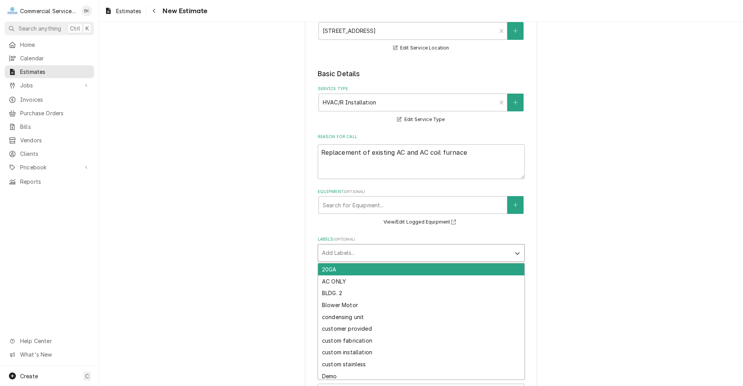
click at [385, 252] on div "Labels" at bounding box center [414, 253] width 185 height 14
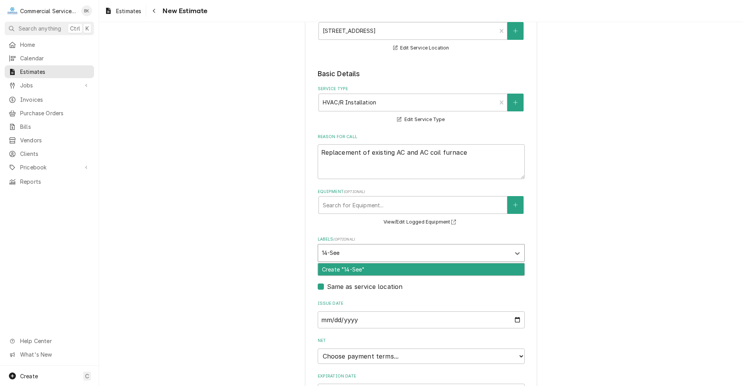
type input "14-Seer"
type textarea "x"
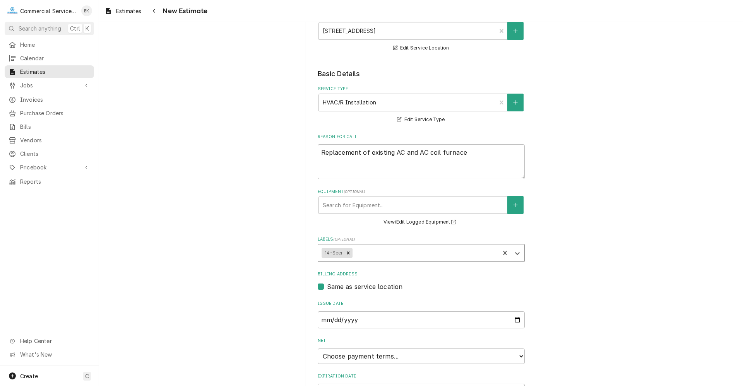
type textarea "x"
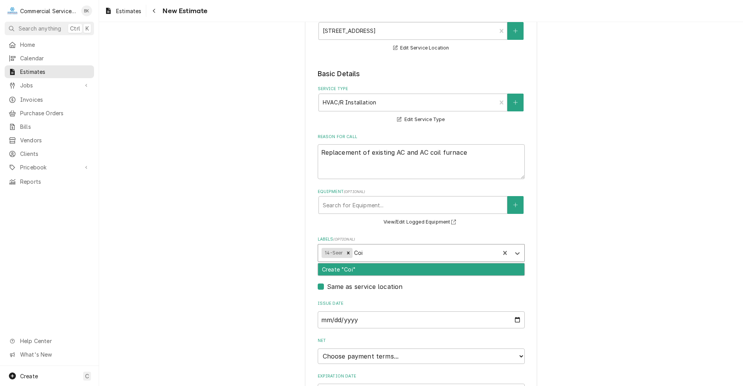
type input "Coil"
type textarea "x"
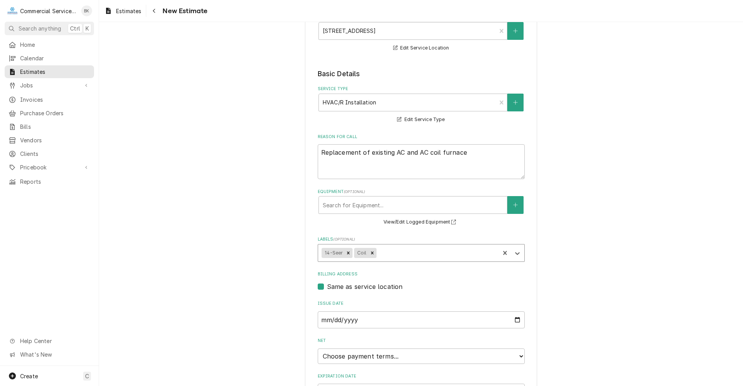
type textarea "x"
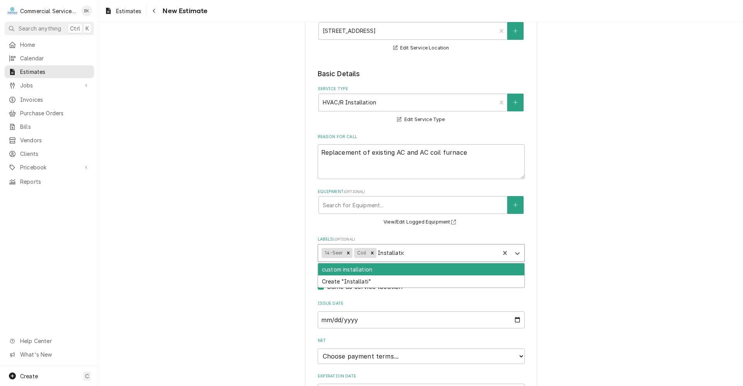
type input "Installation"
type textarea "x"
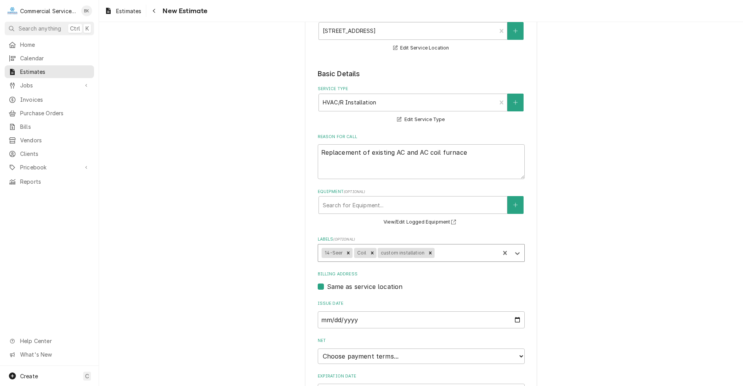
type textarea "x"
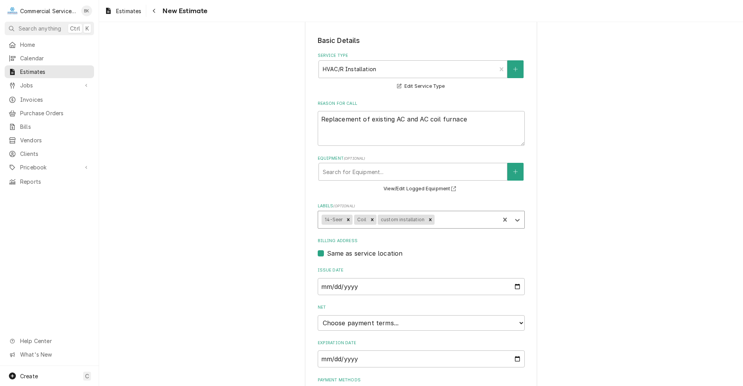
scroll to position [193, 0]
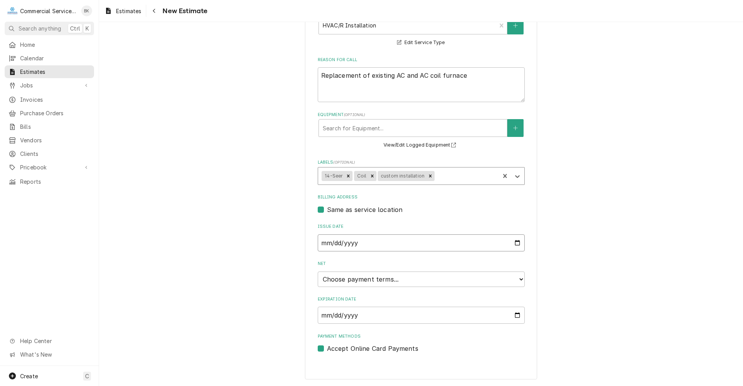
click at [341, 244] on input "2025-08-26" at bounding box center [421, 242] width 207 height 17
click at [330, 244] on input "2025-08-26" at bounding box center [421, 242] width 207 height 17
type input "2025-08-02"
type textarea "x"
type input "2025-08-22"
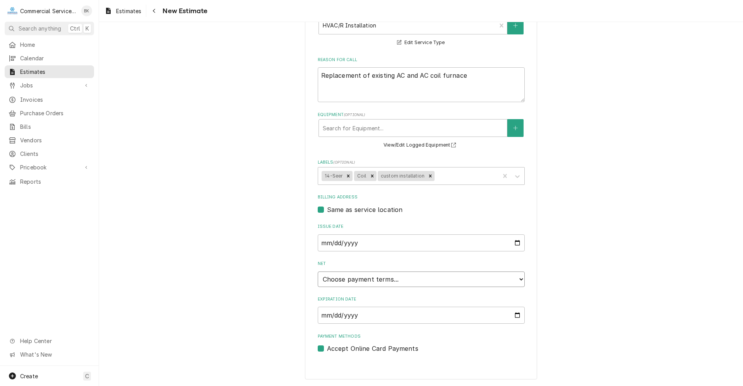
click at [390, 280] on select "Choose payment terms... Same Day Net 7 Net 14 Net 21 Net 30 Net 45 Net 60 Net 90" at bounding box center [421, 279] width 207 height 15
type textarea "x"
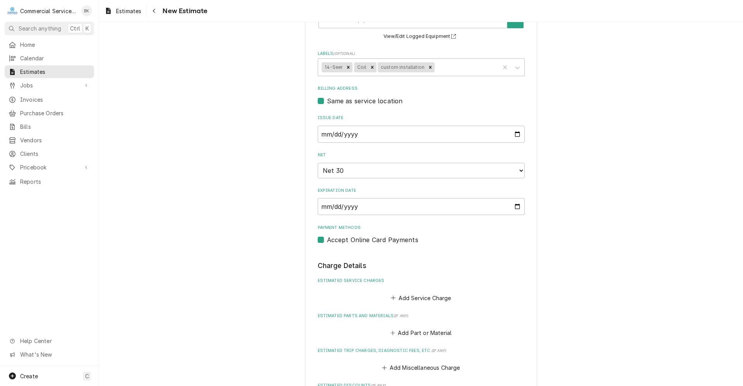
scroll to position [348, 0]
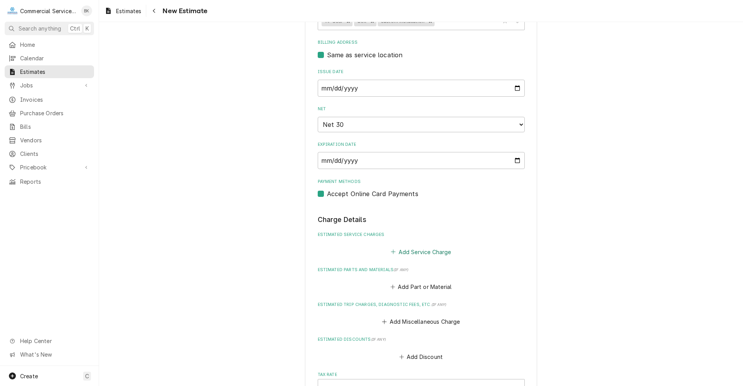
click at [412, 253] on button "Add Service Charge" at bounding box center [421, 251] width 63 height 11
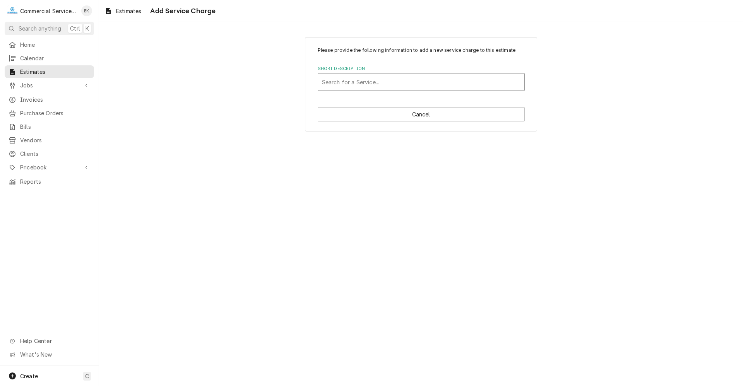
click at [370, 77] on div "Short Description" at bounding box center [421, 82] width 198 height 14
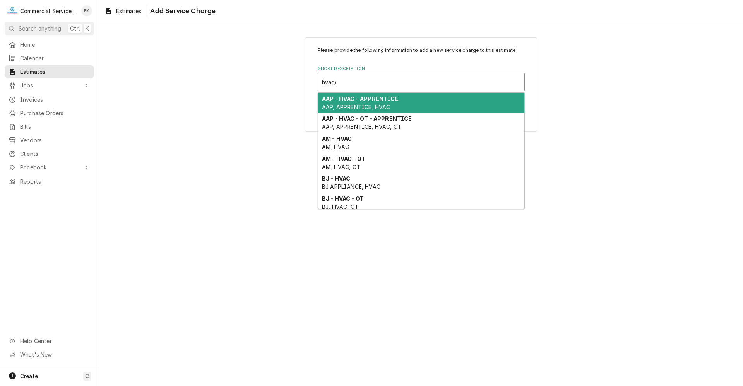
type input "hvac/r"
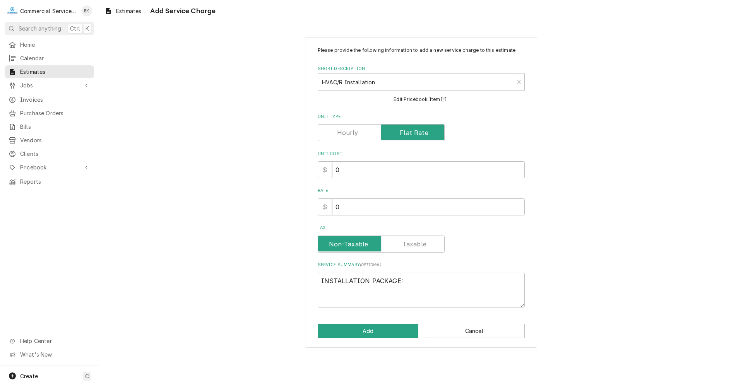
type textarea "x"
click at [357, 132] on input "Unit Type" at bounding box center [381, 132] width 120 height 17
checkbox input "false"
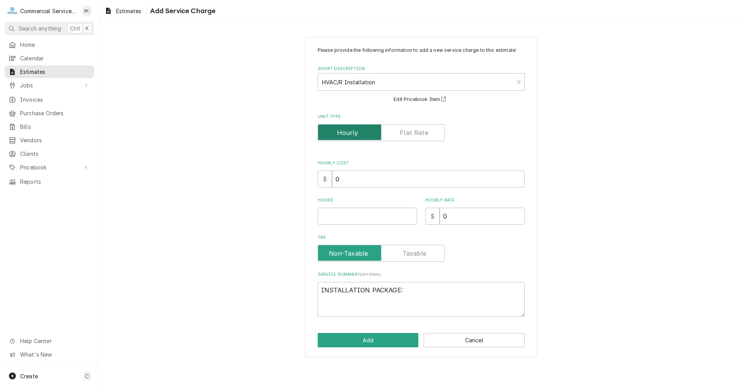
type textarea "x"
click at [400, 133] on input "Unit Type" at bounding box center [381, 132] width 120 height 17
checkbox input "true"
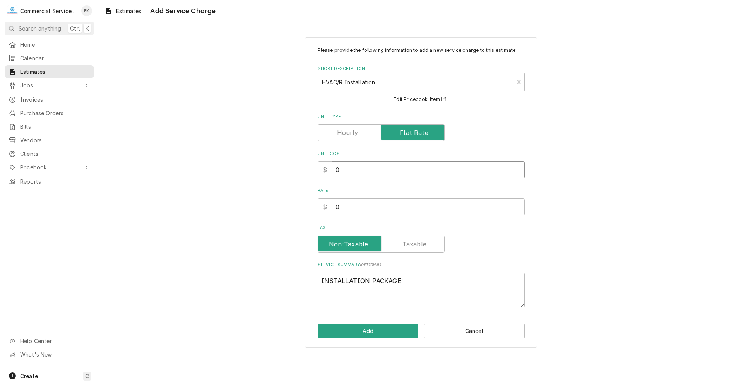
drag, startPoint x: 364, startPoint y: 175, endPoint x: 322, endPoint y: 176, distance: 41.8
click at [322, 176] on div "$ 0" at bounding box center [421, 169] width 207 height 17
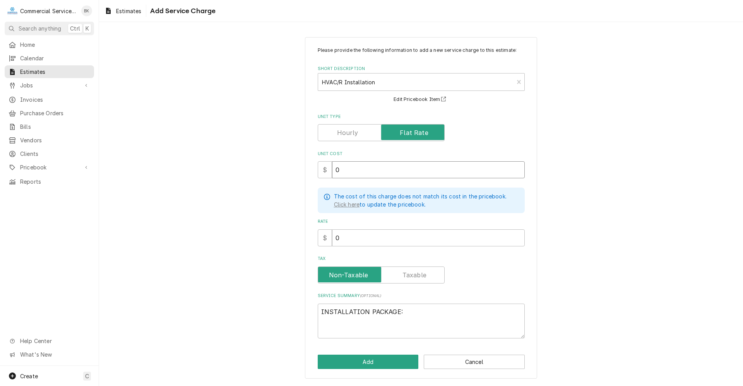
type textarea "x"
type input "1"
type textarea "x"
type input "11"
type textarea "x"
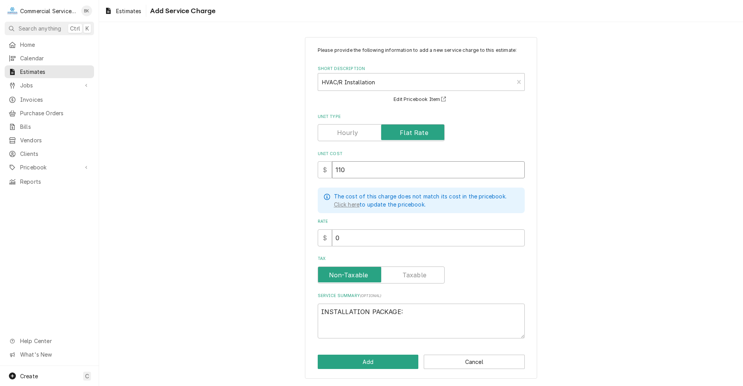
type input "110"
type textarea "x"
click at [356, 132] on label "Unit Type" at bounding box center [381, 132] width 127 height 17
click at [356, 132] on input "Unit Type" at bounding box center [381, 132] width 120 height 17
checkbox input "false"
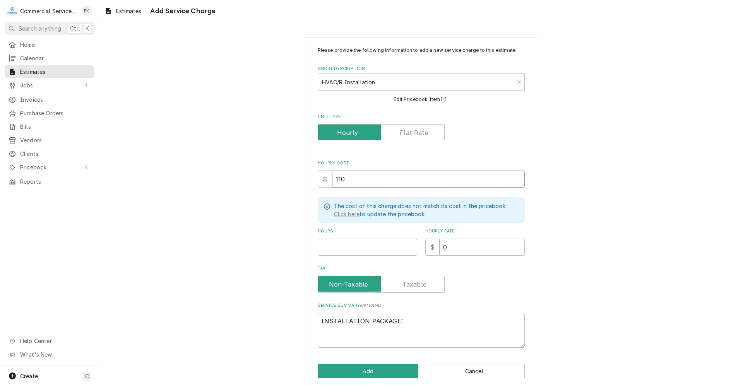
drag, startPoint x: 354, startPoint y: 183, endPoint x: 349, endPoint y: 182, distance: 4.3
click at [350, 182] on input "110" at bounding box center [428, 179] width 193 height 17
click at [340, 239] on input "Hours" at bounding box center [367, 247] width 99 height 17
type textarea "x"
type input "3"
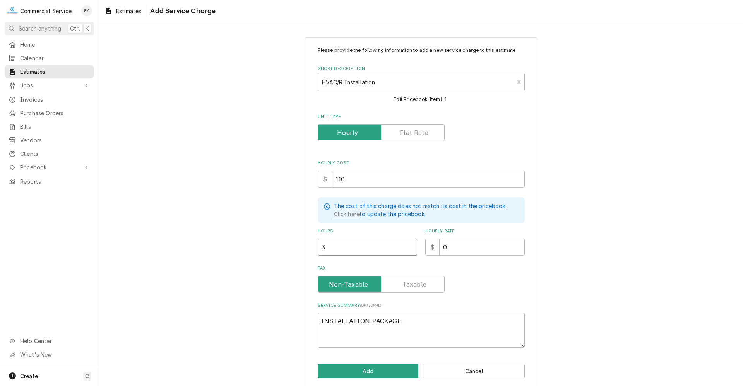
type textarea "x"
type input "32"
type textarea "x"
type input "1"
type textarea "x"
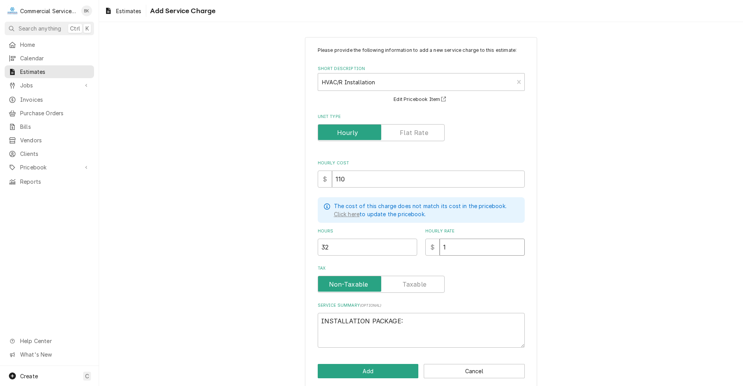
type input "14"
click at [416, 322] on textarea "INSTALLATION PACKAGE:" at bounding box center [421, 330] width 207 height 35
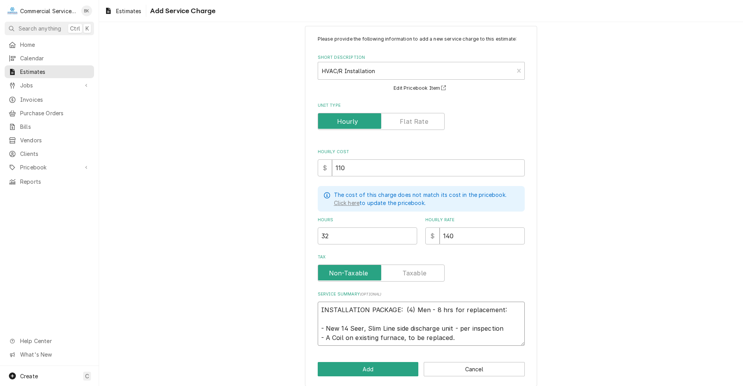
scroll to position [17, 0]
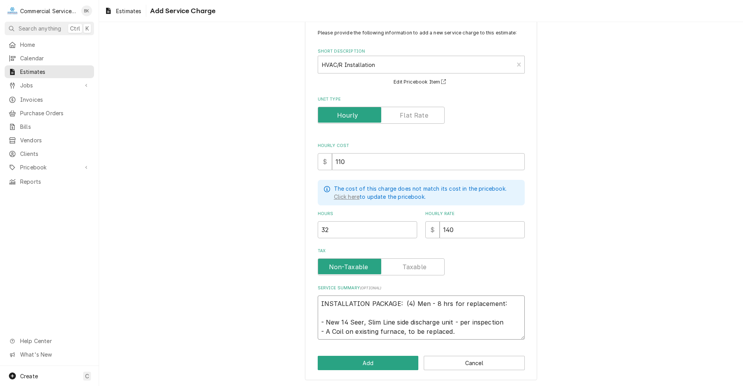
click at [457, 333] on textarea "INSTALLATION PACKAGE: (4) Men - 8 hrs for replacement: - New 14 Seer, Slim Line…" at bounding box center [421, 318] width 207 height 44
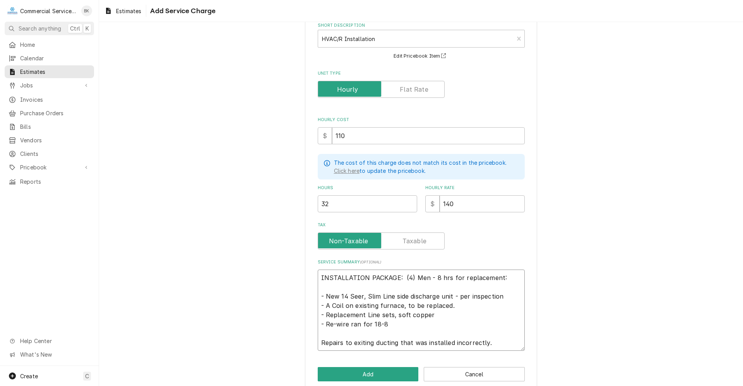
scroll to position [55, 0]
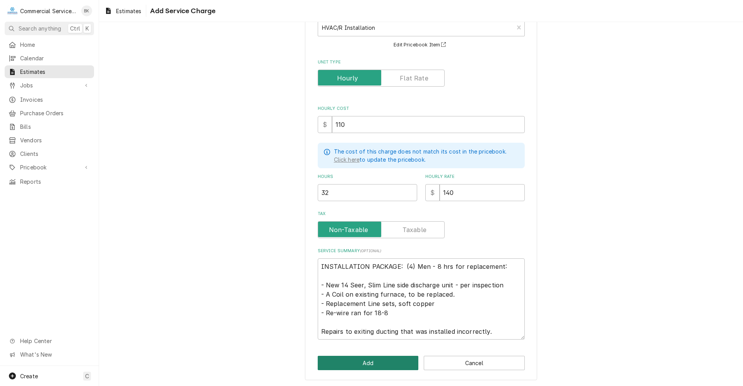
click at [369, 359] on button "Add" at bounding box center [368, 363] width 101 height 14
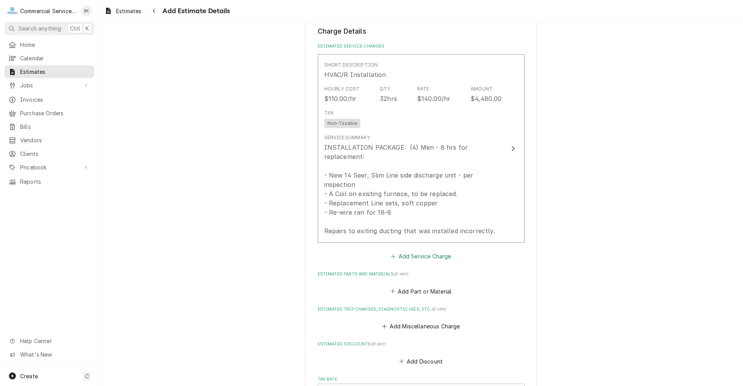
scroll to position [532, 0]
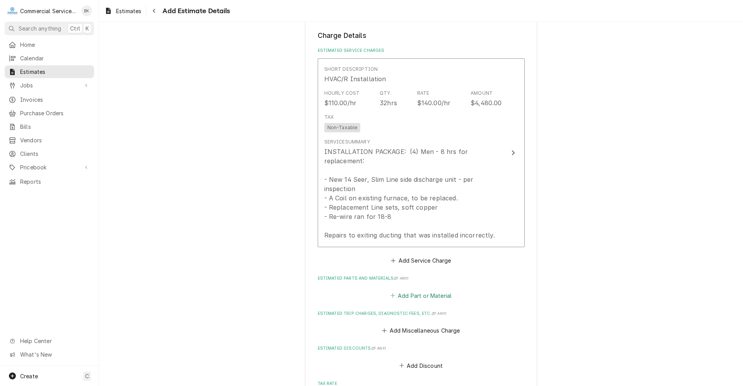
click at [420, 293] on button "Add Part or Material" at bounding box center [421, 295] width 64 height 11
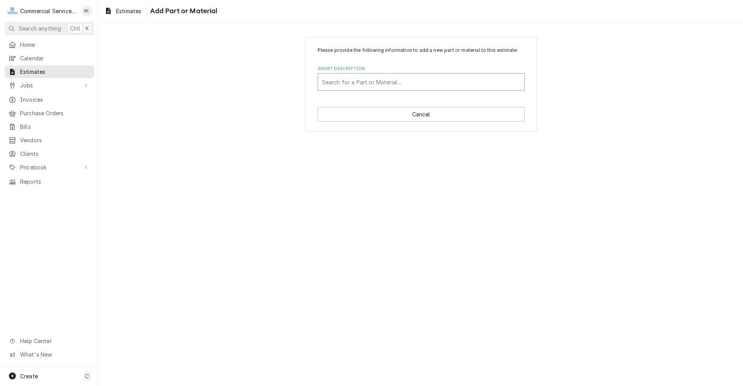
click at [387, 84] on div "Short Description" at bounding box center [421, 82] width 198 height 14
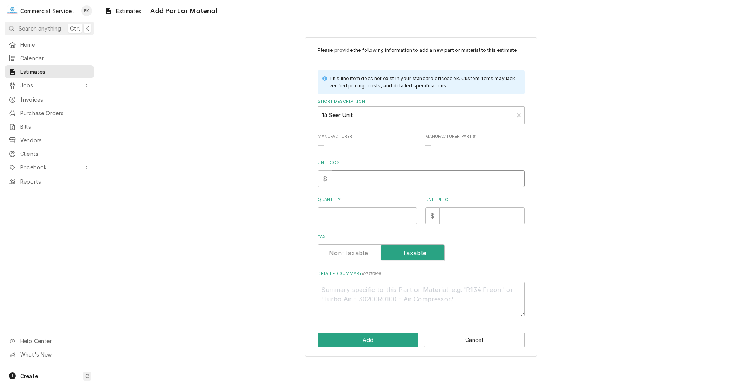
click at [378, 184] on input "Unit Cost" at bounding box center [428, 178] width 193 height 17
click at [363, 340] on button "Add" at bounding box center [368, 340] width 101 height 14
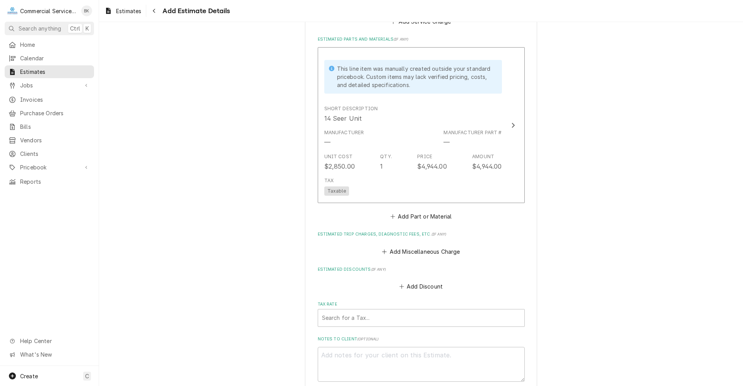
scroll to position [794, 0]
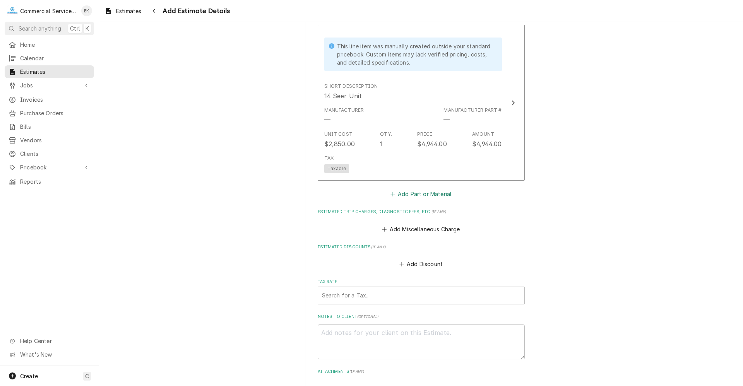
click at [405, 196] on button "Add Part or Material" at bounding box center [421, 194] width 64 height 11
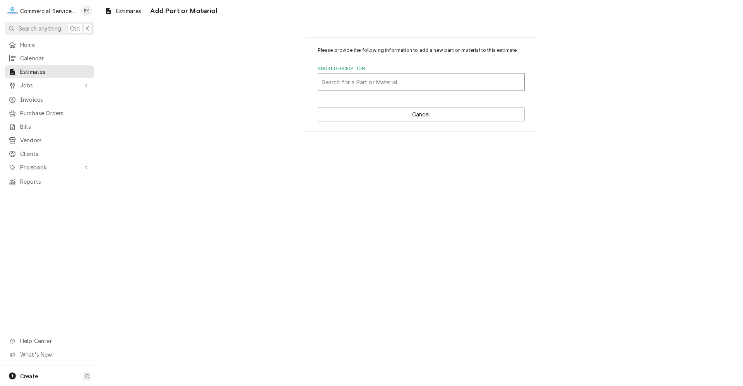
click at [352, 85] on div "Short Description" at bounding box center [421, 82] width 198 height 14
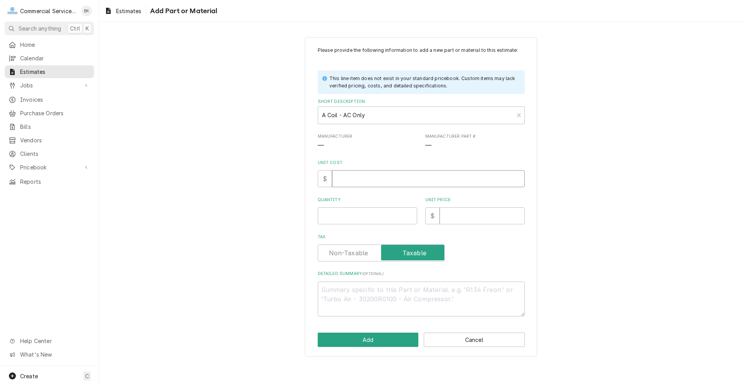
click at [370, 173] on input "Unit Cost" at bounding box center [428, 178] width 193 height 17
click at [369, 342] on button "Add" at bounding box center [368, 340] width 101 height 14
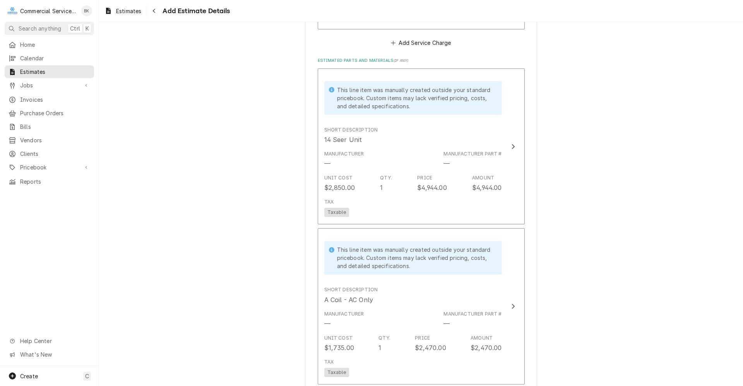
scroll to position [763, 0]
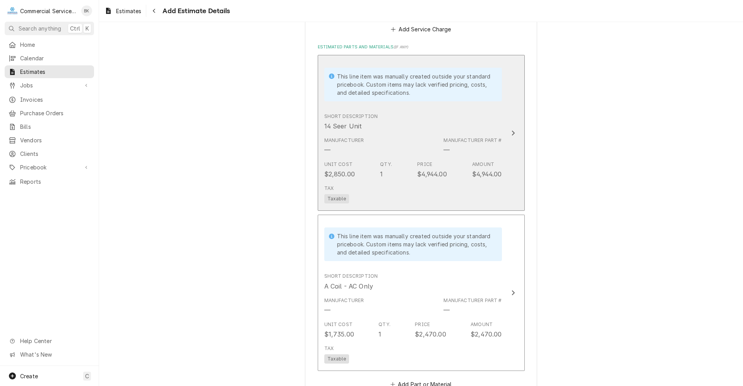
click at [416, 150] on div "Manufacturer — Manufacturer Part # —" at bounding box center [413, 146] width 178 height 24
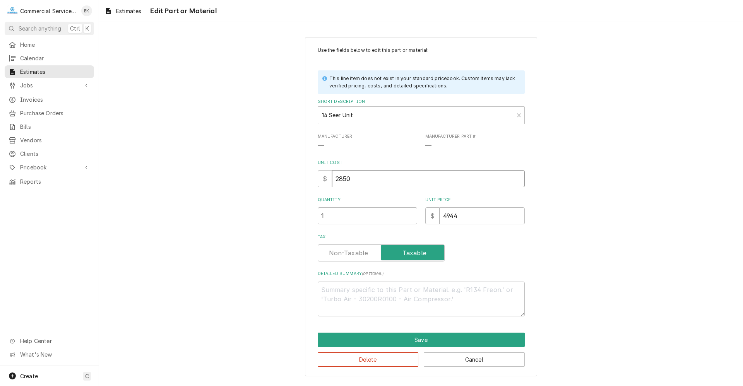
drag, startPoint x: 358, startPoint y: 178, endPoint x: 317, endPoint y: 184, distance: 41.5
click at [318, 184] on div "$ 2850" at bounding box center [421, 178] width 207 height 17
drag, startPoint x: 459, startPoint y: 212, endPoint x: 439, endPoint y: 216, distance: 20.0
click at [440, 216] on input "4944" at bounding box center [482, 215] width 85 height 17
click at [471, 340] on button "Save" at bounding box center [421, 340] width 207 height 14
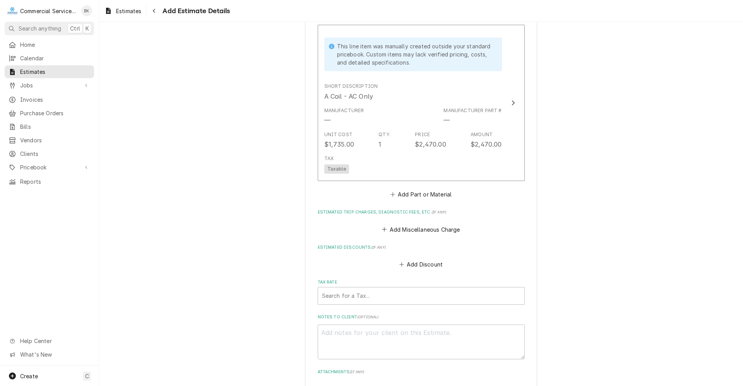
scroll to position [918, 0]
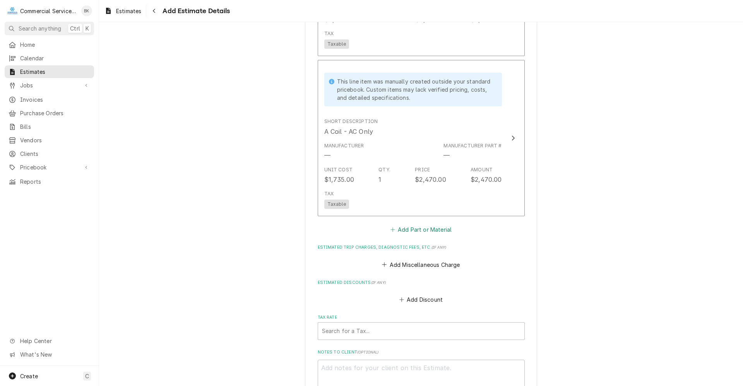
click at [426, 229] on button "Add Part or Material" at bounding box center [421, 229] width 64 height 11
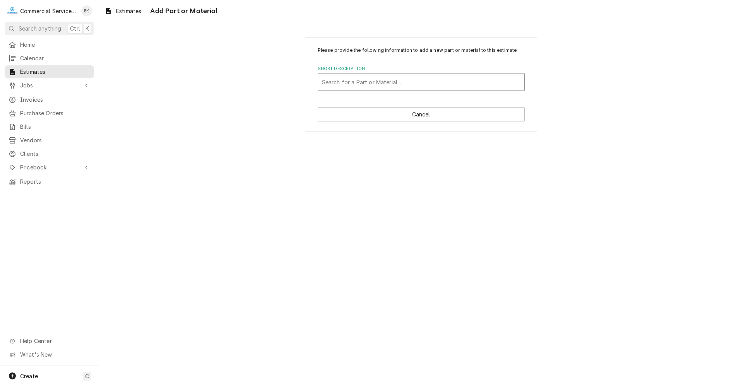
click at [371, 87] on div "Short Description" at bounding box center [421, 82] width 198 height 14
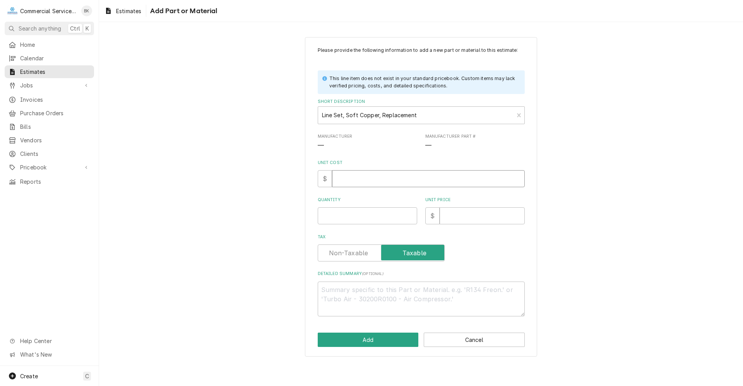
click at [364, 176] on input "Unit Cost" at bounding box center [428, 178] width 193 height 17
click at [388, 344] on button "Add" at bounding box center [368, 340] width 101 height 14
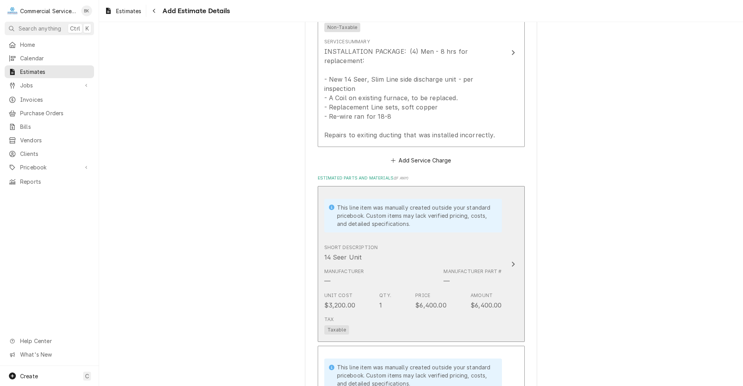
scroll to position [579, 0]
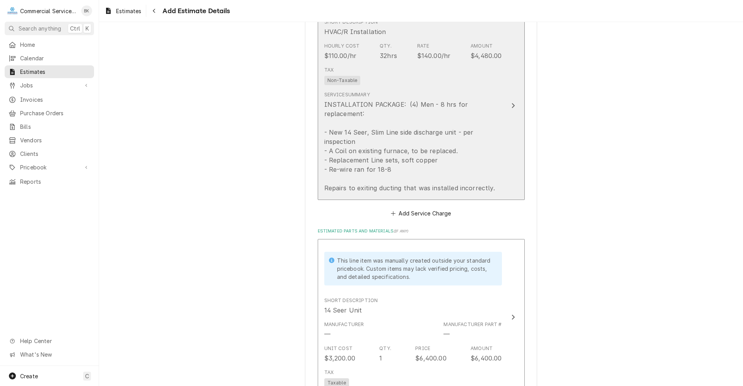
click at [514, 102] on div "Update Line Item" at bounding box center [513, 105] width 10 height 9
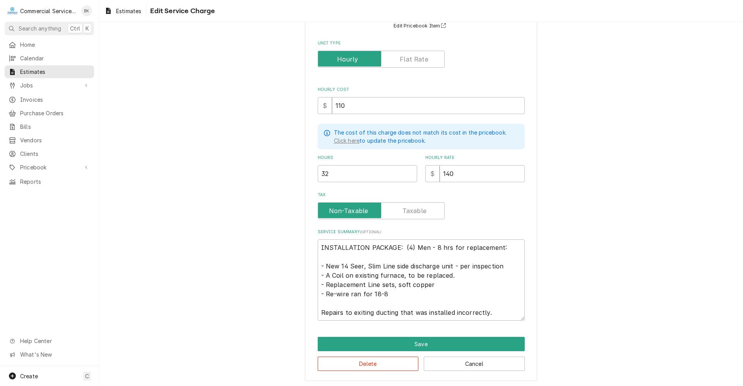
scroll to position [74, 0]
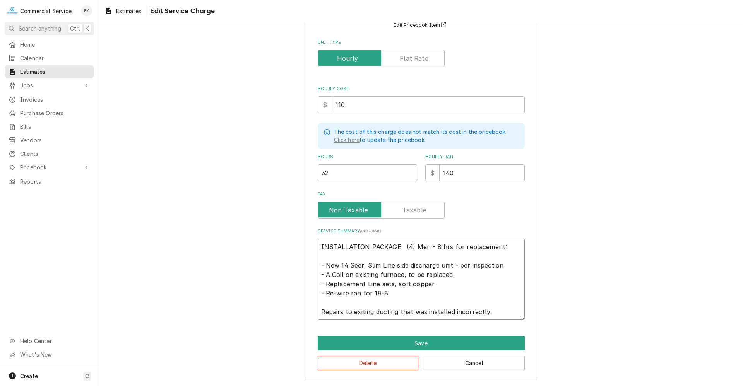
drag, startPoint x: 434, startPoint y: 246, endPoint x: 429, endPoint y: 246, distance: 5.0
click at [429, 246] on textarea "INSTALLATION PACKAGE: (4) Men - 8 hrs for replacement: - New 14 Seer, Slim Line…" at bounding box center [421, 279] width 207 height 81
drag, startPoint x: 336, startPoint y: 170, endPoint x: 310, endPoint y: 173, distance: 26.8
click at [310, 173] on div "Use the fields below to edit this service charge Short Description HVAC/R Insta…" at bounding box center [421, 172] width 232 height 418
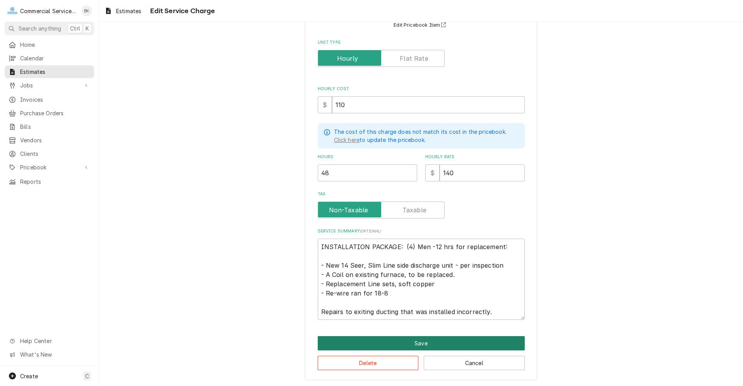
click at [431, 338] on button "Save" at bounding box center [421, 343] width 207 height 14
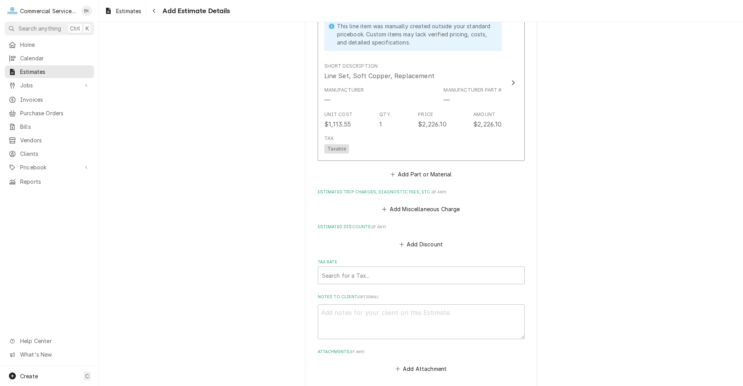
scroll to position [1112, 0]
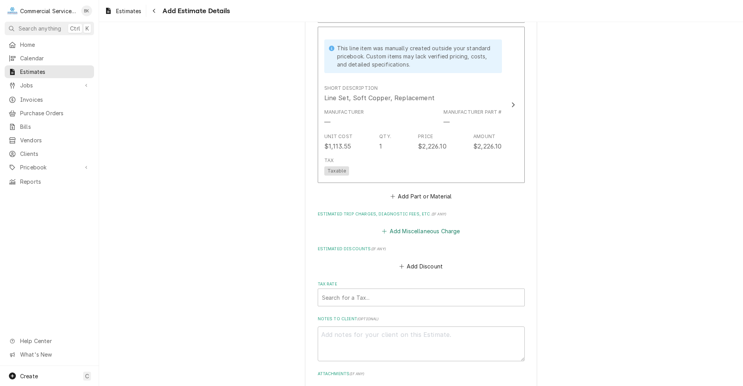
click at [395, 233] on button "Add Miscellaneous Charge" at bounding box center [421, 231] width 80 height 11
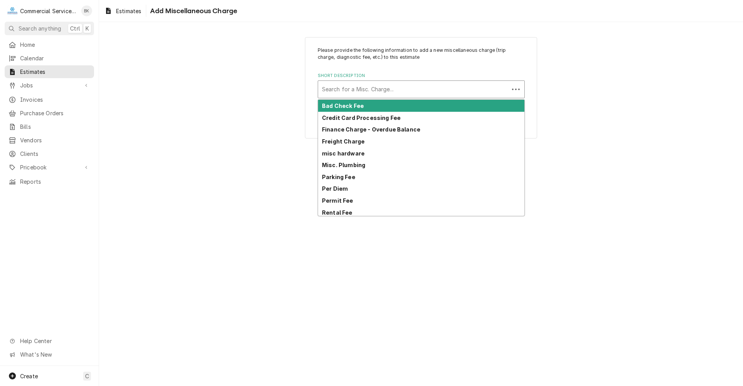
click at [370, 92] on div "Short Description" at bounding box center [413, 89] width 183 height 14
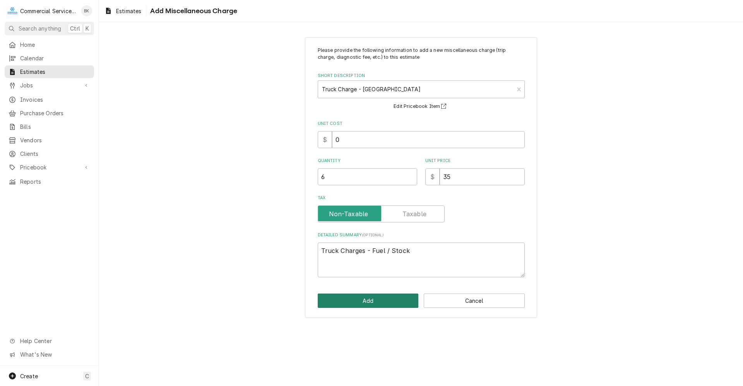
click at [378, 298] on button "Add" at bounding box center [368, 301] width 101 height 14
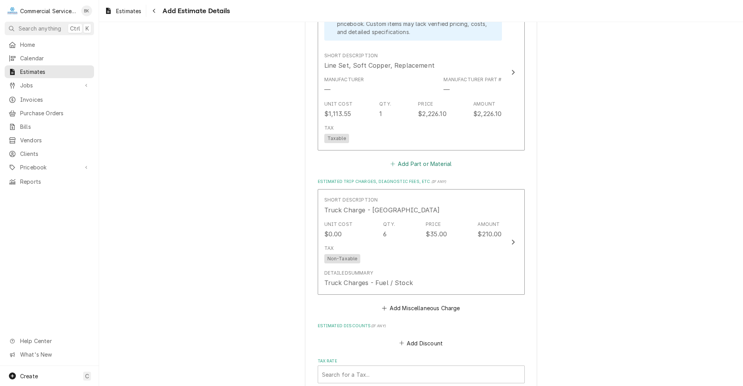
scroll to position [1121, 0]
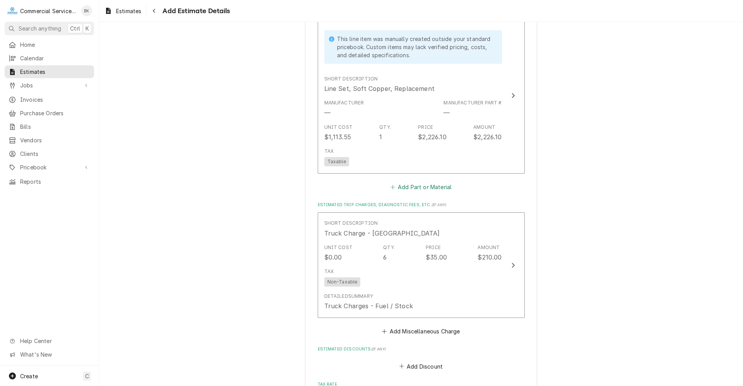
click at [438, 186] on button "Add Part or Material" at bounding box center [421, 186] width 64 height 11
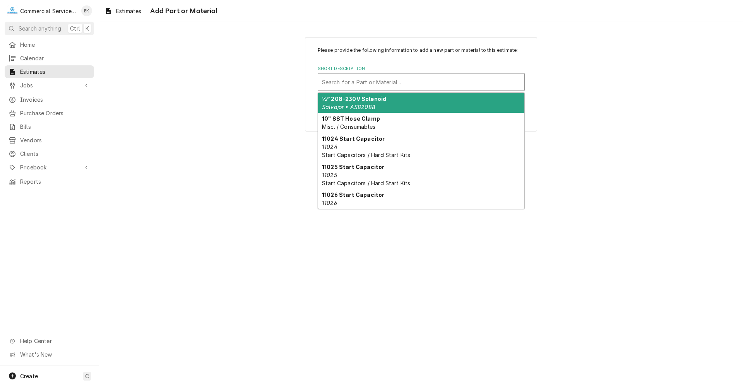
click at [381, 85] on div "Short Description" at bounding box center [421, 82] width 198 height 14
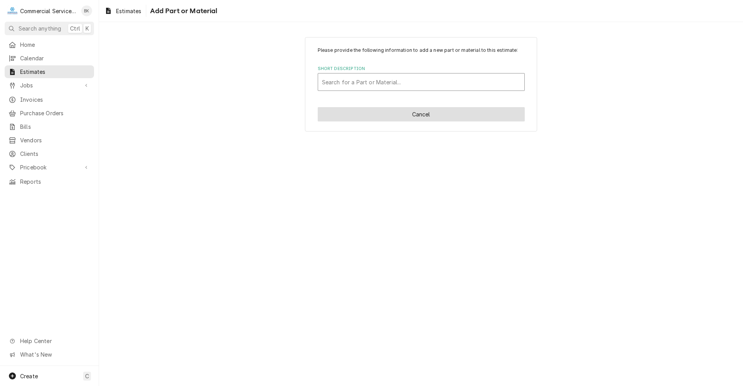
click at [472, 108] on button "Cancel" at bounding box center [421, 114] width 207 height 14
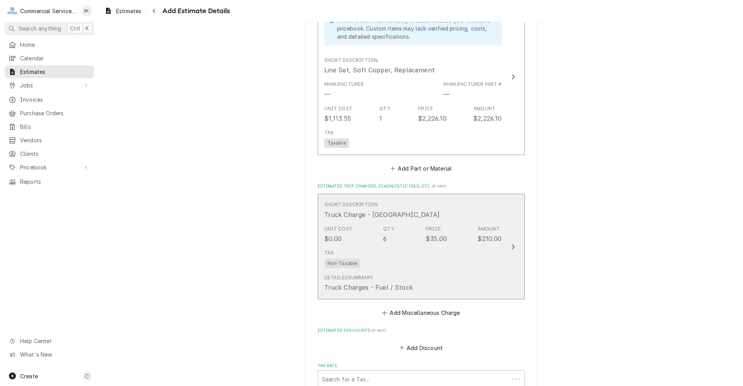
scroll to position [1130, 0]
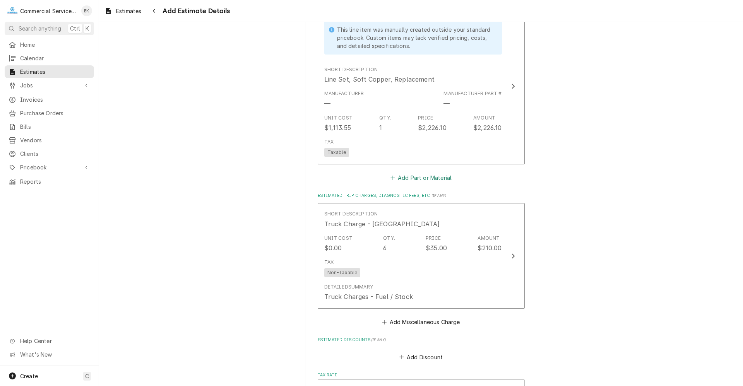
click at [420, 175] on button "Add Part or Material" at bounding box center [421, 177] width 64 height 11
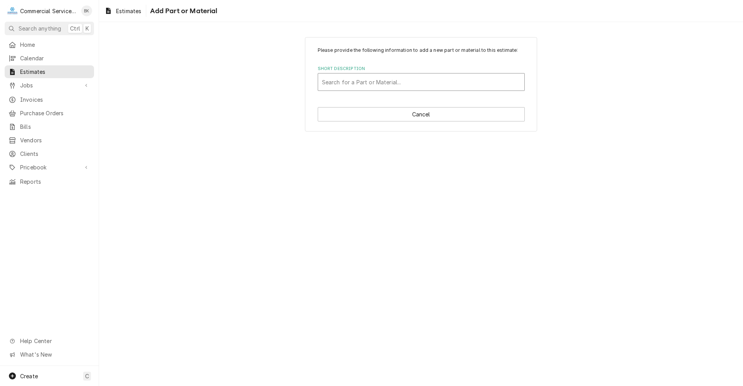
click at [390, 86] on div "Short Description" at bounding box center [421, 82] width 198 height 14
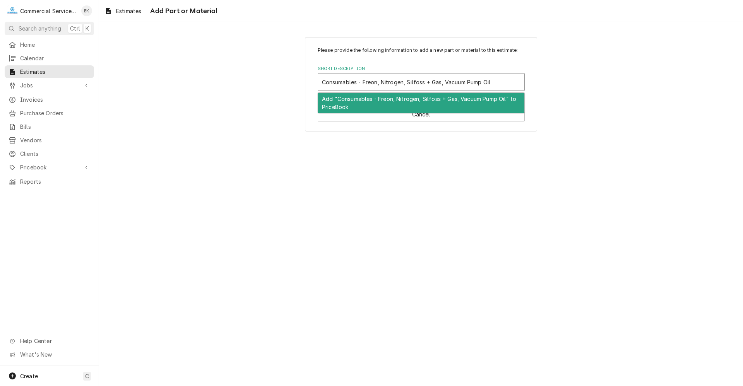
drag, startPoint x: 357, startPoint y: 82, endPoint x: 318, endPoint y: 77, distance: 39.7
click at [318, 77] on div "Consumables - Freon, Nitrogen, Silfoss + Gas, Vacuum Pump Oil" at bounding box center [421, 82] width 206 height 17
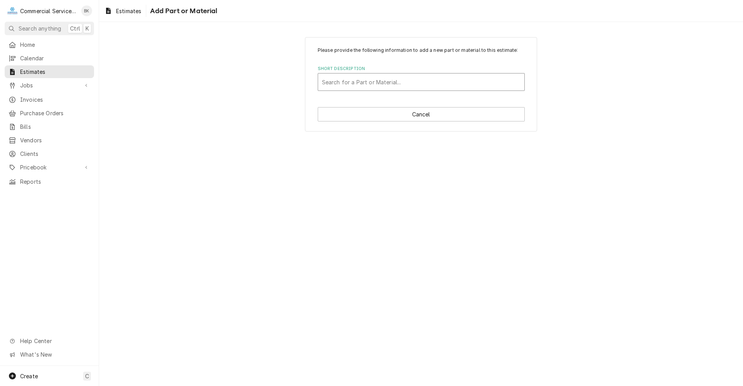
click at [491, 83] on div "Short Description" at bounding box center [421, 82] width 198 height 14
click at [391, 76] on div "Short Description" at bounding box center [421, 82] width 198 height 14
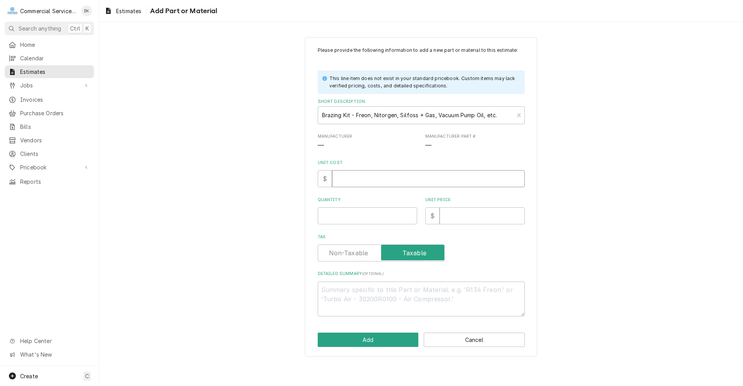
click at [338, 183] on input "Unit Cost" at bounding box center [428, 178] width 193 height 17
click at [404, 337] on button "Add" at bounding box center [368, 340] width 101 height 14
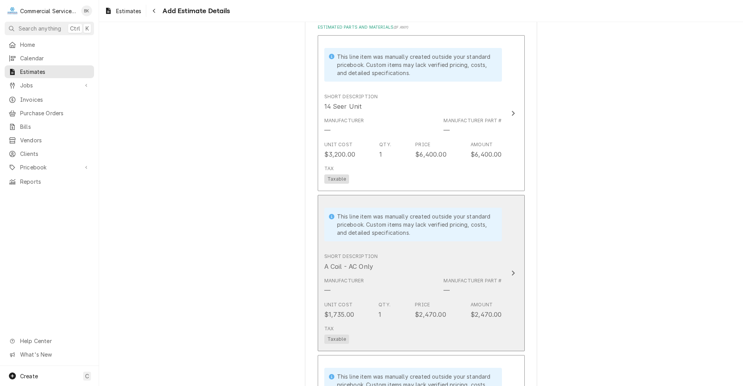
scroll to position [777, 0]
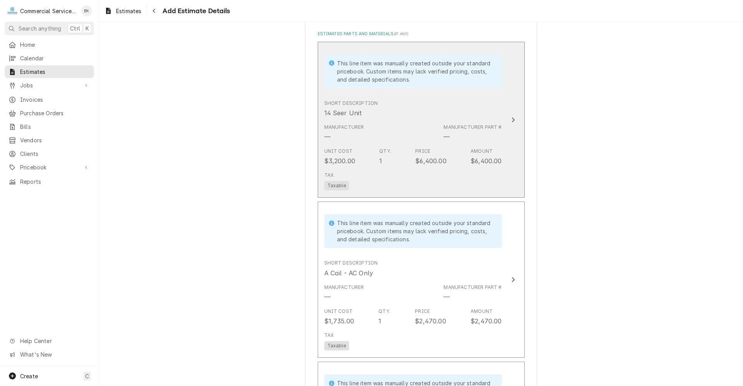
click at [445, 156] on div "Unit Cost $3,200.00 Qty. 1 Price $6,400.00 Amount $6,400.00" at bounding box center [413, 157] width 178 height 24
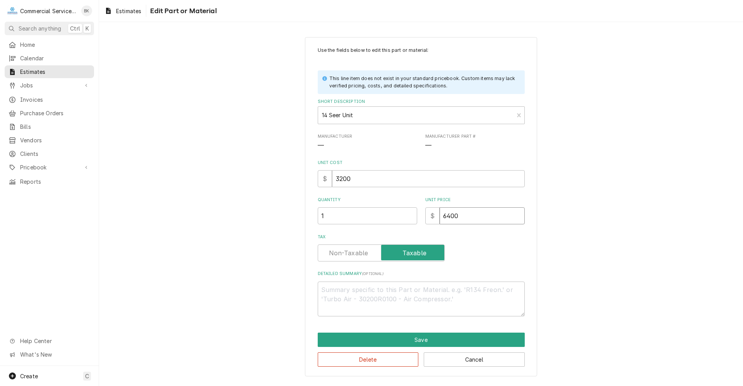
drag, startPoint x: 469, startPoint y: 220, endPoint x: 436, endPoint y: 219, distance: 33.7
click at [436, 219] on div "$ 6400" at bounding box center [474, 215] width 99 height 17
click at [422, 340] on button "Save" at bounding box center [421, 340] width 207 height 14
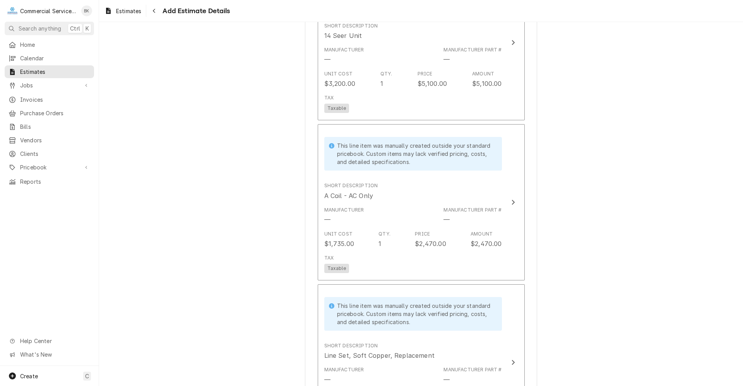
scroll to position [815, 0]
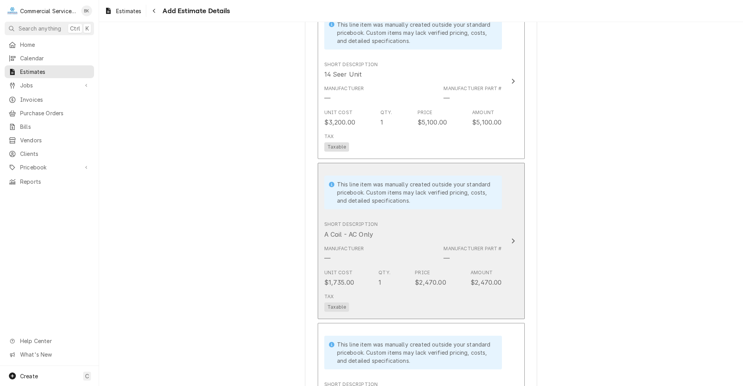
click at [435, 291] on div "Tax Taxable" at bounding box center [413, 302] width 178 height 25
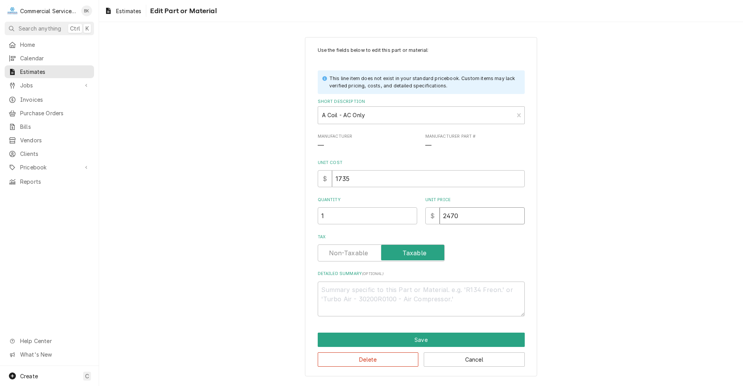
drag, startPoint x: 464, startPoint y: 216, endPoint x: 431, endPoint y: 217, distance: 33.3
click at [431, 217] on div "$ 2470" at bounding box center [474, 215] width 99 height 17
click at [414, 337] on button "Save" at bounding box center [421, 340] width 207 height 14
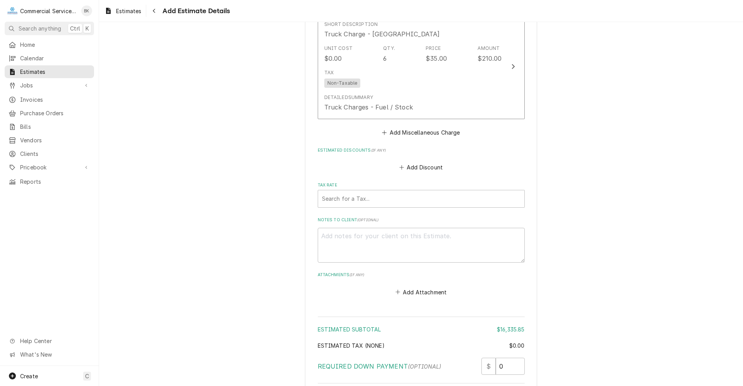
scroll to position [1473, 0]
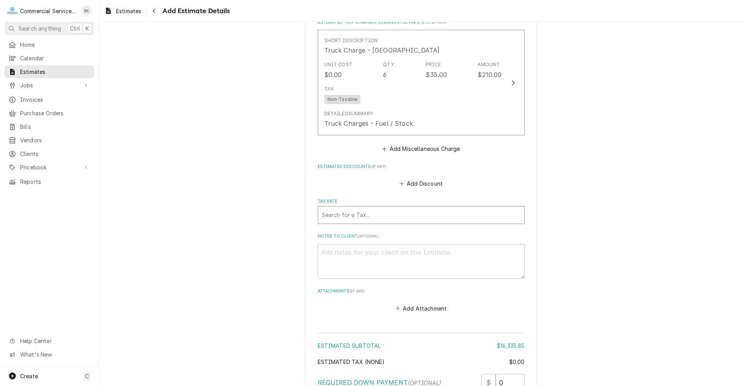
click at [419, 209] on div "Tax Rate" at bounding box center [421, 215] width 198 height 14
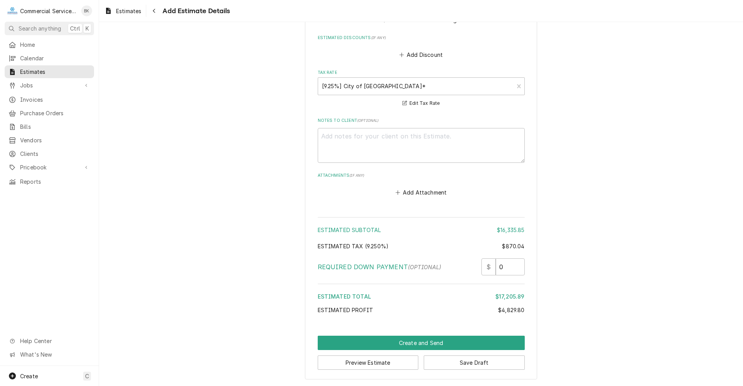
scroll to position [1602, 0]
click at [419, 341] on button "Create and Send" at bounding box center [421, 342] width 207 height 14
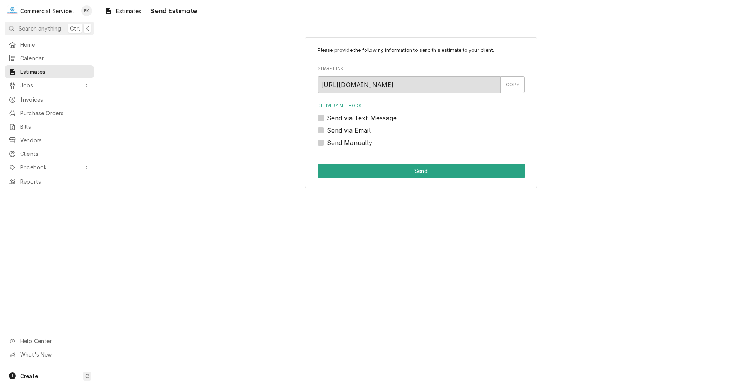
click at [359, 134] on label "Send via Email" at bounding box center [349, 130] width 44 height 9
click at [359, 134] on input "Send via Email" at bounding box center [430, 134] width 207 height 17
checkbox input "true"
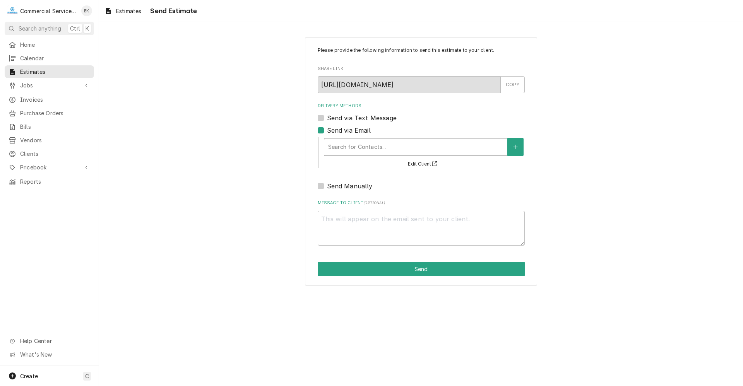
click at [368, 142] on div "Delivery Methods" at bounding box center [415, 147] width 175 height 14
click at [638, 183] on div "Please provide the following information to send this estimate to your client. …" at bounding box center [421, 161] width 644 height 263
click at [514, 149] on icon "Create New Contact" at bounding box center [515, 146] width 5 height 5
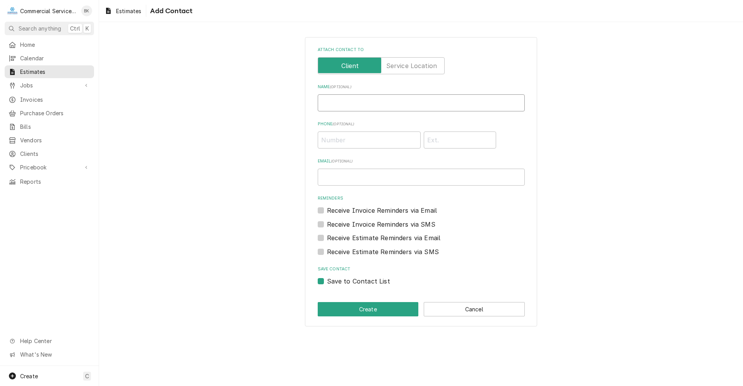
click at [347, 107] on input "Name ( optional )" at bounding box center [421, 102] width 207 height 17
type input "[PERSON_NAME]"
type input "[PHONE_NUMBER]"
type input "[EMAIL_ADDRESS][DOMAIN_NAME]"
click at [383, 222] on label "Receive Invoice Reminders via SMS" at bounding box center [381, 224] width 108 height 9
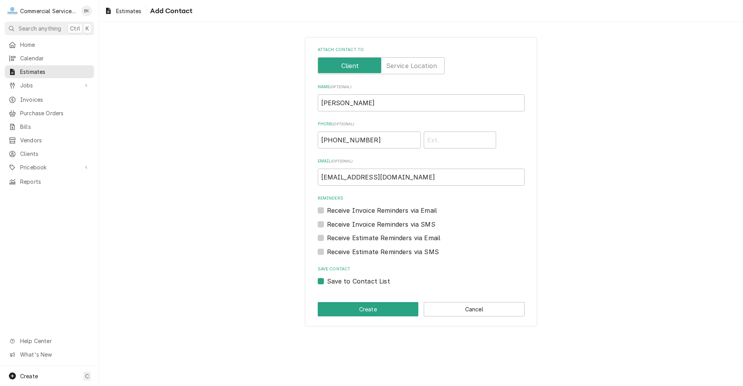
click at [383, 222] on input "Contact Edit Form" at bounding box center [430, 228] width 207 height 17
click at [330, 224] on label "Receive Invoice Reminders via SMS" at bounding box center [381, 224] width 108 height 9
click at [330, 224] on input "Contact Edit Form" at bounding box center [430, 228] width 207 height 17
checkbox input "false"
click at [327, 210] on label "Receive Invoice Reminders via Email" at bounding box center [382, 210] width 110 height 9
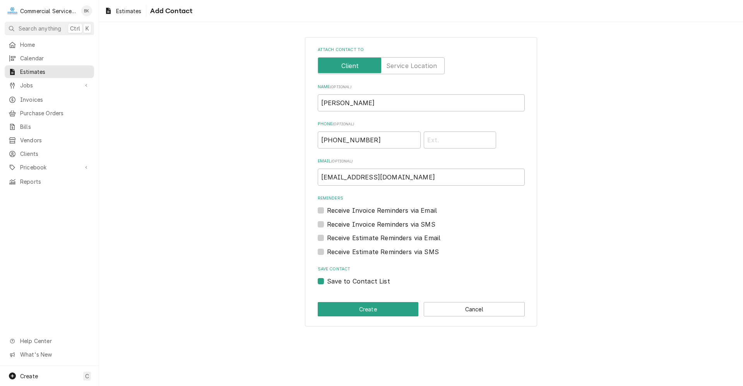
click at [327, 210] on input "Reminders" at bounding box center [430, 214] width 207 height 17
checkbox input "true"
click at [327, 236] on label "Receive Estimate Reminders via Email" at bounding box center [384, 237] width 114 height 9
click at [327, 236] on input "Contact Edit Form" at bounding box center [430, 241] width 207 height 17
checkbox input "true"
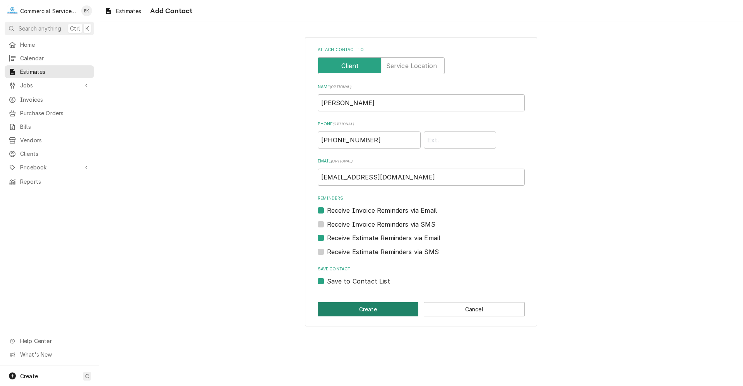
click at [386, 305] on button "Create" at bounding box center [368, 309] width 101 height 14
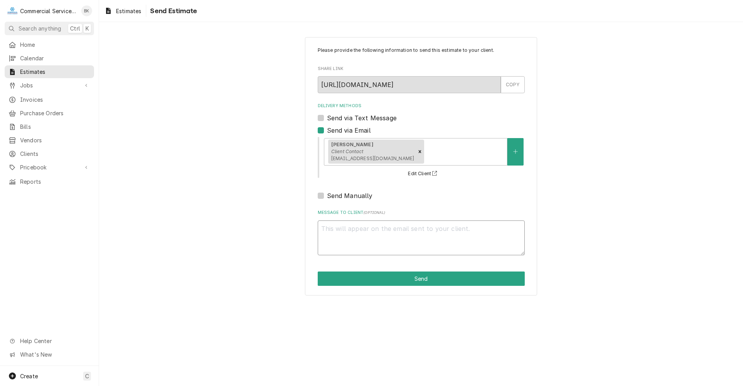
click at [424, 237] on textarea "Message to Client ( optional )" at bounding box center [421, 238] width 207 height 35
type textarea "x"
type textarea "P"
type textarea "x"
type textarea "Pe"
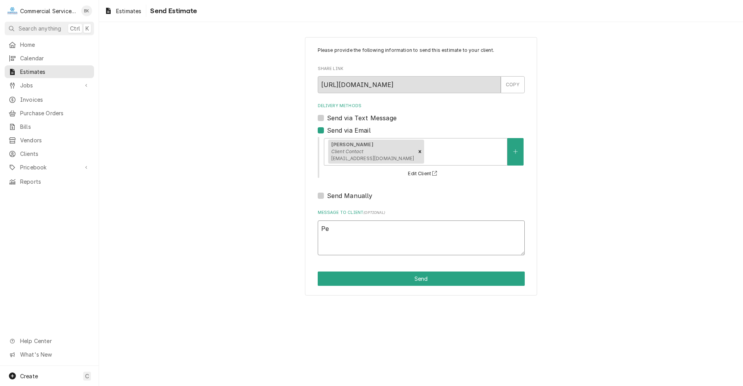
type textarea "x"
type textarea "Per"
type textarea "x"
type textarea "Perm"
type textarea "x"
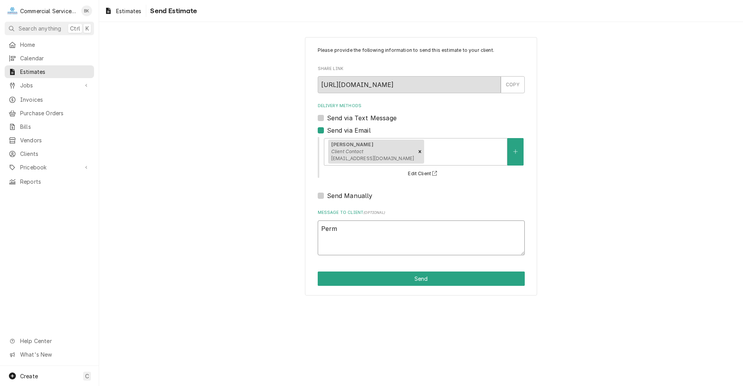
type textarea "Permi"
type textarea "x"
type textarea "Permit"
type textarea "x"
type textarea "Permits"
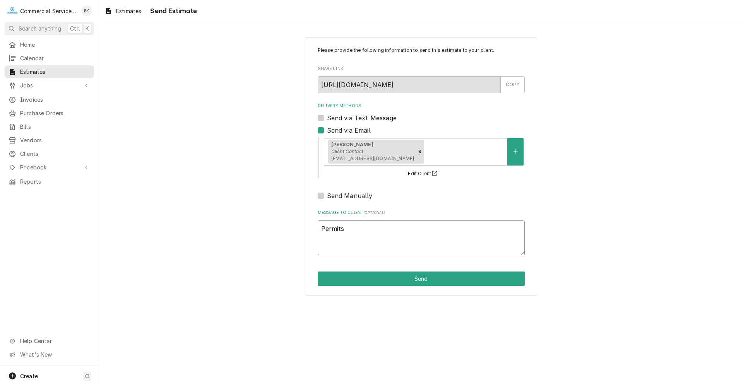
type textarea "x"
type textarea "Permits,"
type textarea "x"
type textarea "Permits,"
type textarea "x"
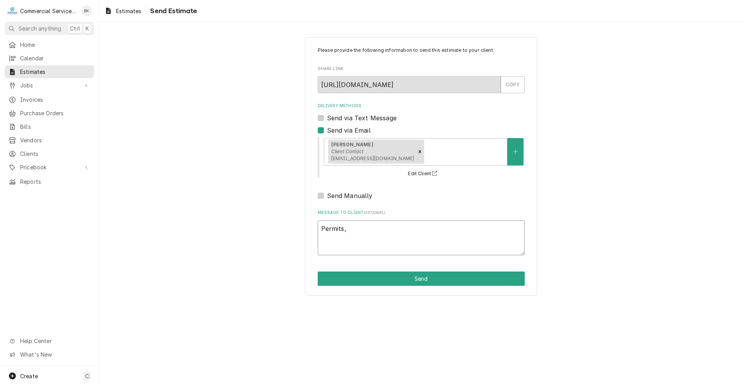
type textarea "Permits, p"
type textarea "x"
type textarea "Permits, pl"
type textarea "x"
type textarea "Permits, pla"
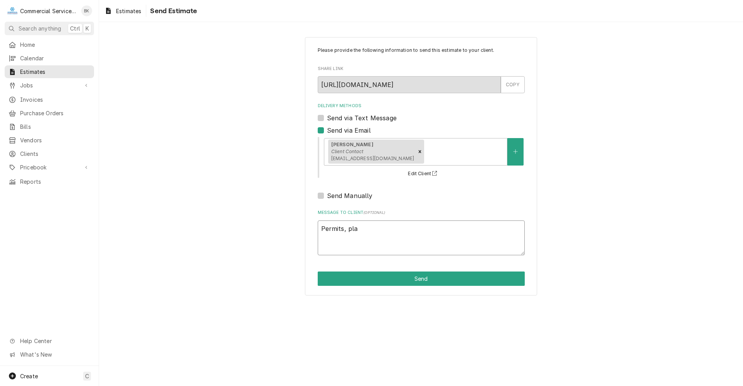
type textarea "x"
type textarea "Permits, plan"
type textarea "x"
type textarea "Permits, plans"
type textarea "x"
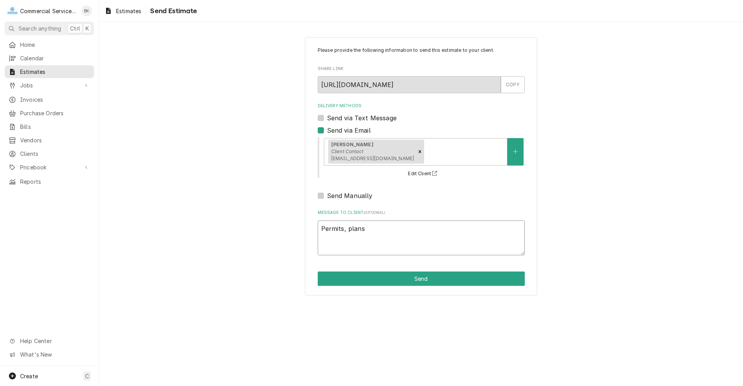
type textarea "Permits, plans"
type textarea "x"
type textarea "Permits, plans a"
type textarea "x"
type textarea "Permits, plans an"
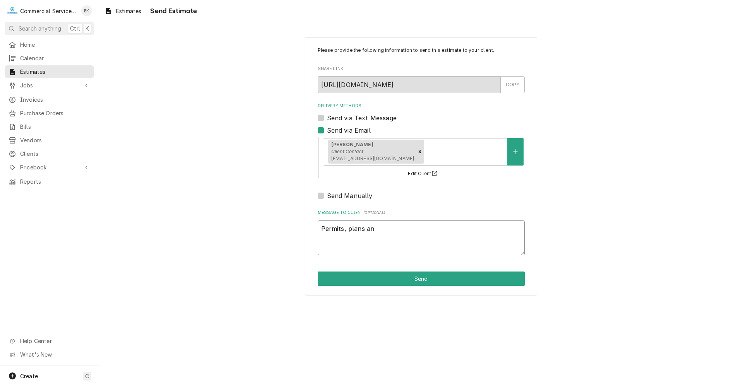
type textarea "x"
type textarea "Permits, plans and"
type textarea "x"
type textarea "Permits, plans and"
type textarea "x"
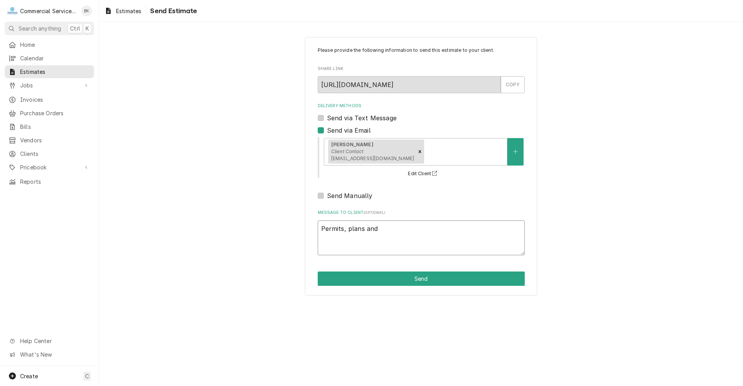
type textarea "Permits, plans and a"
type textarea "x"
type textarea "Permits, plans and an"
type textarea "x"
type textarea "Permits, plans and any"
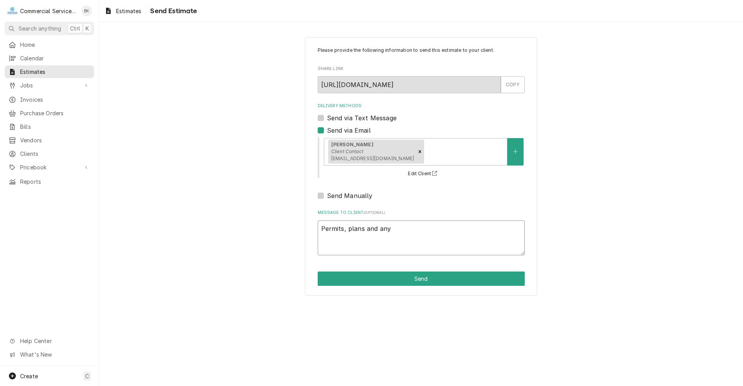
type textarea "x"
type textarea "Permits, plans and any"
type textarea "x"
type textarea "Permits, plans and any a"
type textarea "x"
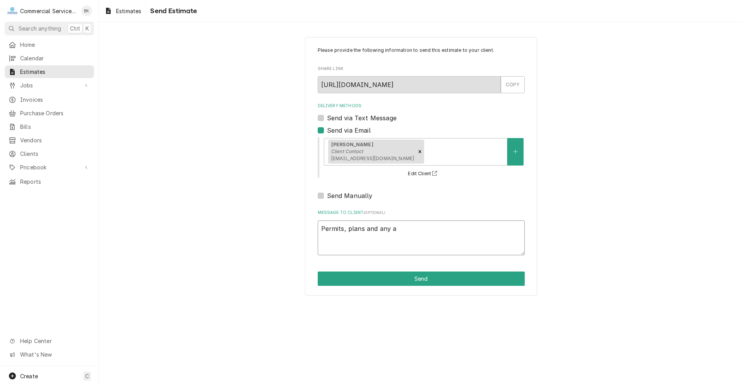
type textarea "Permits, plans and any as"
type textarea "x"
type textarea "Permits, plans and any ass"
type textarea "x"
type textarea "Permits, plans and any asso"
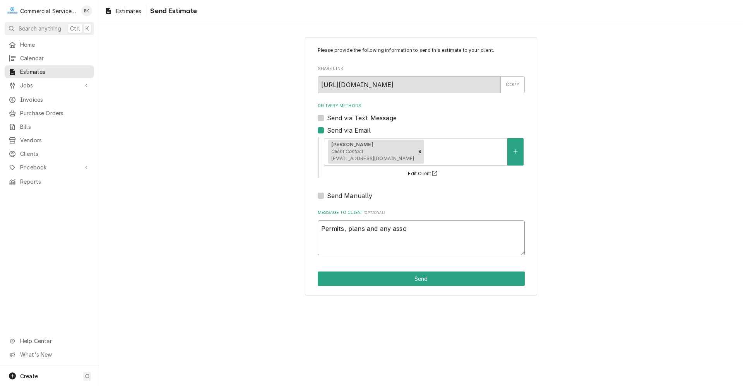
type textarea "x"
type textarea "Permits, plans and any assoc"
type textarea "x"
type textarea "Permits, plans and any associ"
type textarea "x"
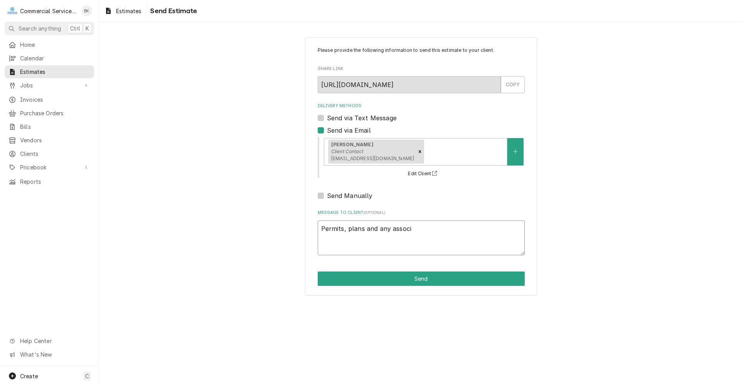
type textarea "Permits, plans and any associa"
type textarea "x"
type textarea "Permits, plans and any associat"
type textarea "x"
type textarea "Permits, plans and any associate"
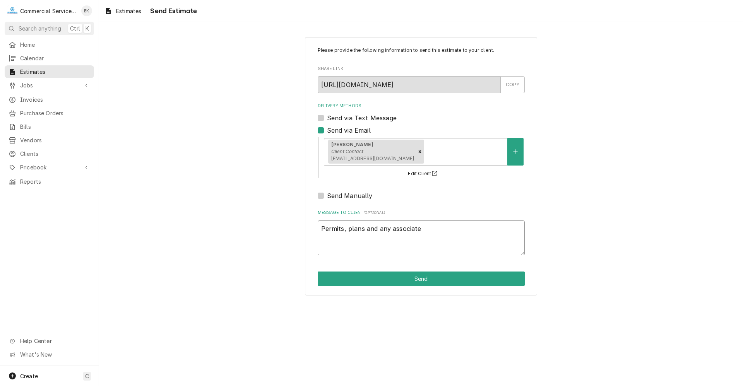
type textarea "x"
type textarea "Permits, plans and any associated"
type textarea "x"
type textarea "Permits, plans and any associated"
type textarea "x"
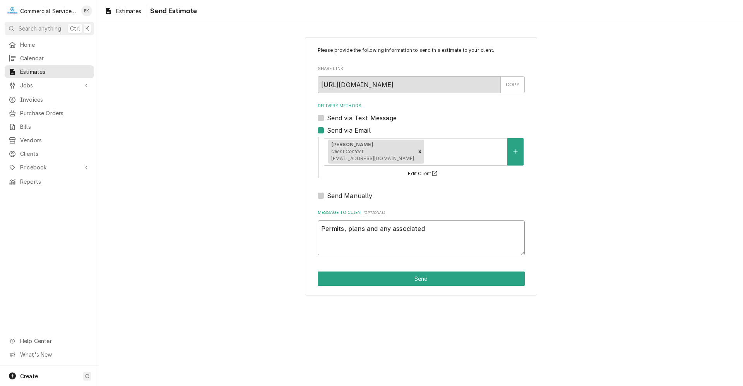
type textarea "Permits, plans and any associated"
type textarea "x"
type textarea "Permits, plans and any associate"
type textarea "x"
type textarea "Permits, plans and any associat"
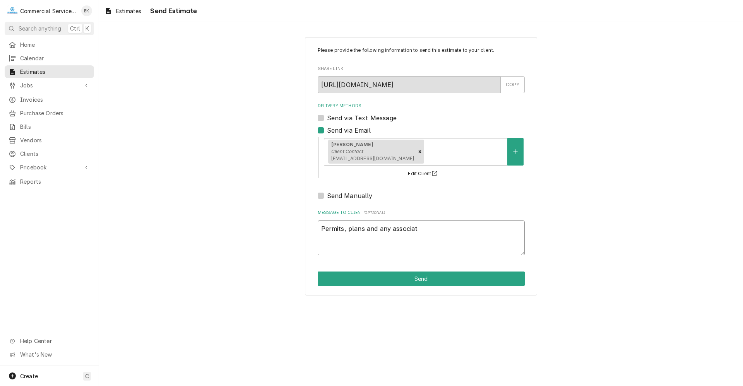
type textarea "x"
type textarea "Permits, plans and any associa"
type textarea "x"
type textarea "Permits, plans and any assoc"
type textarea "x"
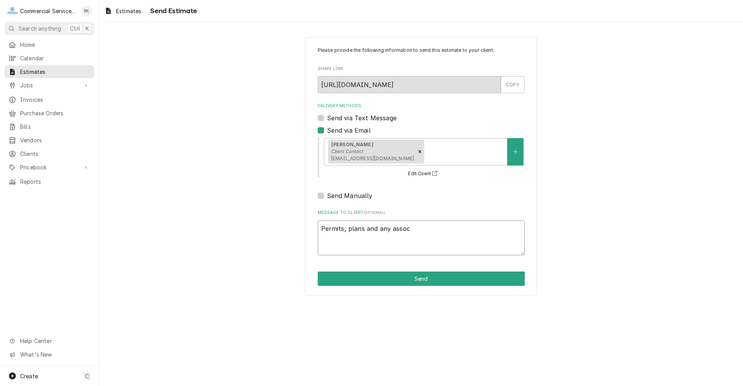
type textarea "Permits, plans and any asso"
type textarea "x"
type textarea "Permits, plans and any ass"
type textarea "x"
type textarea "Permits, plans and any as"
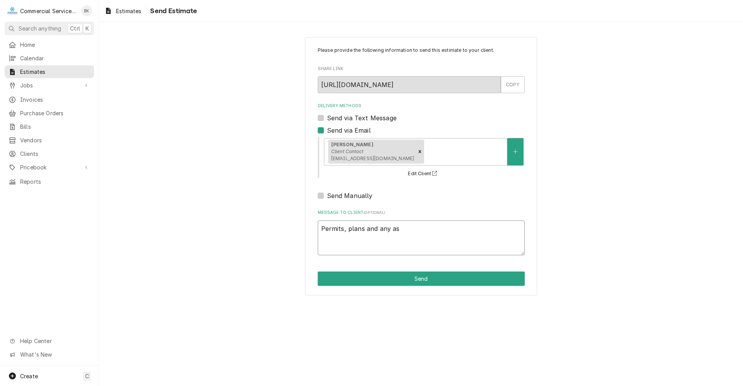
type textarea "x"
type textarea "Permits, plans and any a"
type textarea "x"
type textarea "Permits, plans and any"
type textarea "x"
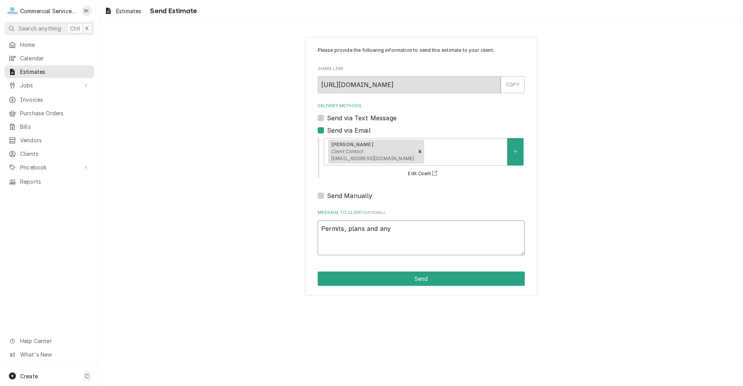
type textarea "Permits, plans and any"
type textarea "x"
type textarea "Permits, plans and an"
type textarea "x"
type textarea "Permits, plans and a"
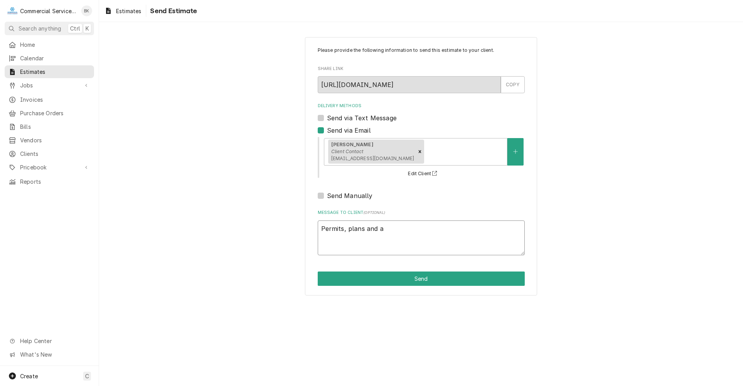
type textarea "x"
type textarea "Permits, plans and"
type textarea "x"
type textarea "Permits, plans and"
type textarea "x"
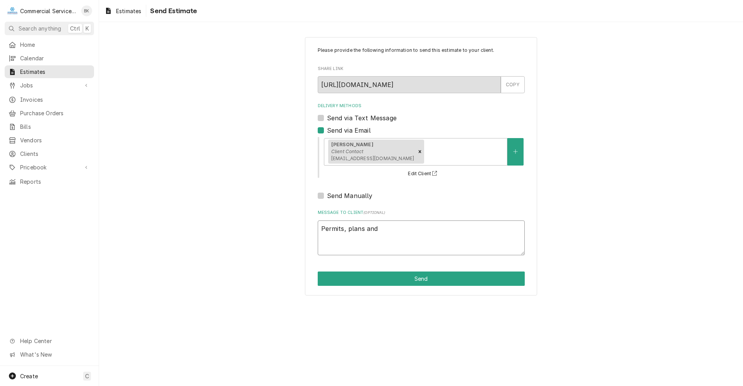
type textarea "Permits, plans an"
type textarea "x"
type textarea "Permits, plans a"
type textarea "x"
type textarea "Permits, plans"
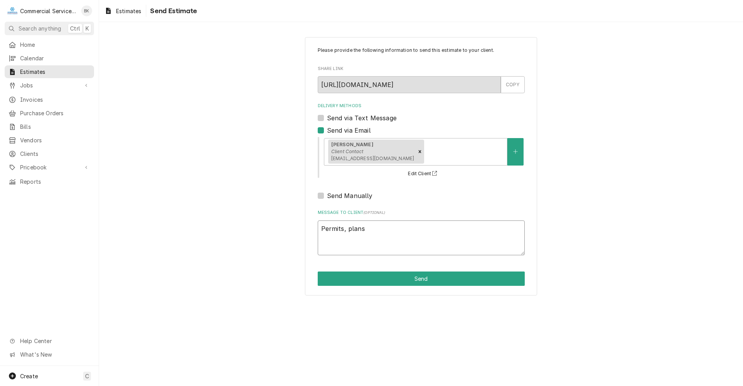
type textarea "x"
type textarea "Permits, plans"
type textarea "x"
type textarea "Permits, plan"
type textarea "x"
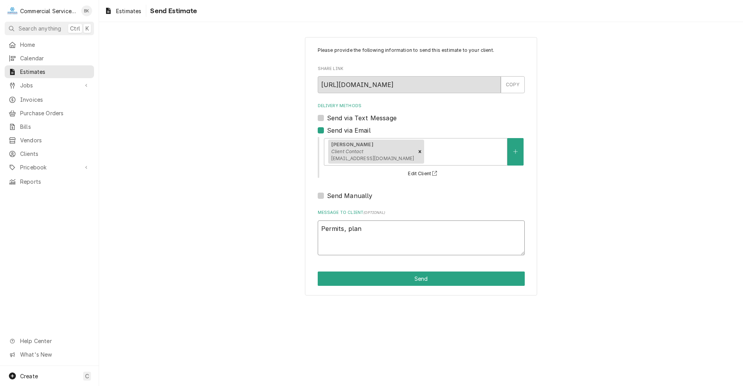
type textarea "Permits, pla"
type textarea "x"
type textarea "Permits, pl"
type textarea "x"
type textarea "Permits, p"
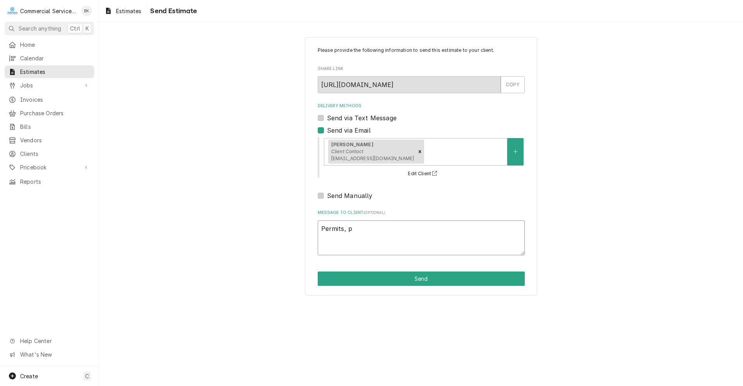
type textarea "x"
type textarea "Permits,"
type textarea "x"
type textarea "Permits,"
type textarea "x"
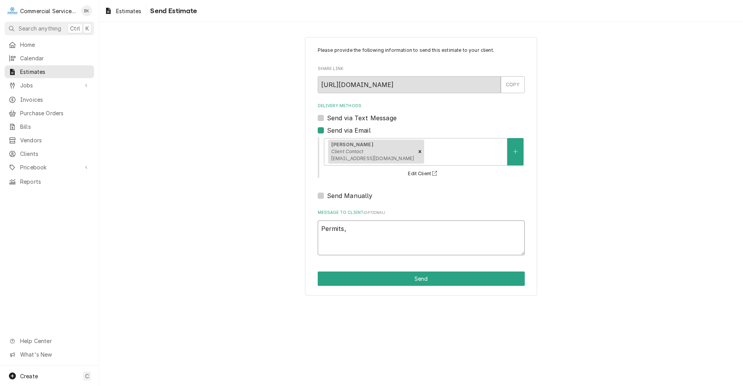
type textarea "Permits"
type textarea "x"
type textarea "Permit"
type textarea "x"
type textarea "Permi"
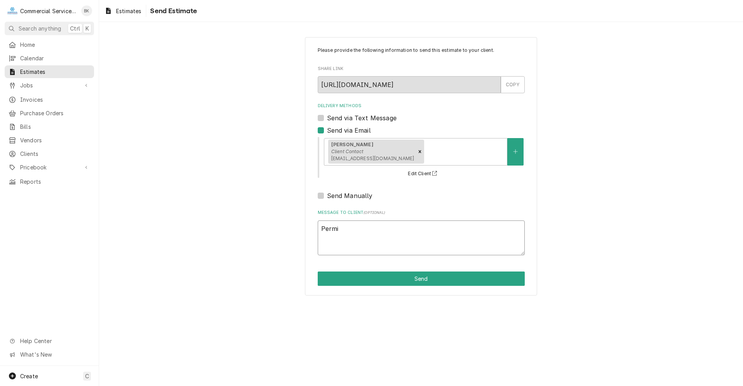
type textarea "x"
type textarea "Per"
type textarea "x"
type textarea "Pe"
type textarea "x"
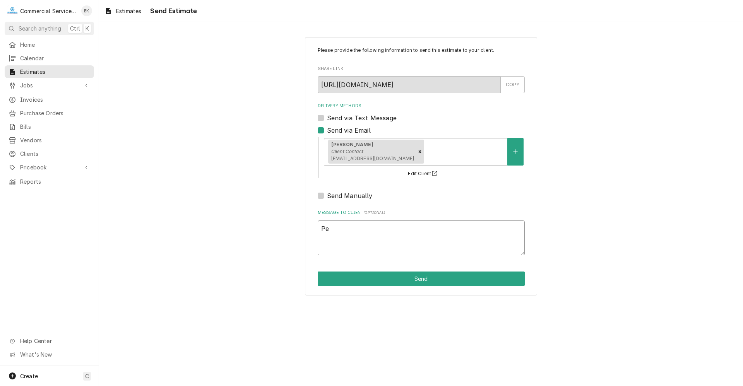
type textarea "P"
type textarea "x"
click at [324, 131] on div "Send via Email" at bounding box center [421, 130] width 207 height 9
click at [327, 129] on label "Send via Email" at bounding box center [349, 130] width 44 height 9
click at [327, 129] on input "Send via Email" at bounding box center [430, 134] width 207 height 17
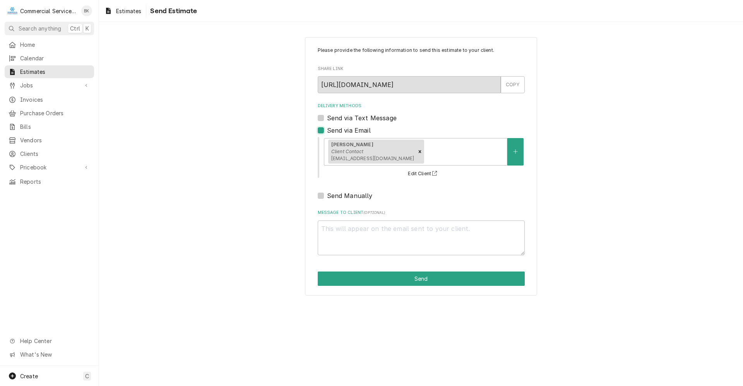
checkbox input "false"
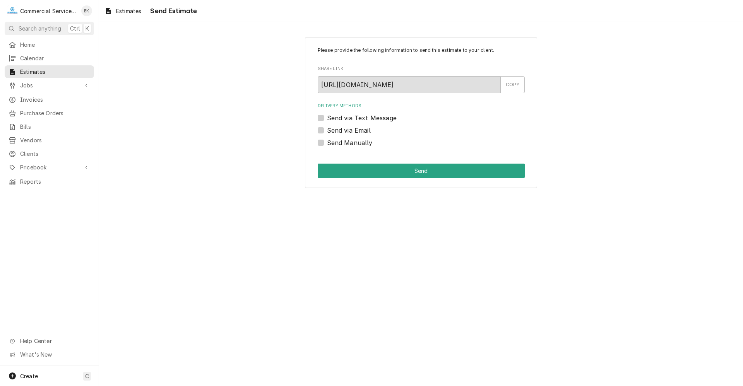
click at [358, 143] on label "Send Manually" at bounding box center [350, 142] width 46 height 9
click at [358, 143] on input "Send Manually" at bounding box center [430, 146] width 207 height 17
checkbox input "true"
click at [421, 169] on button "Send" at bounding box center [421, 171] width 207 height 14
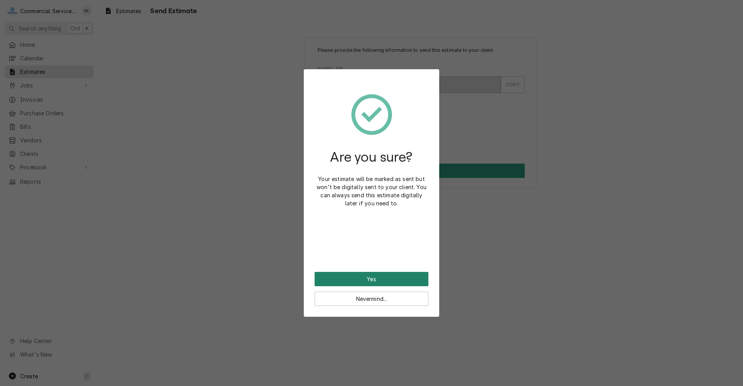
click at [405, 276] on button "Yes" at bounding box center [372, 279] width 114 height 14
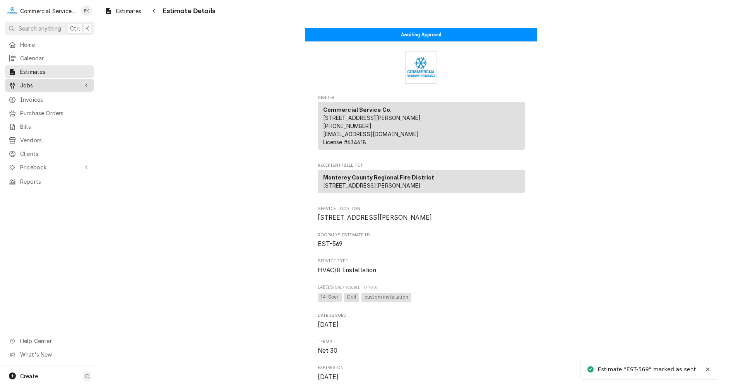
click at [33, 85] on span "Jobs" at bounding box center [49, 85] width 58 height 8
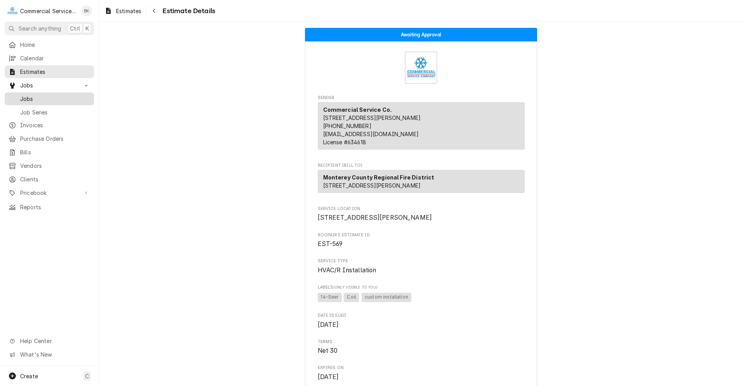
click at [34, 96] on span "Jobs" at bounding box center [55, 99] width 70 height 8
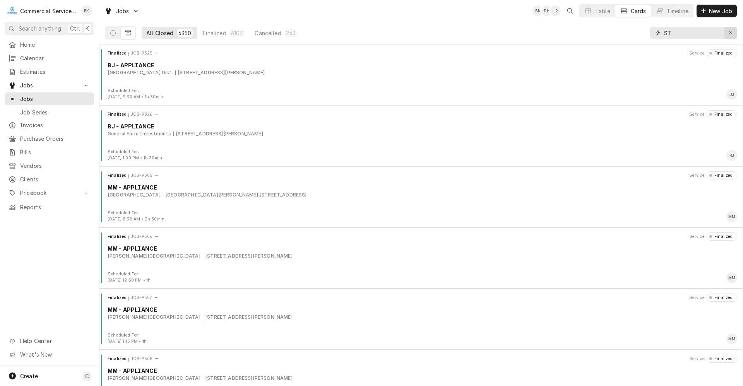
click at [731, 33] on icon "Erase input" at bounding box center [731, 32] width 4 height 5
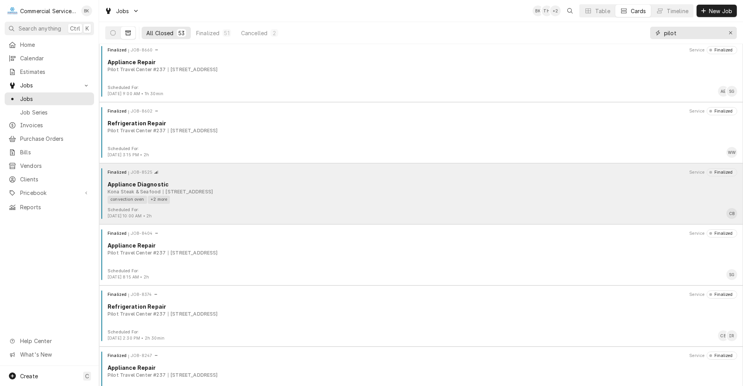
scroll to position [310, 0]
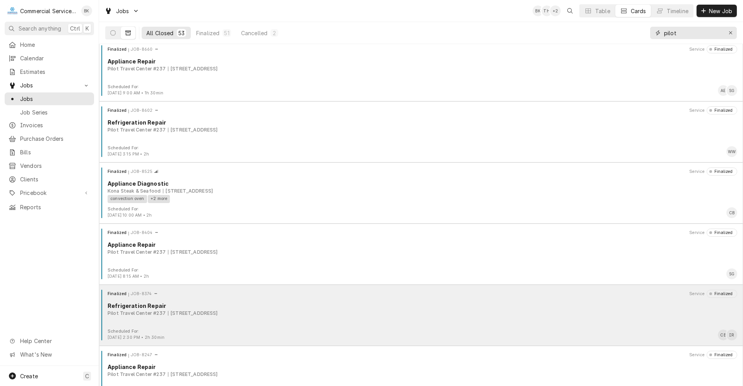
type input "pilot"
click at [309, 306] on div "Refrigeration Repair" at bounding box center [423, 306] width 630 height 8
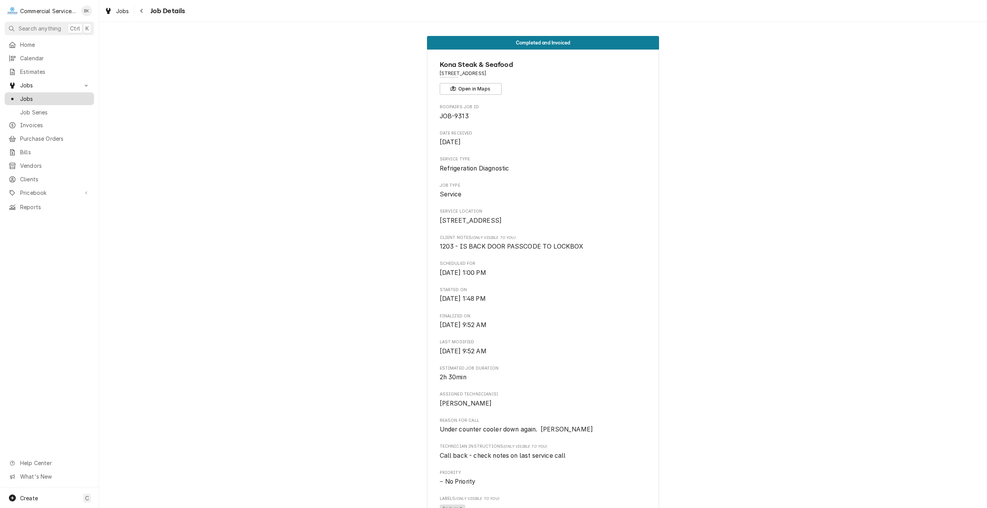
click at [40, 95] on span "Jobs" at bounding box center [55, 99] width 70 height 8
